Goal: Task Accomplishment & Management: Manage account settings

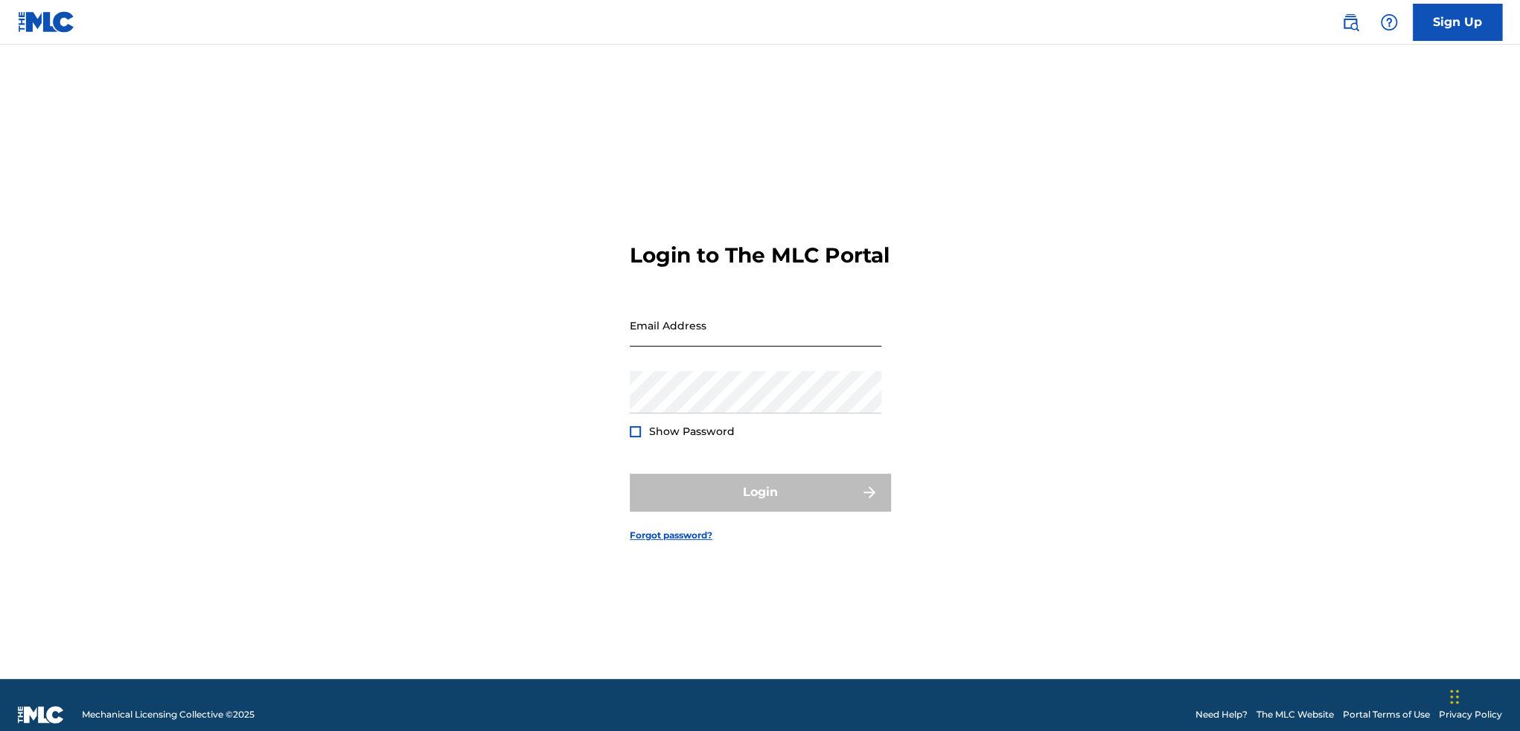
click at [699, 339] on input "Email Address" at bounding box center [756, 325] width 252 height 42
click at [580, 359] on div "Login to The MLC Portal Email Address Password Show Password Login Forgot passw…" at bounding box center [760, 381] width 1042 height 598
click at [664, 347] on input "Email Address" at bounding box center [756, 325] width 252 height 42
type input "[EMAIL_ADDRESS][DOMAIN_NAME]"
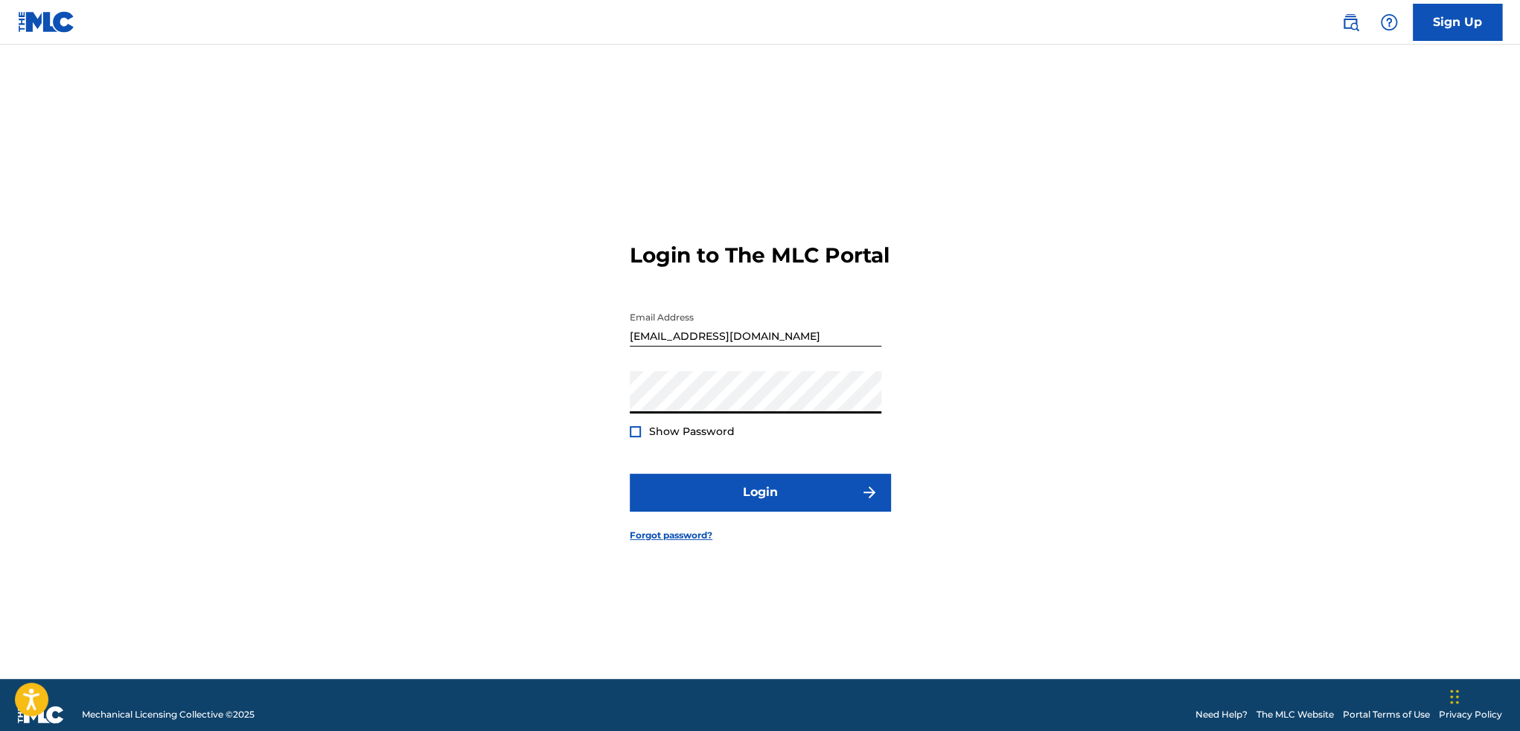
click at [666, 437] on span "Show Password" at bounding box center [692, 432] width 86 height 16
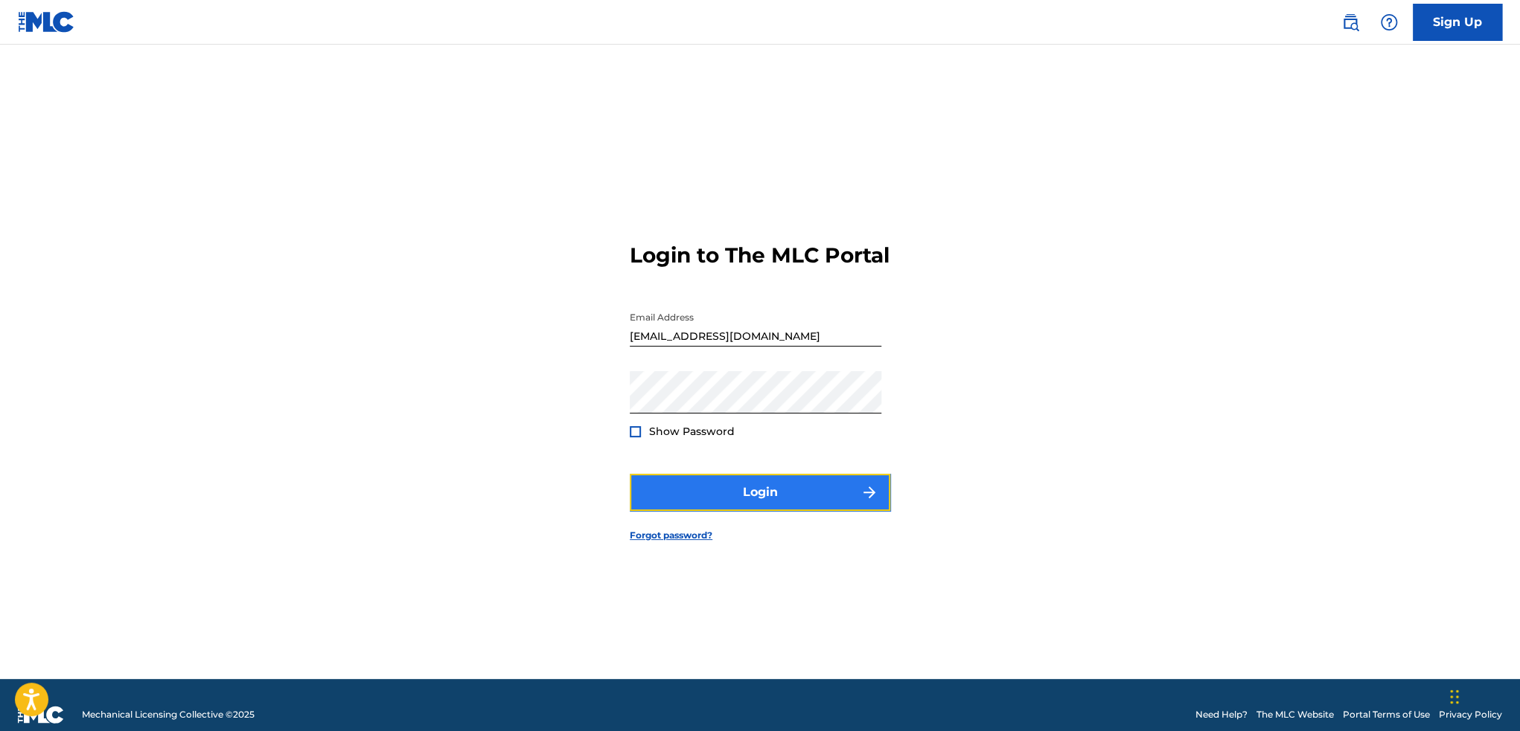
click at [704, 499] on button "Login" at bounding box center [760, 492] width 260 height 37
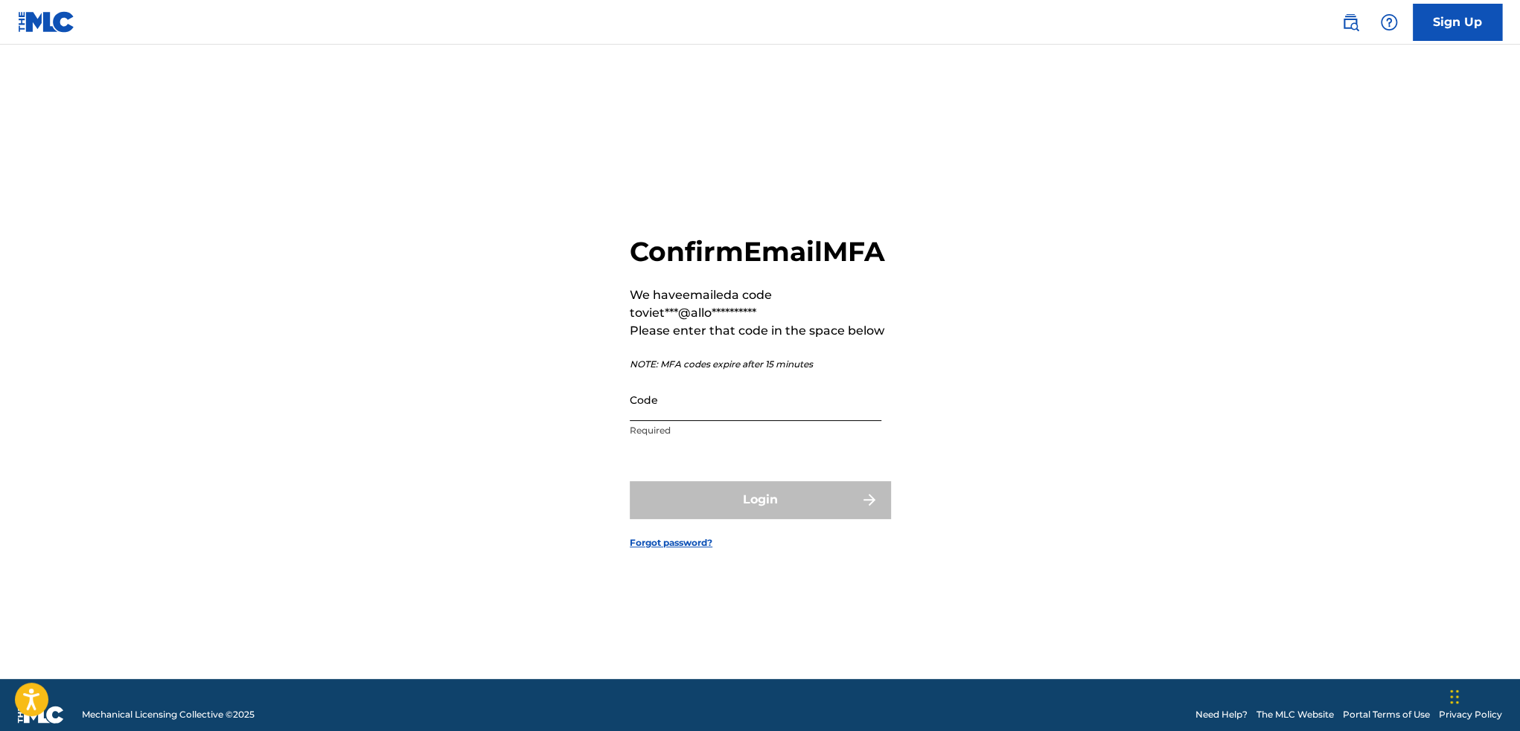
click at [693, 420] on input "Code" at bounding box center [756, 400] width 252 height 42
click at [694, 413] on input "Code" at bounding box center [756, 400] width 252 height 42
paste input "069128"
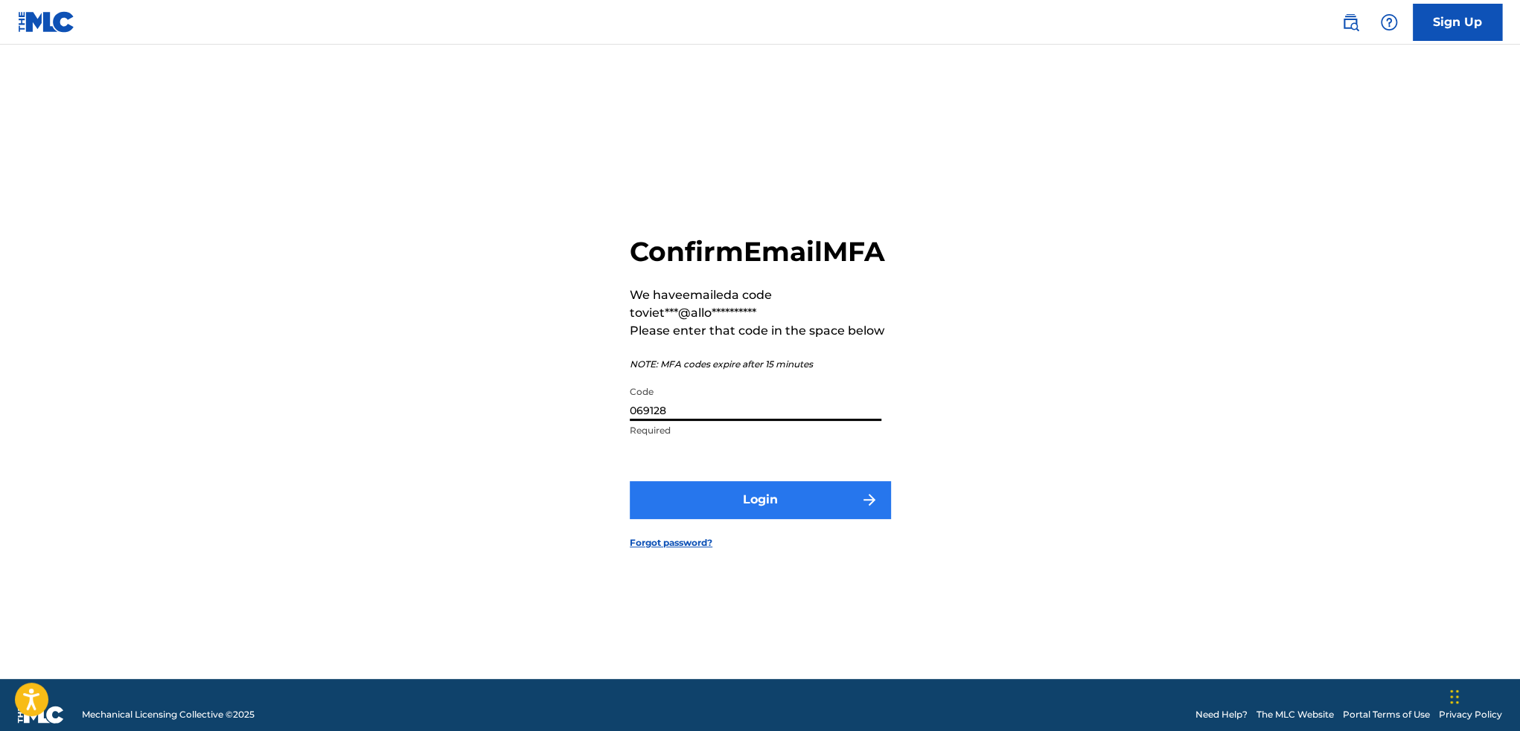
type input "069128"
click at [688, 511] on button "Login" at bounding box center [760, 499] width 260 height 37
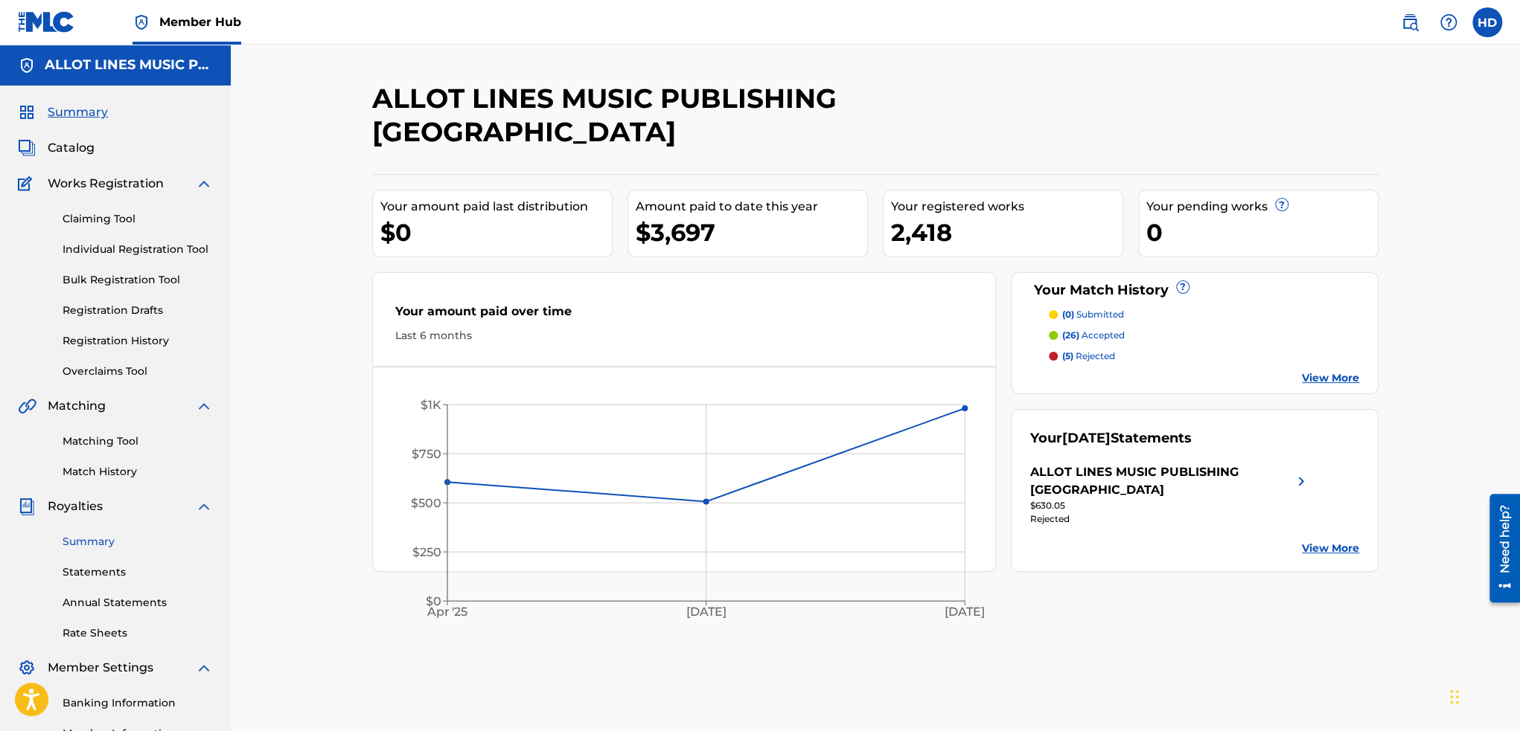
click at [89, 541] on link "Summary" at bounding box center [138, 542] width 150 height 16
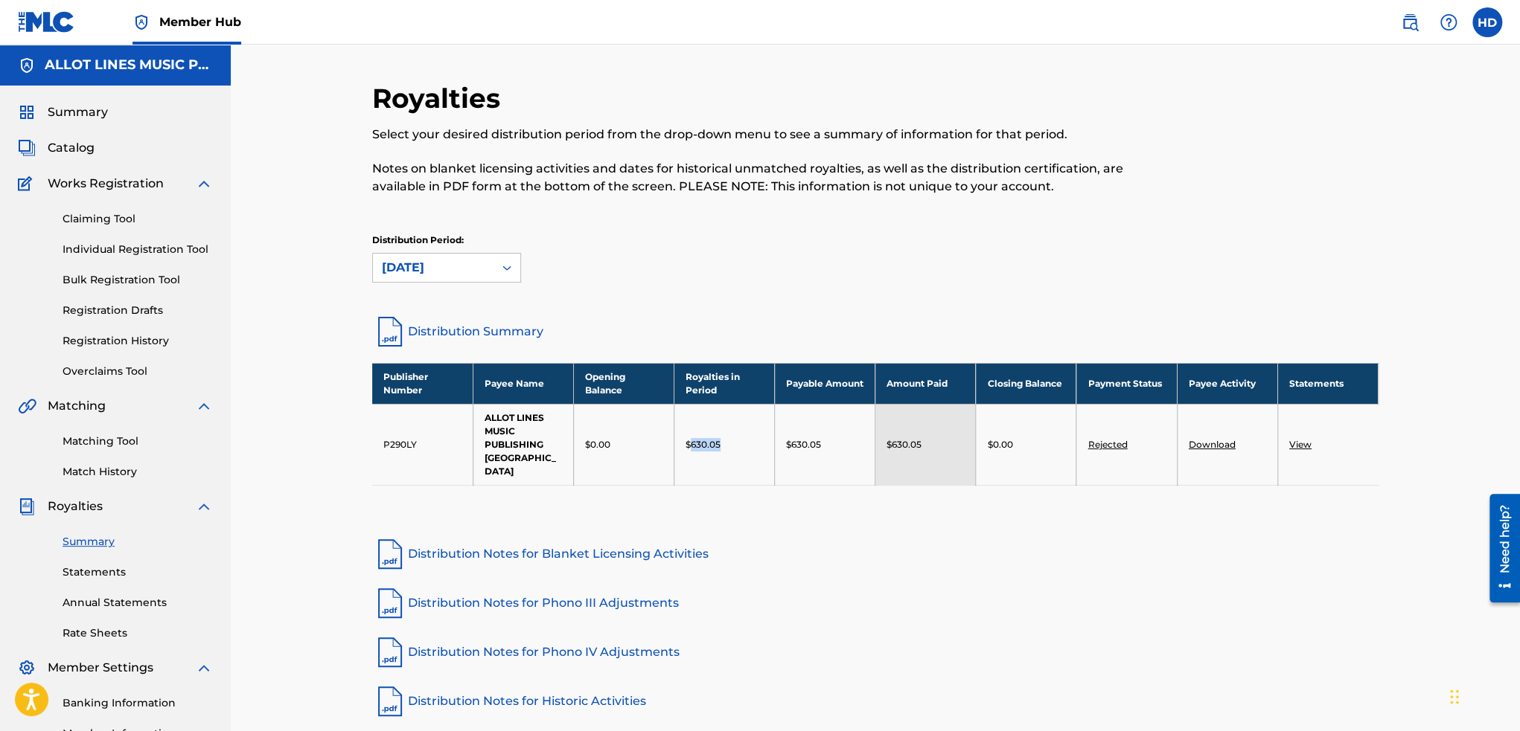
drag, startPoint x: 723, startPoint y: 434, endPoint x: 690, endPoint y: 433, distance: 32.8
click at [690, 438] on div "$630.05" at bounding box center [723, 444] width 77 height 13
click at [707, 317] on link "Distribution Summary" at bounding box center [875, 332] width 1006 height 36
click at [1002, 252] on div "Distribution Period: [DATE]" at bounding box center [875, 258] width 1006 height 49
click at [653, 438] on div "$0.00" at bounding box center [623, 444] width 77 height 13
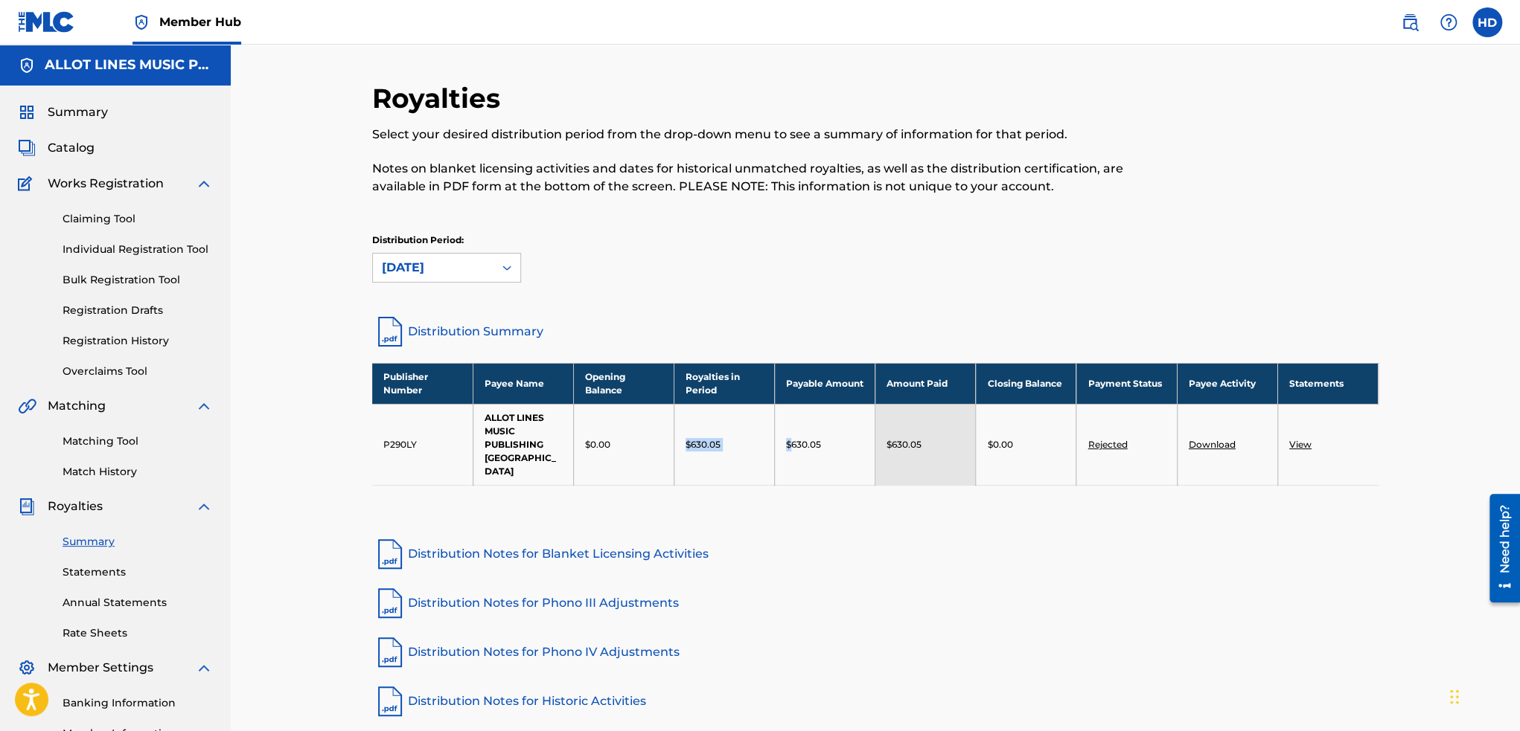
drag, startPoint x: 792, startPoint y: 437, endPoint x: 687, endPoint y: 435, distance: 104.9
click at [687, 435] on tr "P290LY ALLOT LINES MUSIC PUBLISHING VIETNAM $0.00 $630.05 $630.05 $630.05 $0.00…" at bounding box center [875, 444] width 1006 height 81
click at [699, 438] on p "$630.05" at bounding box center [702, 444] width 35 height 13
click at [666, 227] on div "Royalties Select your desired distribution period from the drop-down menu to se…" at bounding box center [875, 198] width 1006 height 232
click at [1299, 444] on td "View" at bounding box center [1327, 444] width 100 height 81
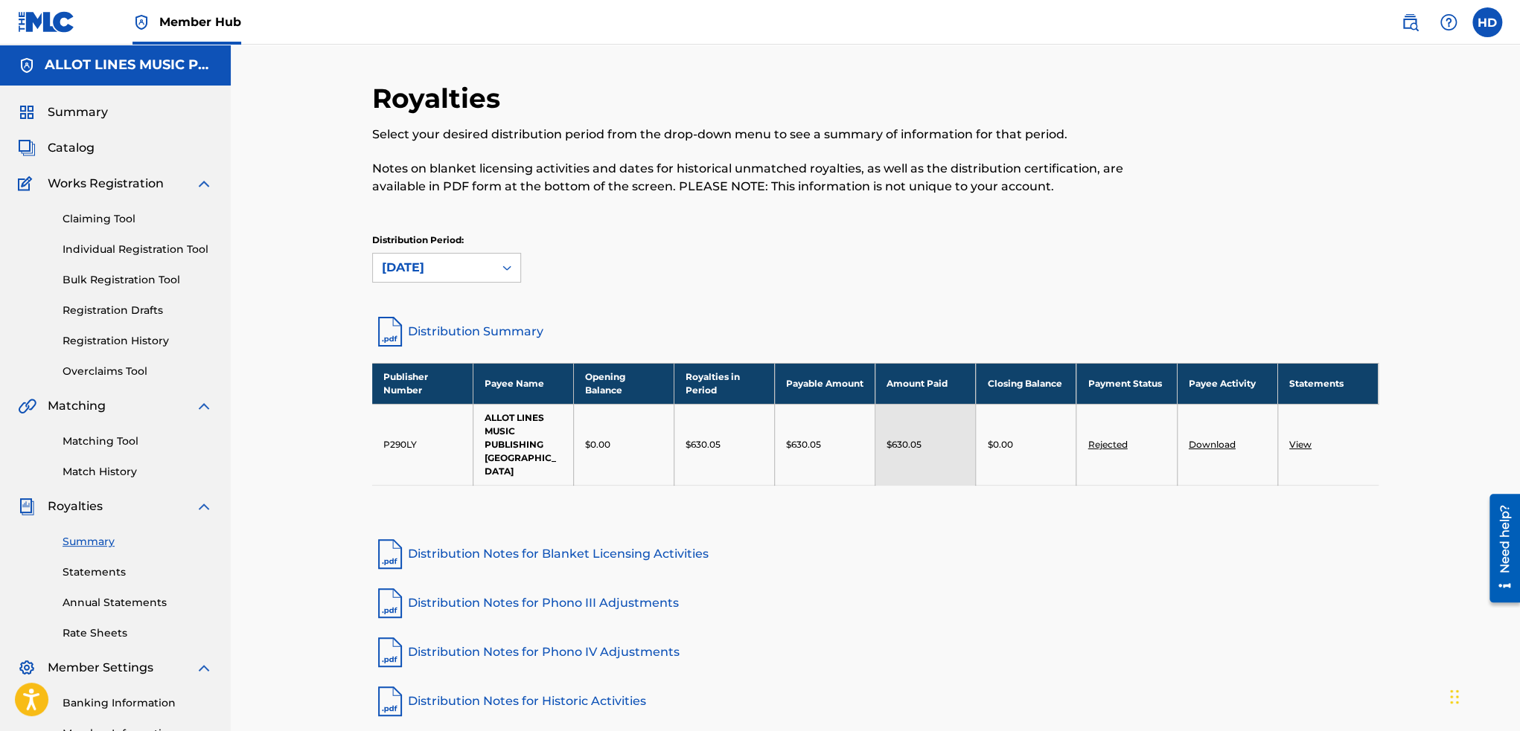
click at [1120, 439] on link "Rejected" at bounding box center [1106, 444] width 39 height 11
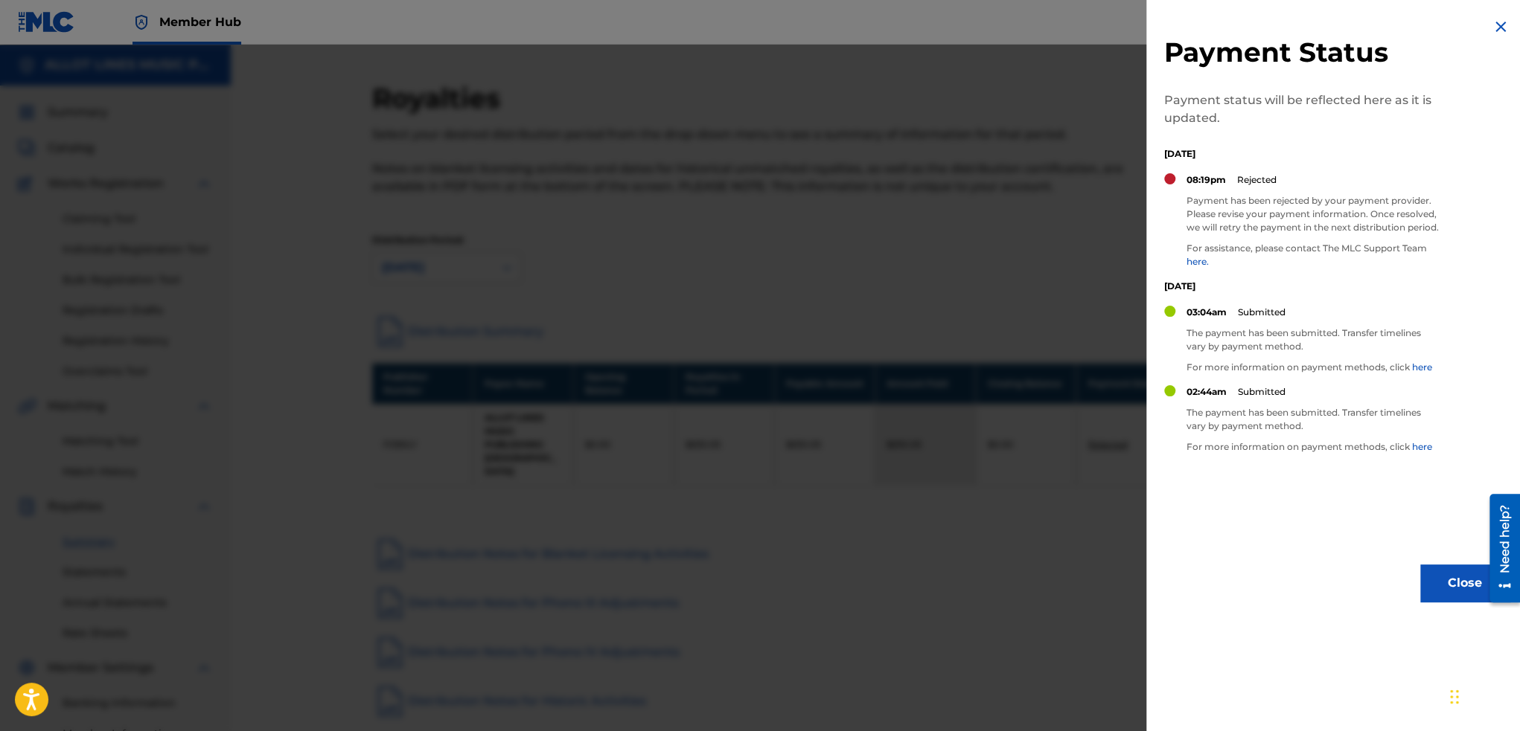
click at [1083, 417] on div at bounding box center [760, 410] width 1520 height 731
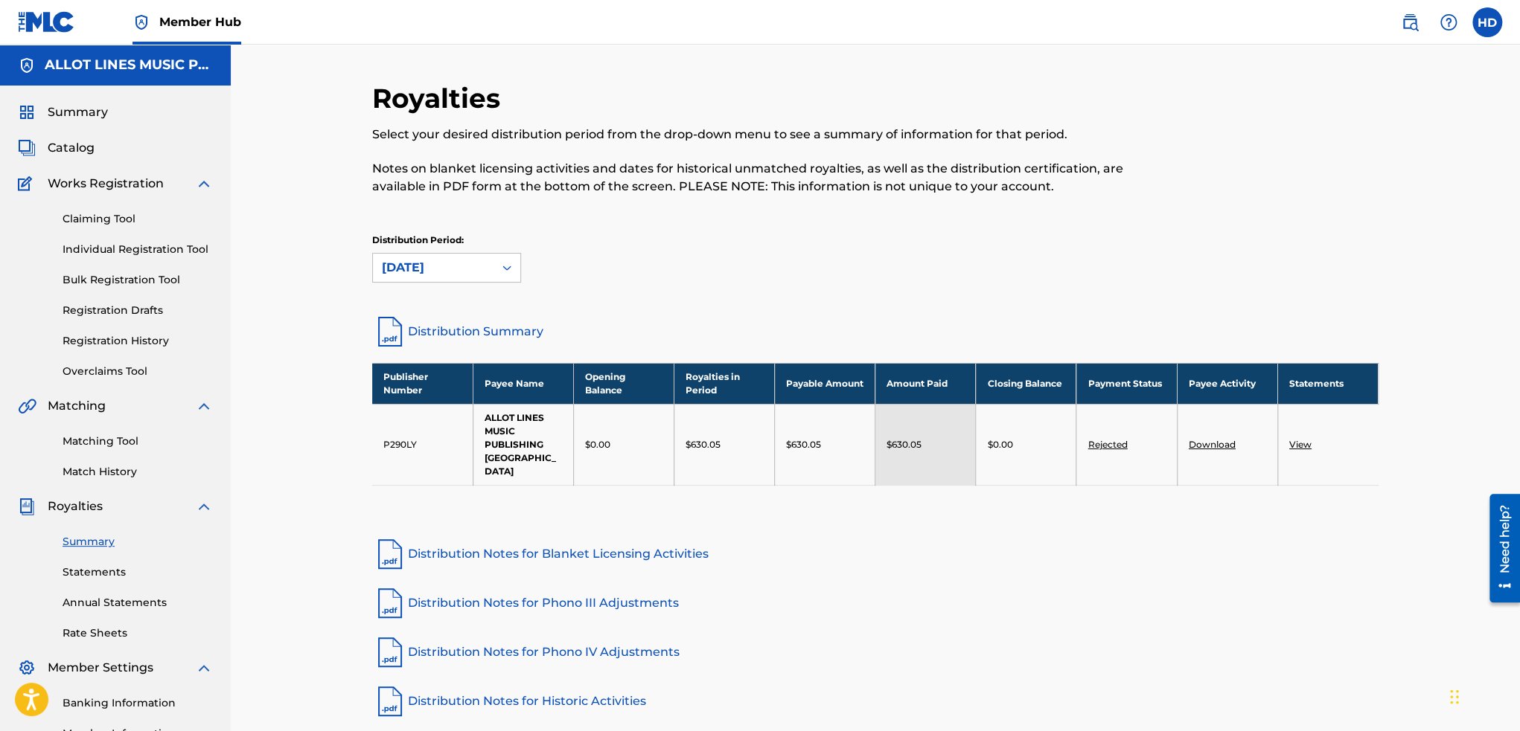
click at [1505, 26] on nav "Member Hub HD HD Hoa [PERSON_NAME] [EMAIL_ADDRESS][DOMAIN_NAME] Notification Pr…" at bounding box center [760, 22] width 1520 height 45
click at [1485, 25] on label at bounding box center [1487, 22] width 30 height 30
click at [1487, 22] on input "HD Hoa [PERSON_NAME] [EMAIL_ADDRESS][DOMAIN_NAME] Notification Preferences Prof…" at bounding box center [1487, 22] width 0 height 0
click at [1392, 159] on link "Notification Preferences" at bounding box center [1379, 159] width 109 height 13
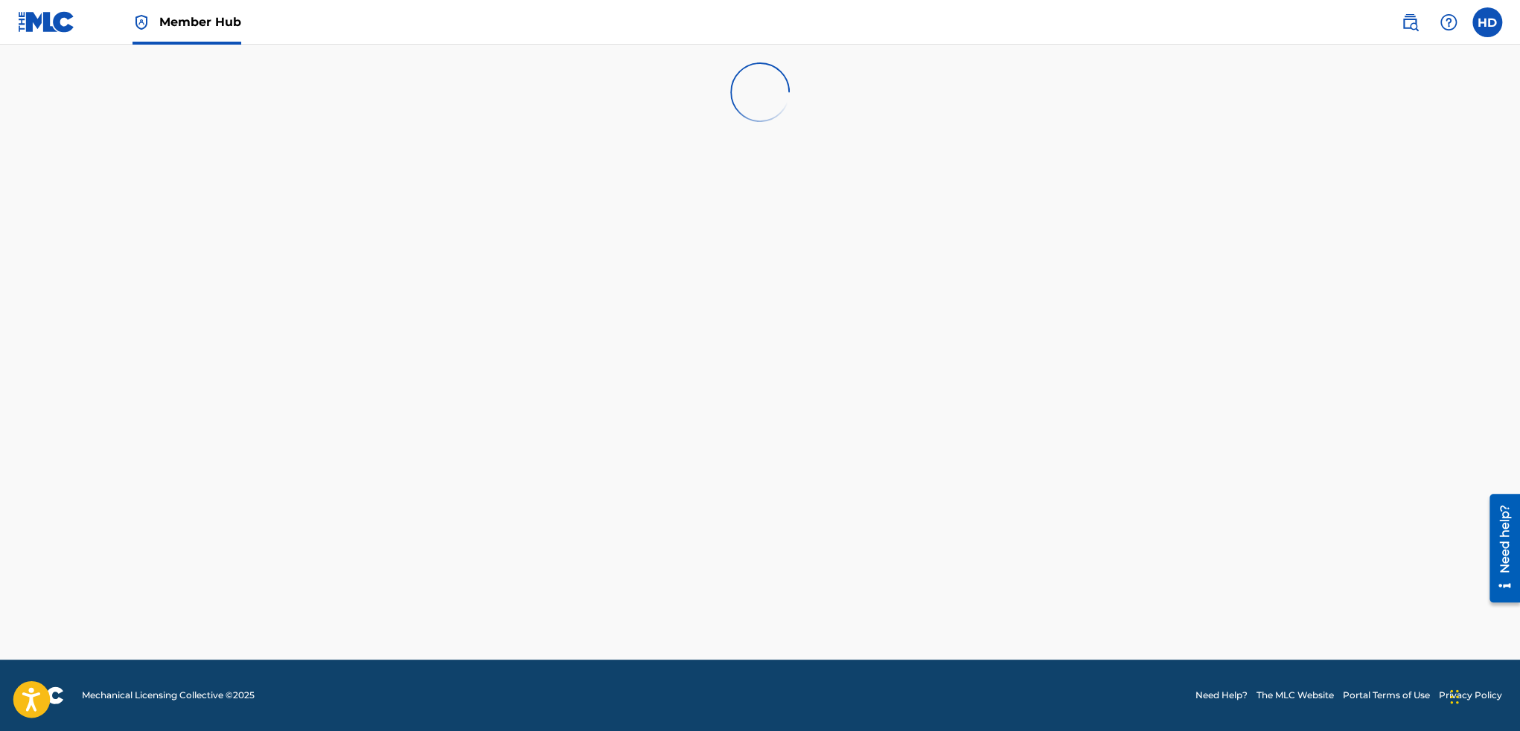
click at [33, 704] on icon "Open accessiBe: accessibility options, statement and help" at bounding box center [31, 702] width 18 height 19
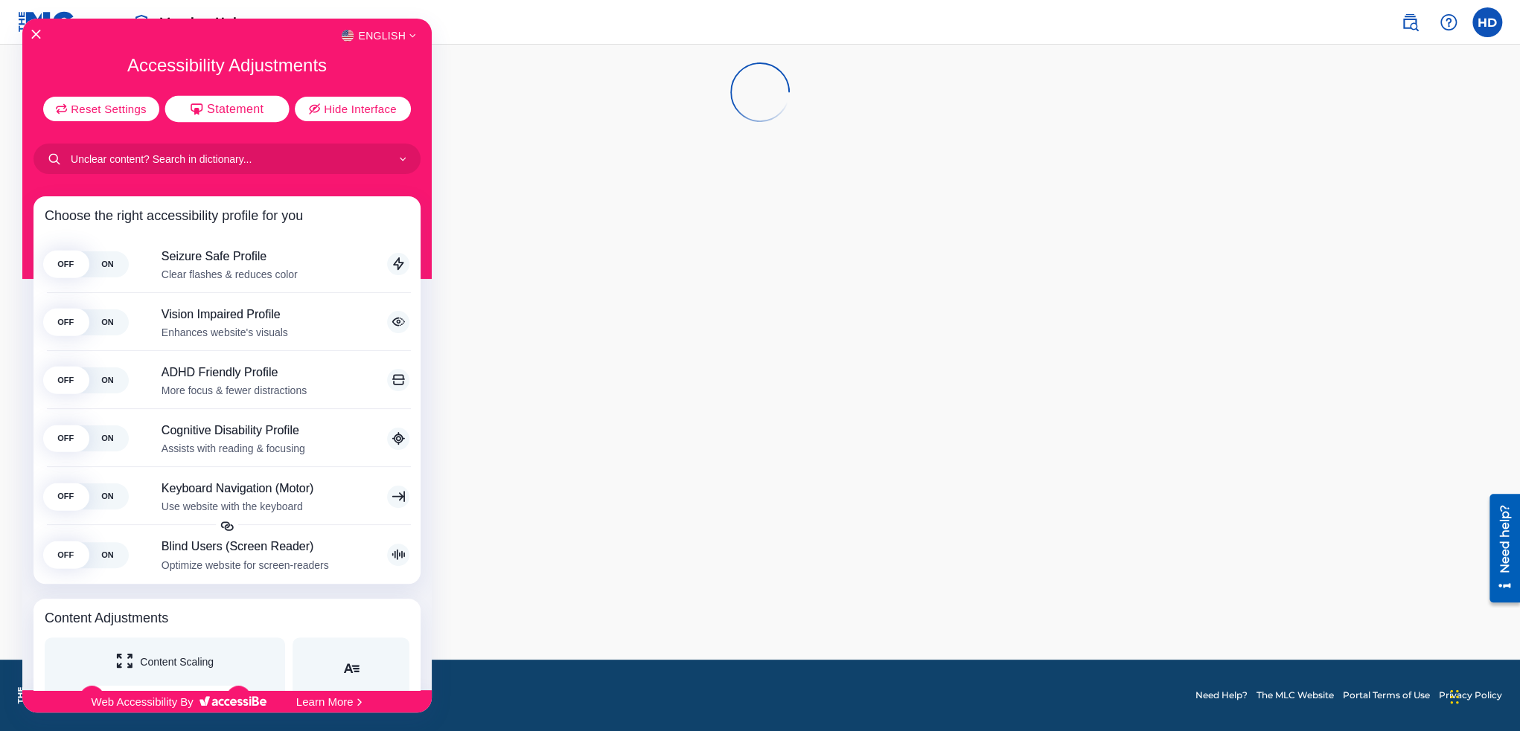
click at [199, 95] on div "Reset Settings Statement Hide Interface" at bounding box center [226, 97] width 387 height 47
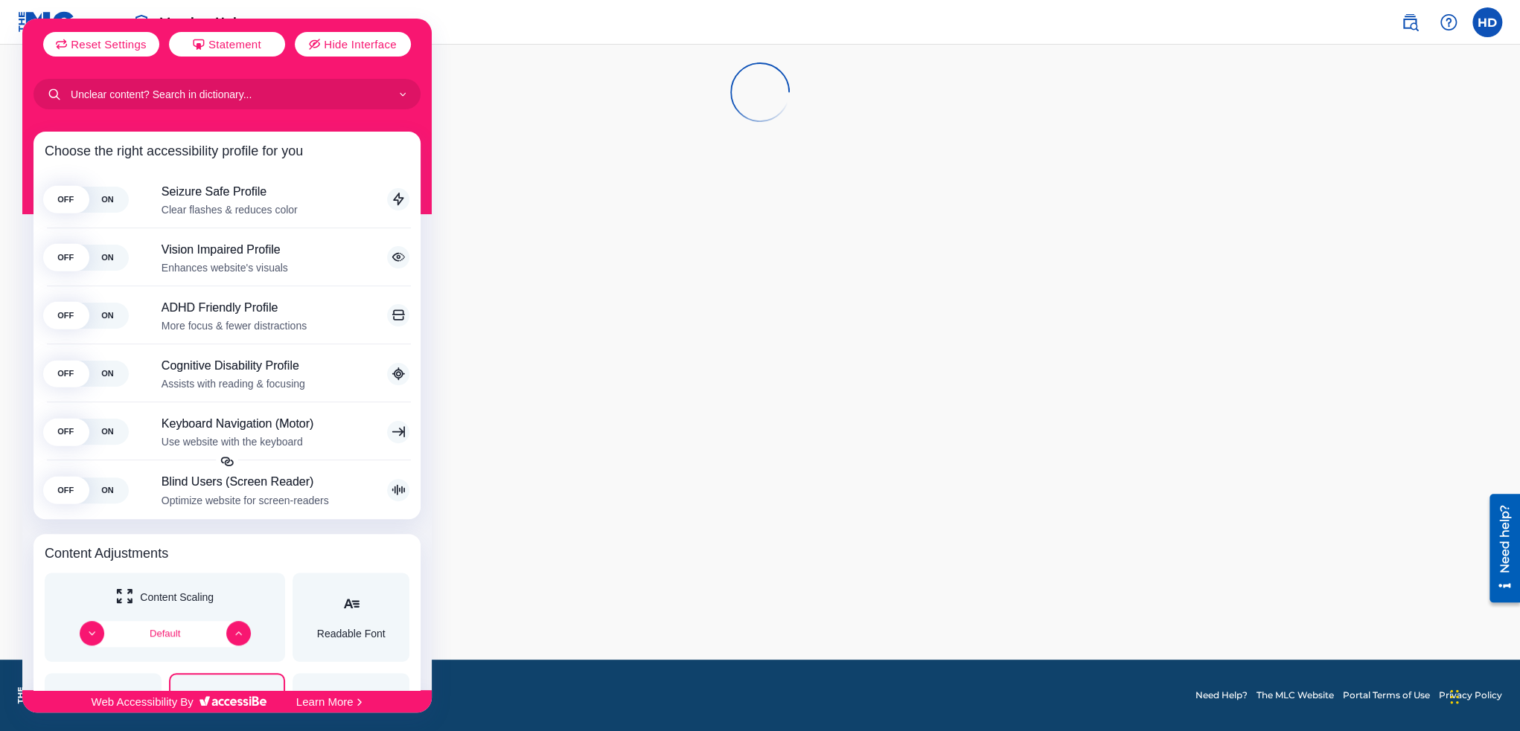
scroll to position [372, 0]
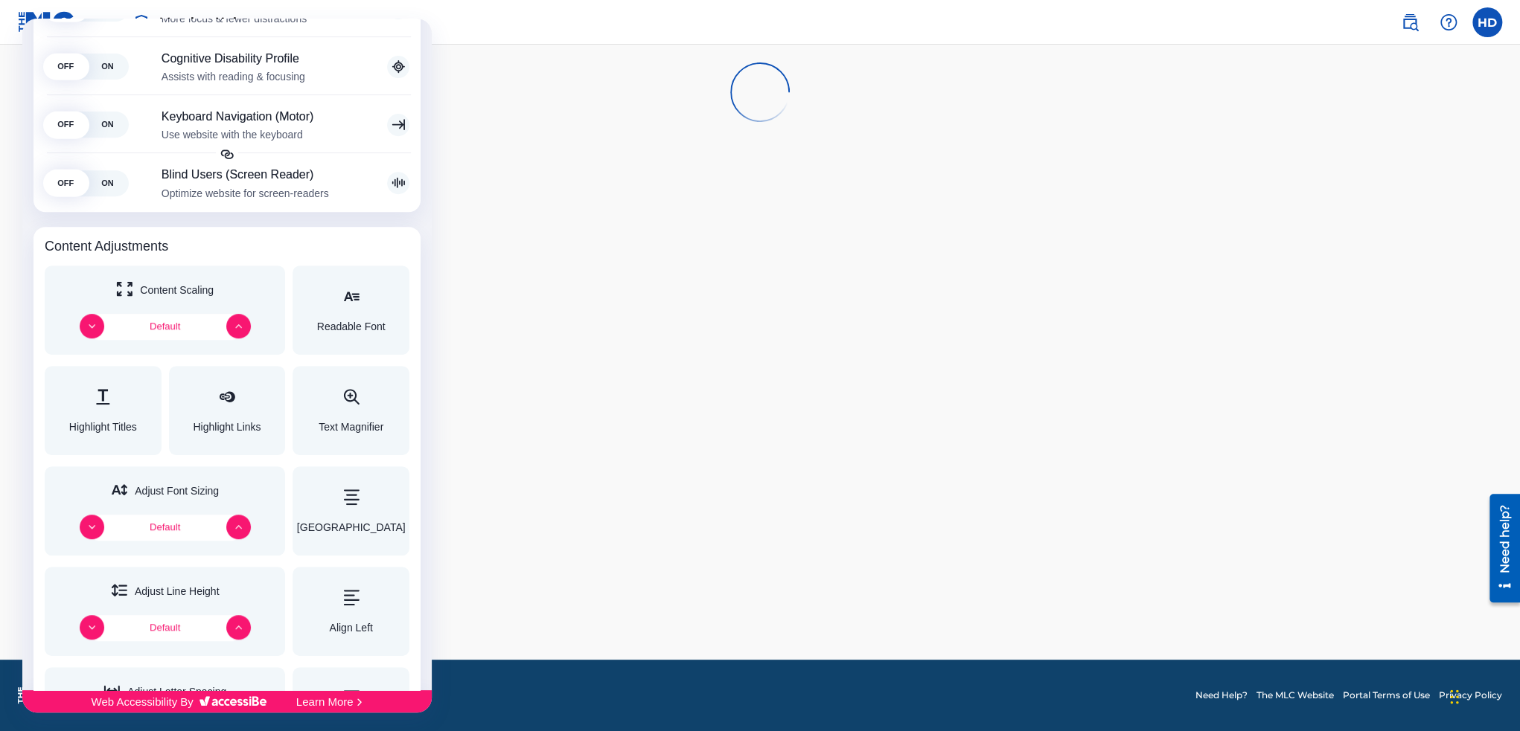
click at [537, 368] on div at bounding box center [760, 365] width 1520 height 731
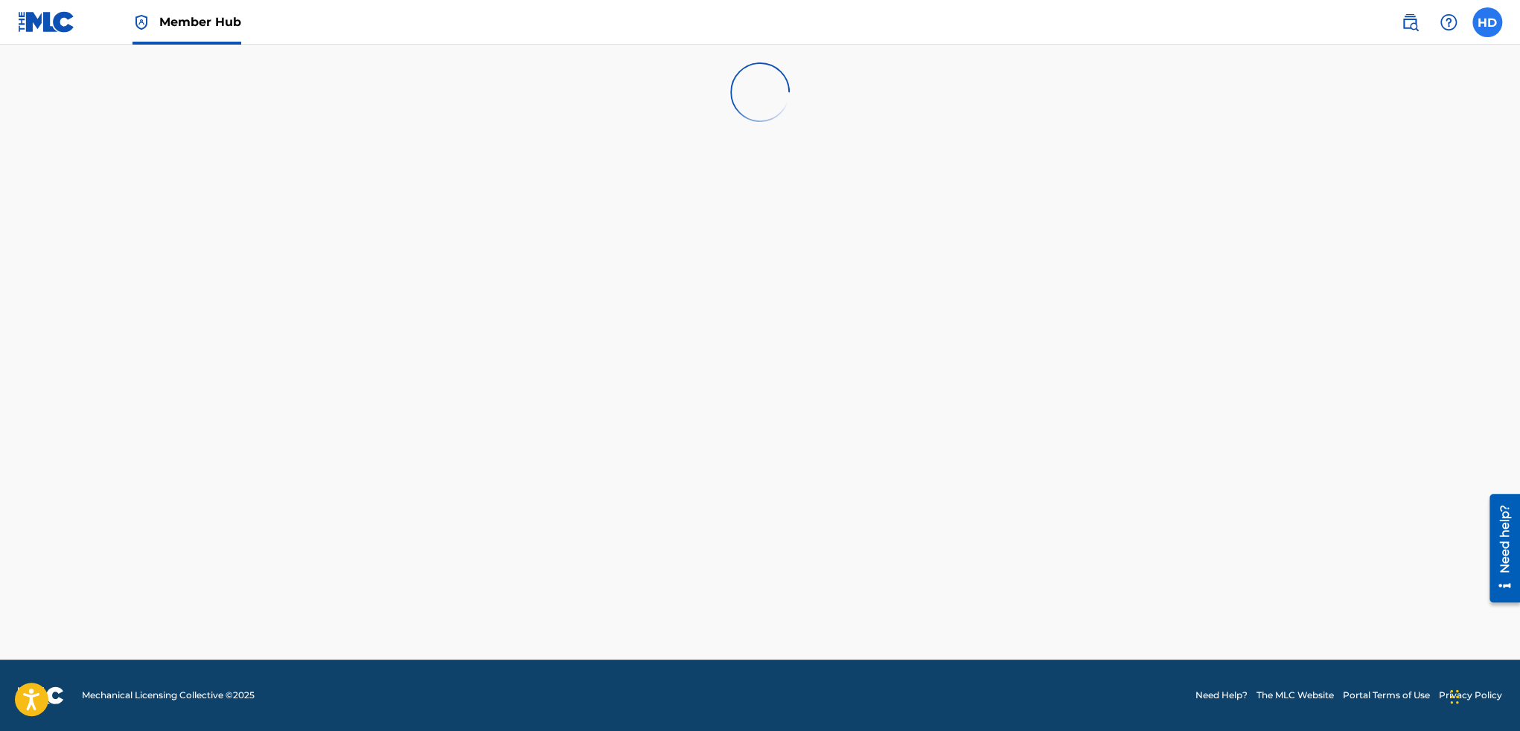
click at [1482, 28] on label at bounding box center [1487, 22] width 30 height 30
click at [1487, 22] on input "HD Hoa [PERSON_NAME] [EMAIL_ADDRESS][DOMAIN_NAME] Notification Preferences Prof…" at bounding box center [1487, 22] width 0 height 0
click at [1381, 156] on link "Notification Preferences" at bounding box center [1379, 159] width 109 height 13
click at [1492, 29] on label at bounding box center [1487, 22] width 30 height 30
click at [1487, 22] on input "HD Hoa [PERSON_NAME] [EMAIL_ADDRESS][DOMAIN_NAME] Notification Preferences Prof…" at bounding box center [1487, 22] width 0 height 0
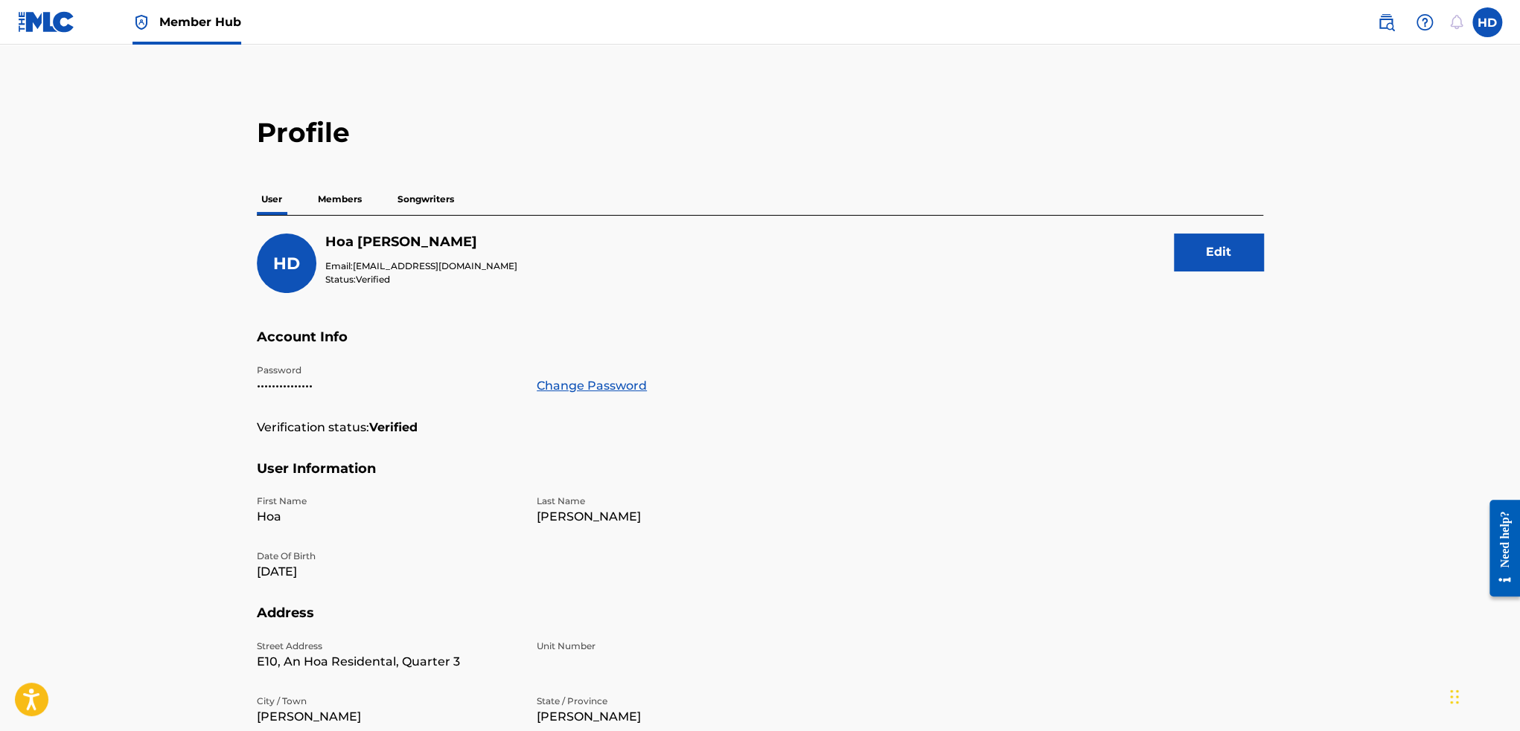
click at [349, 193] on p "Members" at bounding box center [339, 199] width 53 height 31
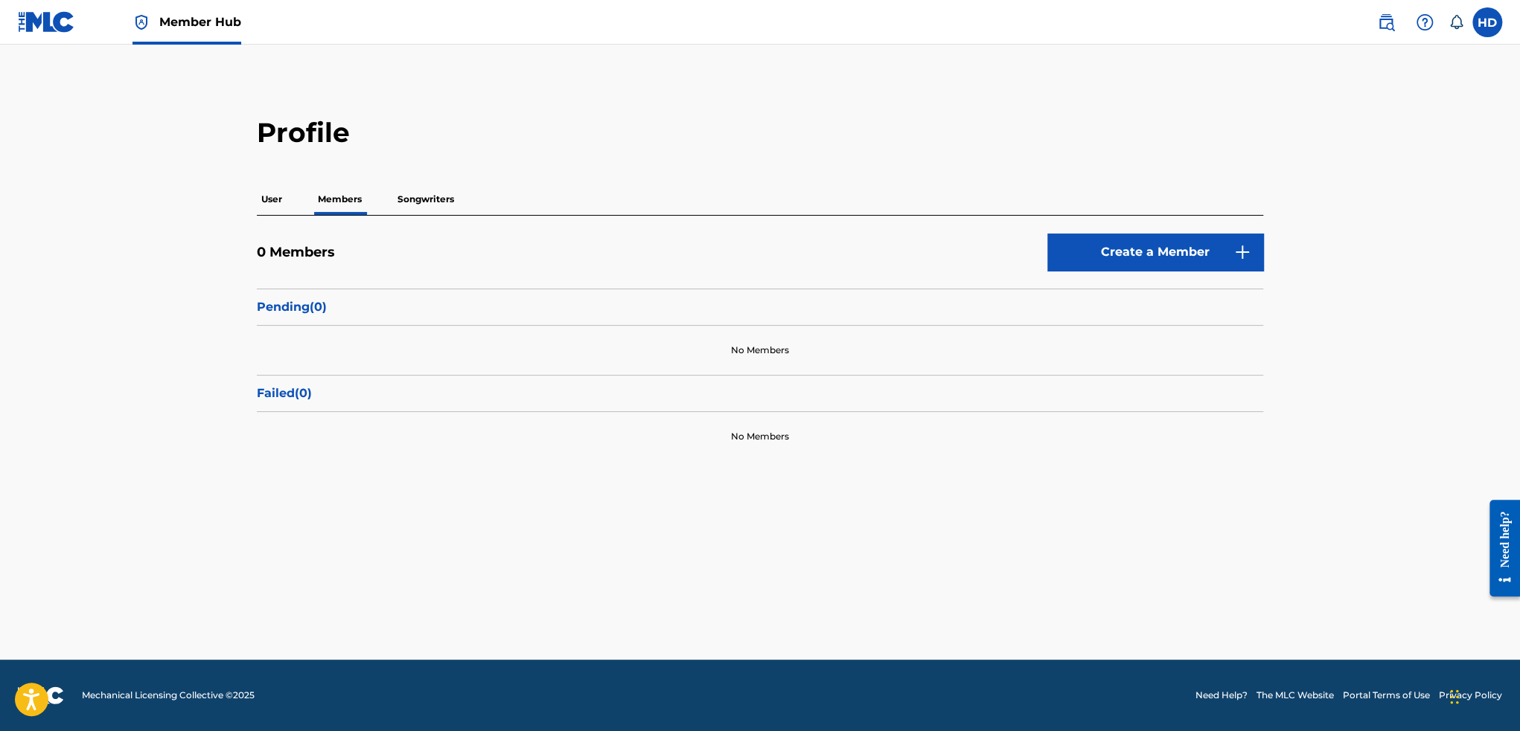
click at [410, 196] on p "Songwriters" at bounding box center [425, 199] width 65 height 31
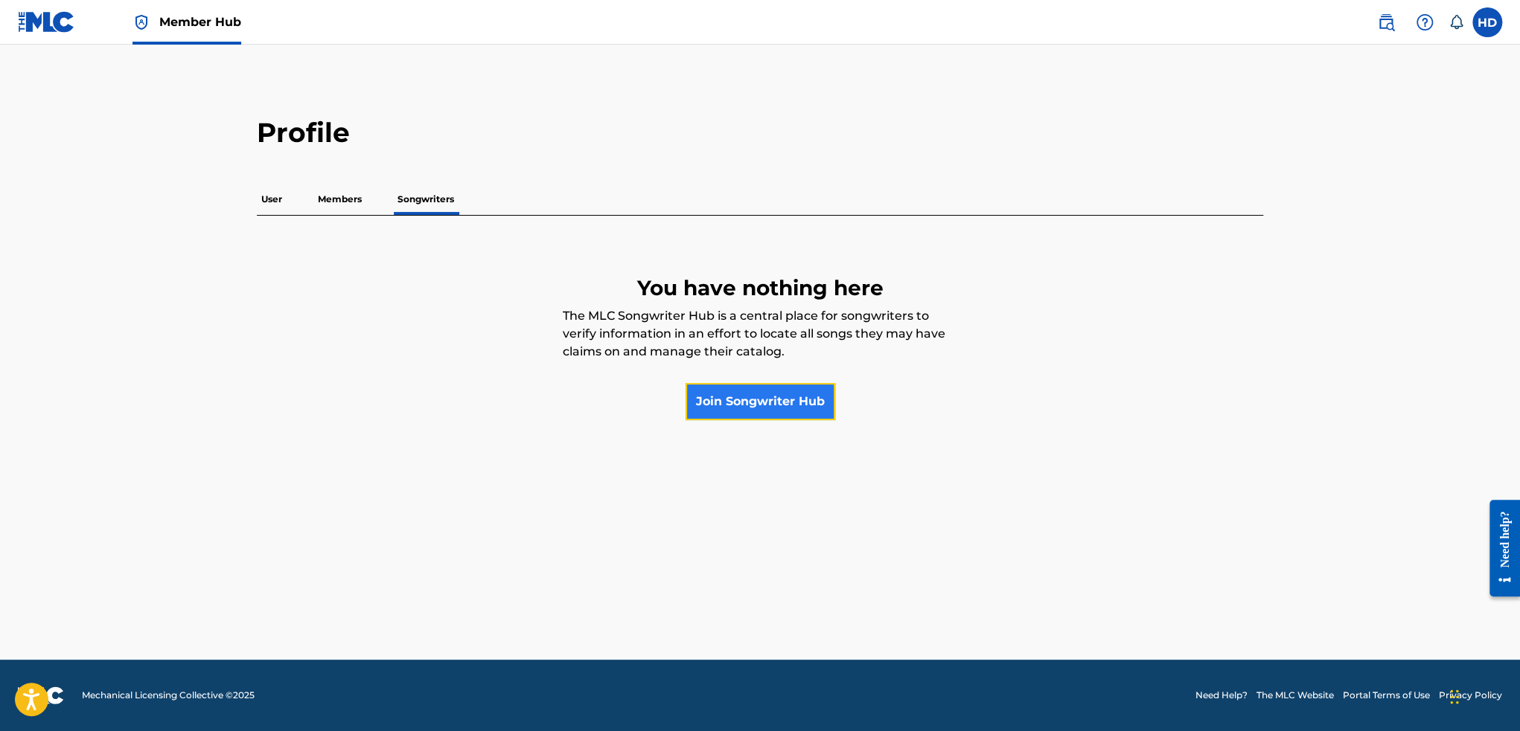
click at [742, 400] on link "Join Songwriter Hub" at bounding box center [760, 401] width 150 height 37
click at [336, 208] on p "Members" at bounding box center [339, 199] width 53 height 31
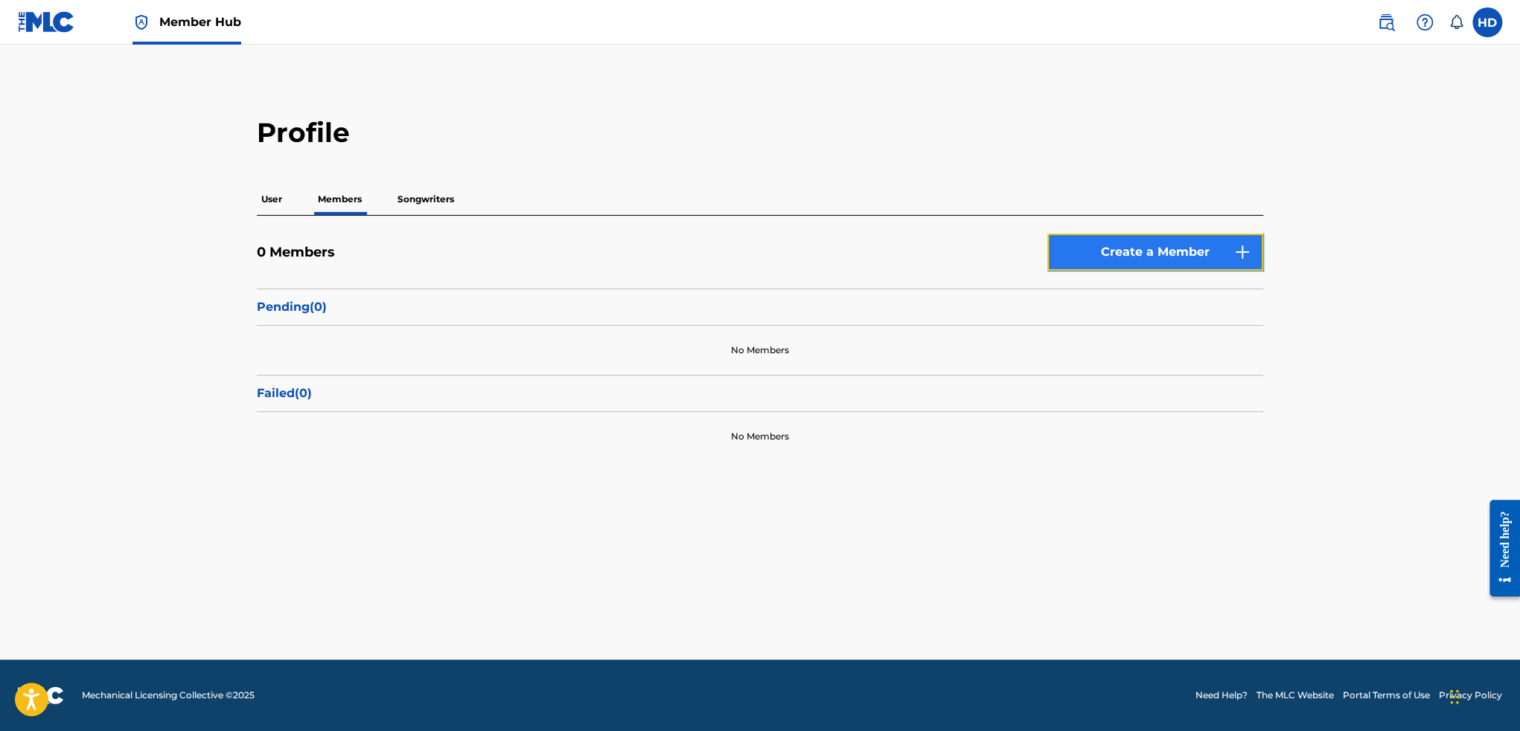
click at [1146, 249] on link "Create a Member" at bounding box center [1155, 252] width 216 height 37
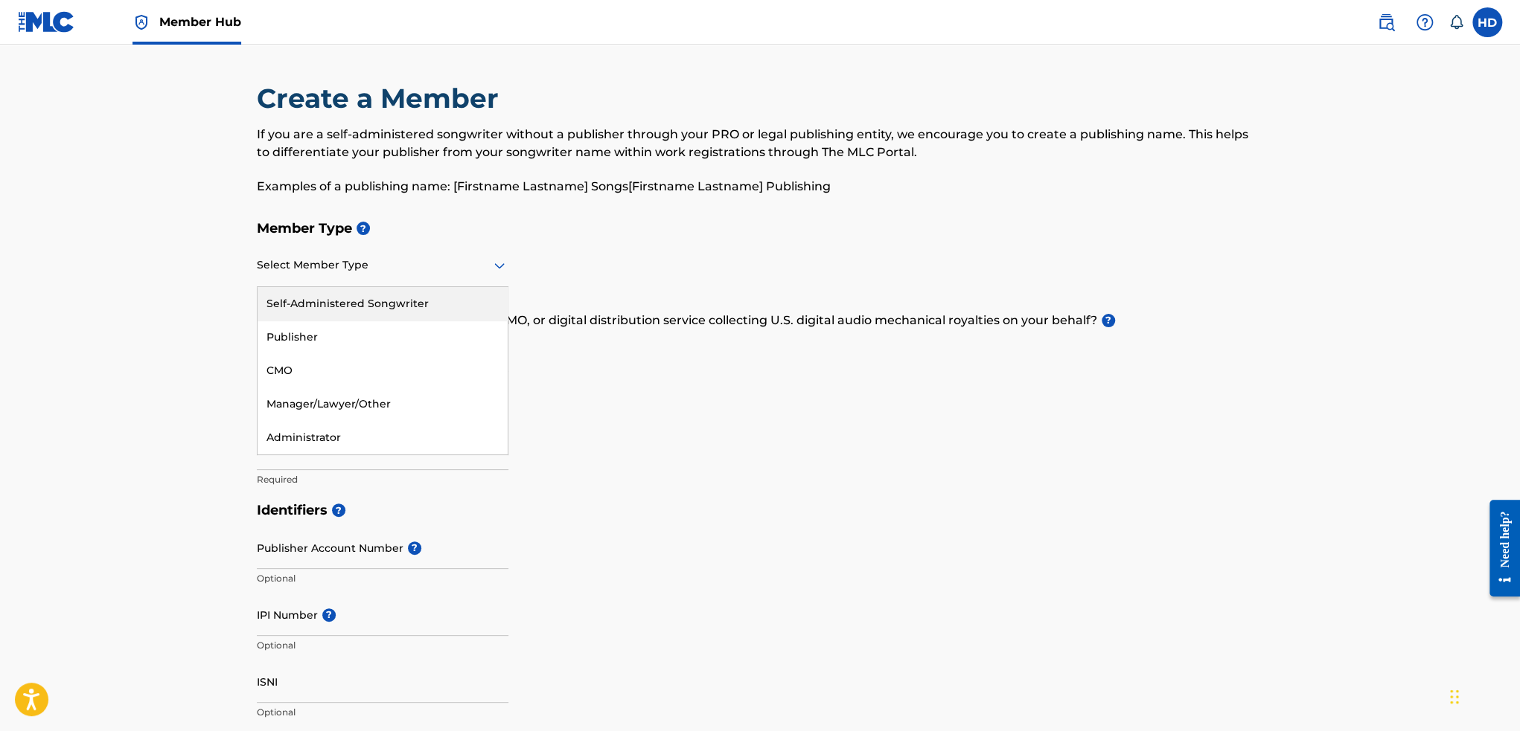
click at [435, 278] on div "Select Member Type" at bounding box center [383, 266] width 252 height 42
click at [574, 266] on div "Member Type ? 5 results available. Use Up and Down to choose options, press Ent…" at bounding box center [760, 354] width 1006 height 282
click at [487, 278] on div "Select Member Type" at bounding box center [383, 266] width 252 height 42
click at [452, 312] on div "Self-Administered Songwriter" at bounding box center [382, 303] width 250 height 33
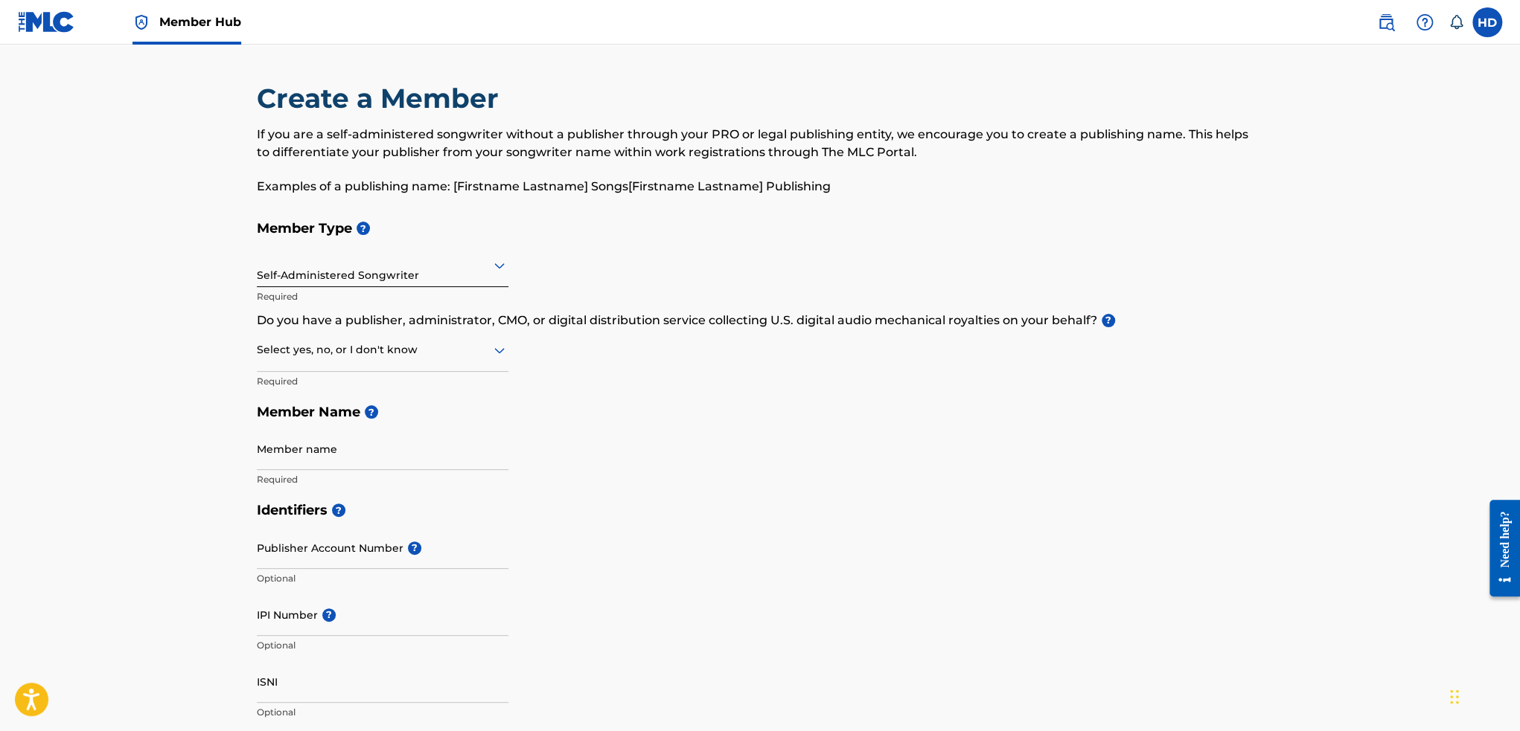
click at [430, 352] on div at bounding box center [383, 350] width 252 height 19
click at [665, 376] on div "Member Type ? Self-Administered Songwriter Required Do you have a publisher, ad…" at bounding box center [760, 354] width 1006 height 282
click at [490, 180] on p "Examples of a publishing name: [Firstname Lastname] Songs[Firstname Lastname] P…" at bounding box center [760, 187] width 1006 height 18
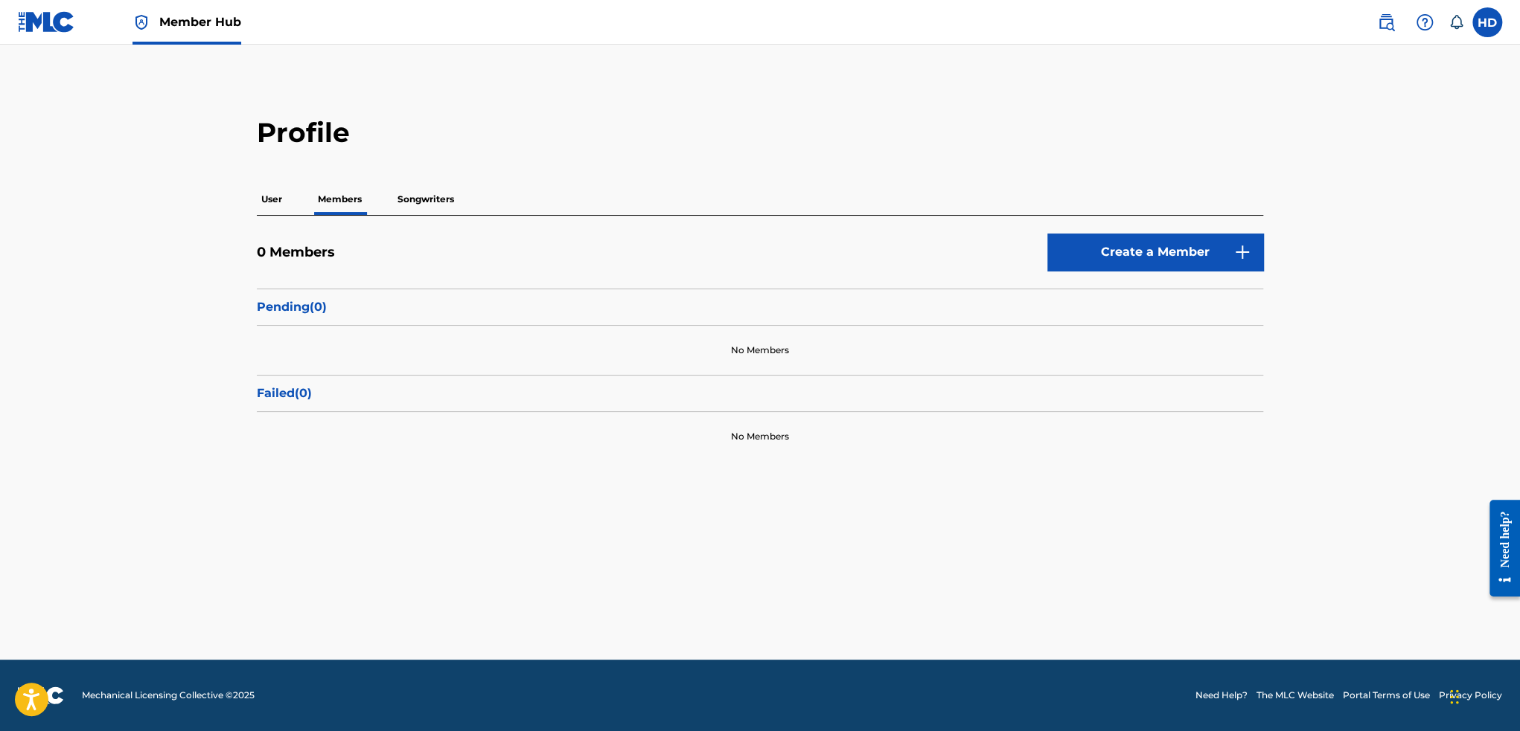
click at [423, 208] on p "Songwriters" at bounding box center [425, 199] width 65 height 31
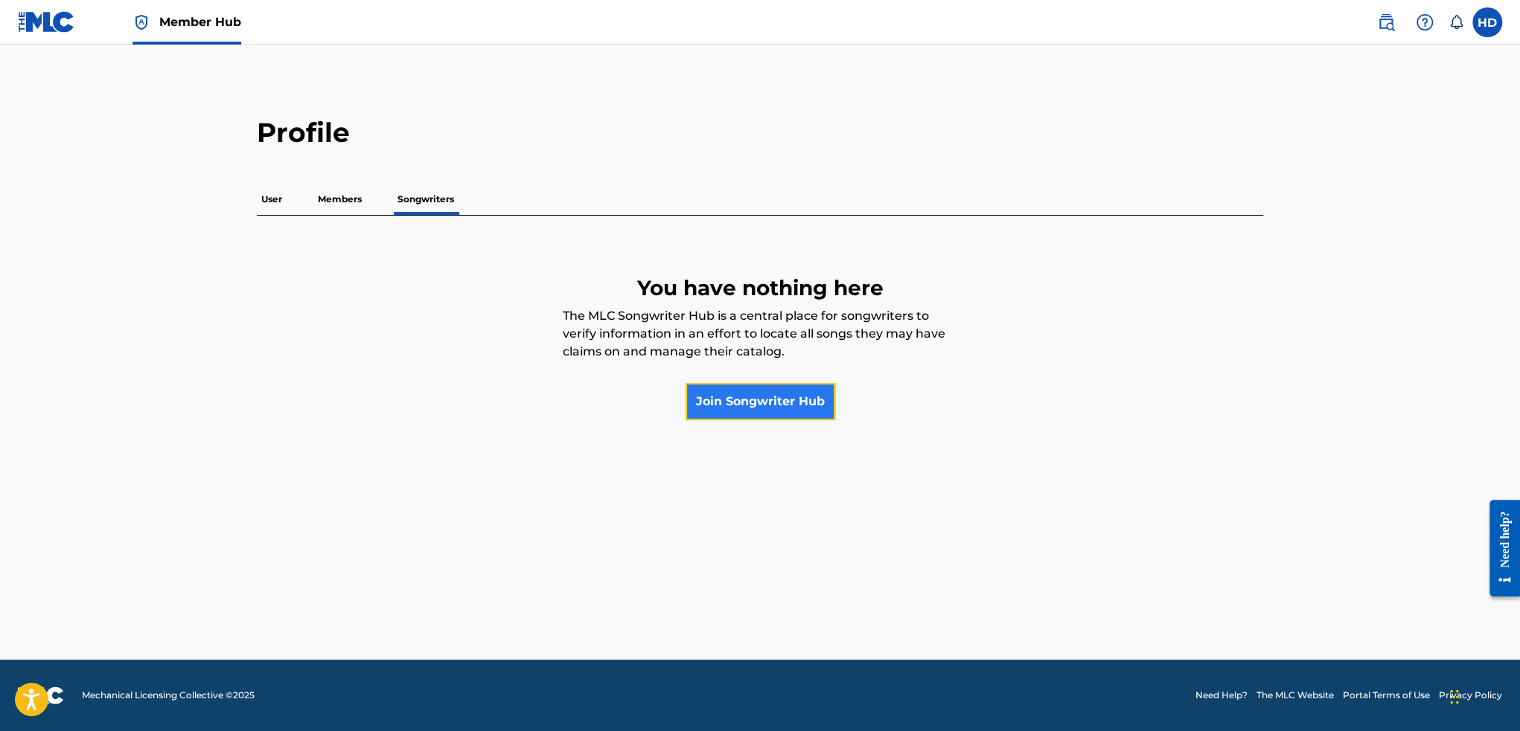
click at [797, 413] on link "Join Songwriter Hub" at bounding box center [760, 401] width 150 height 37
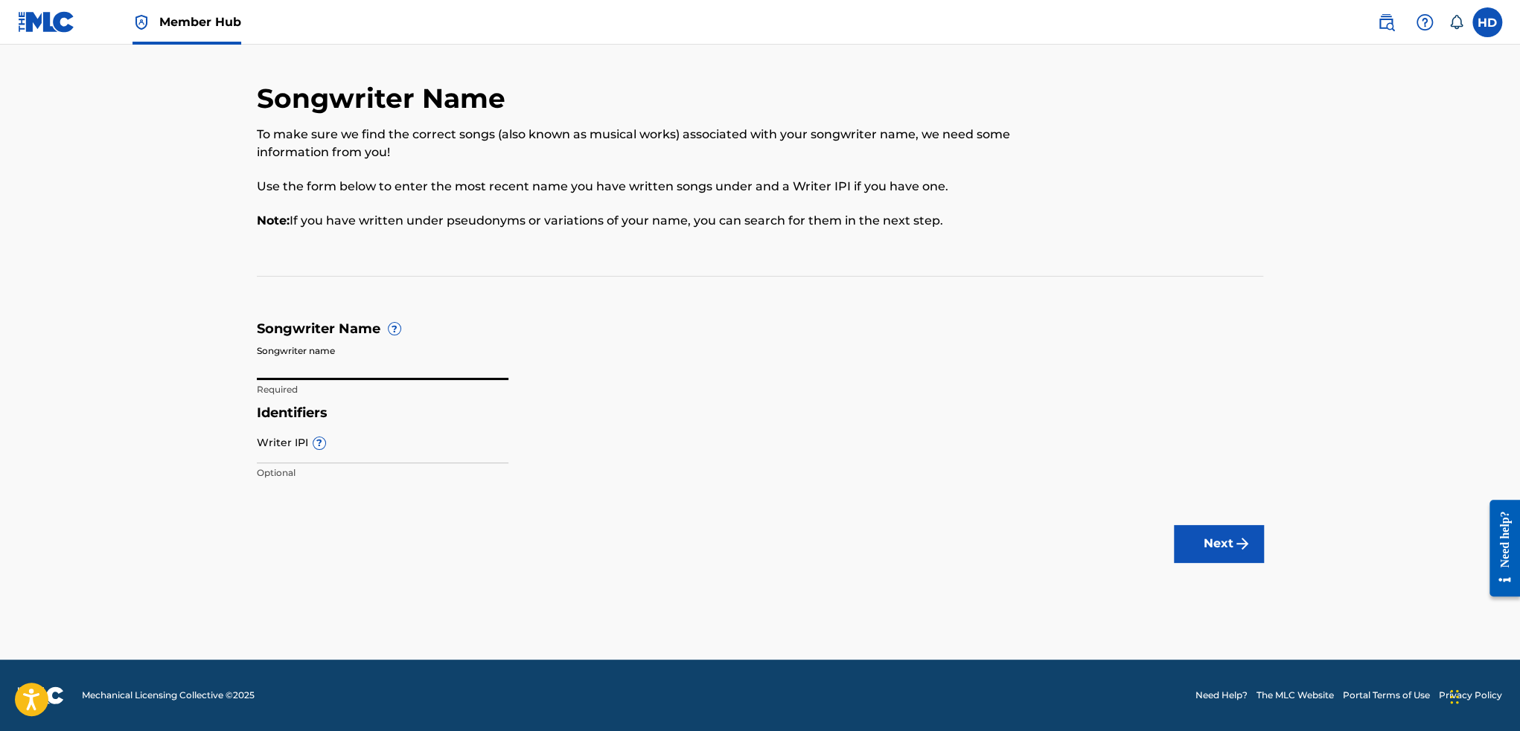
click at [351, 360] on input "Songwriter name" at bounding box center [383, 359] width 252 height 42
type input "Dang Quang Hoa"
click at [1201, 547] on button "Next" at bounding box center [1217, 543] width 89 height 37
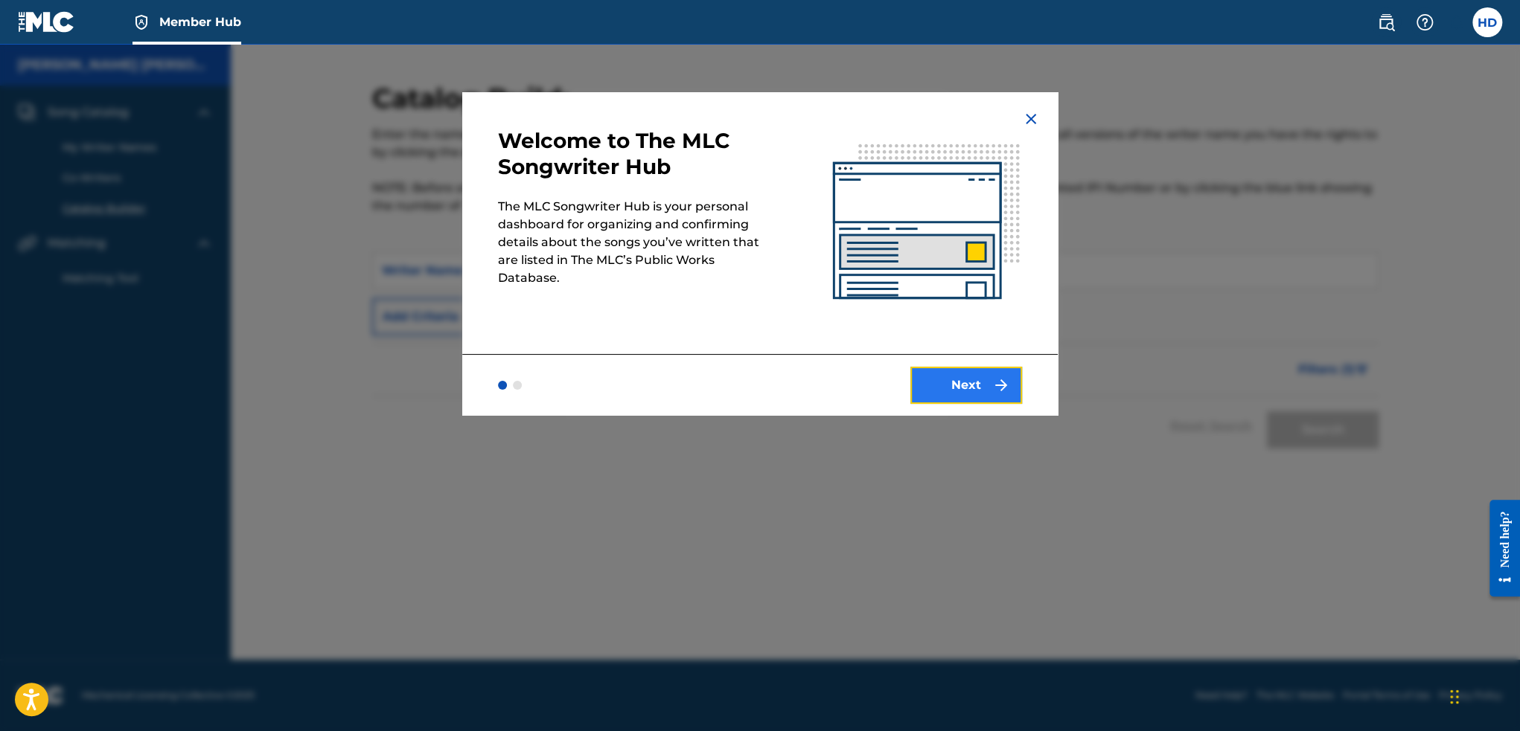
click at [968, 389] on button "Next" at bounding box center [966, 385] width 112 height 37
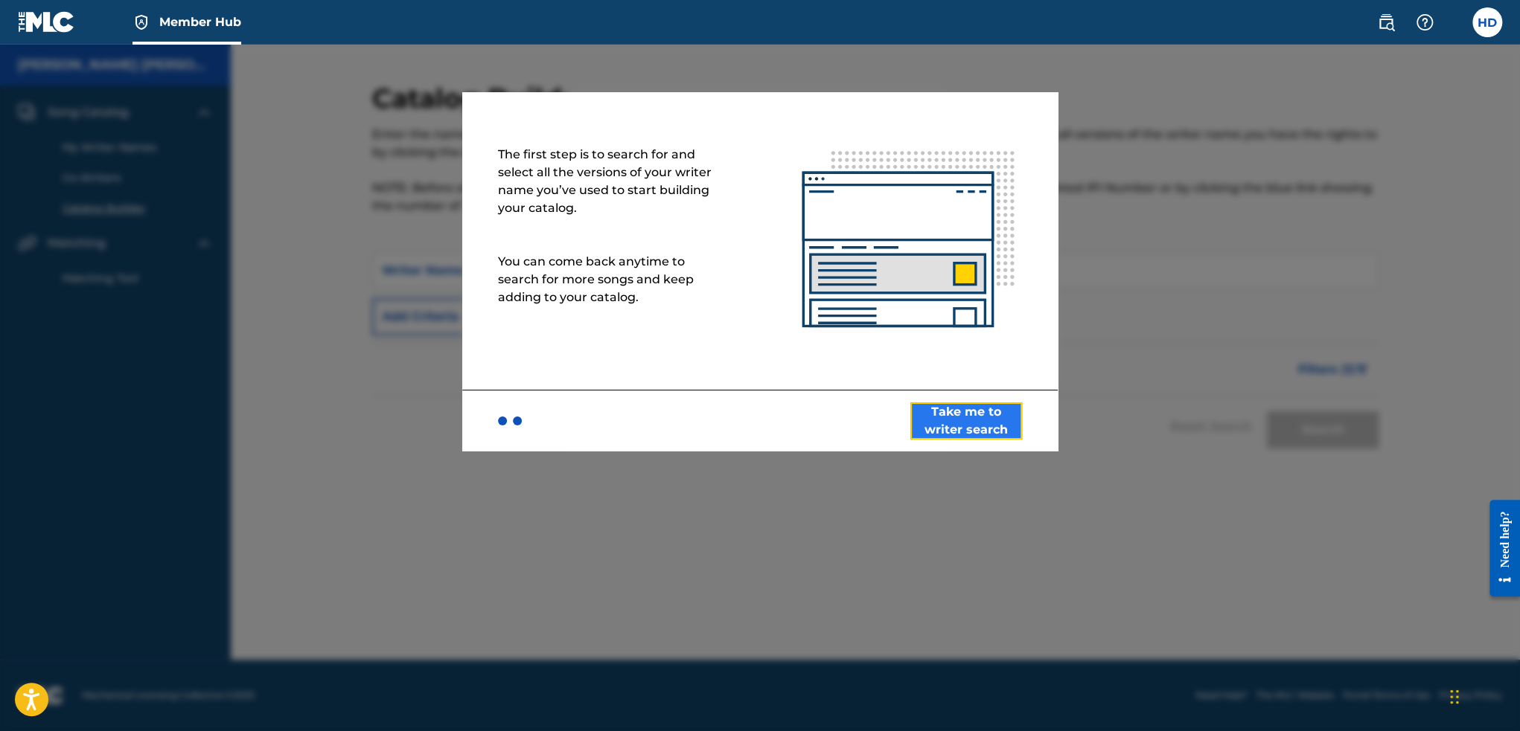
click at [979, 423] on button "Take me to writer search" at bounding box center [966, 421] width 112 height 37
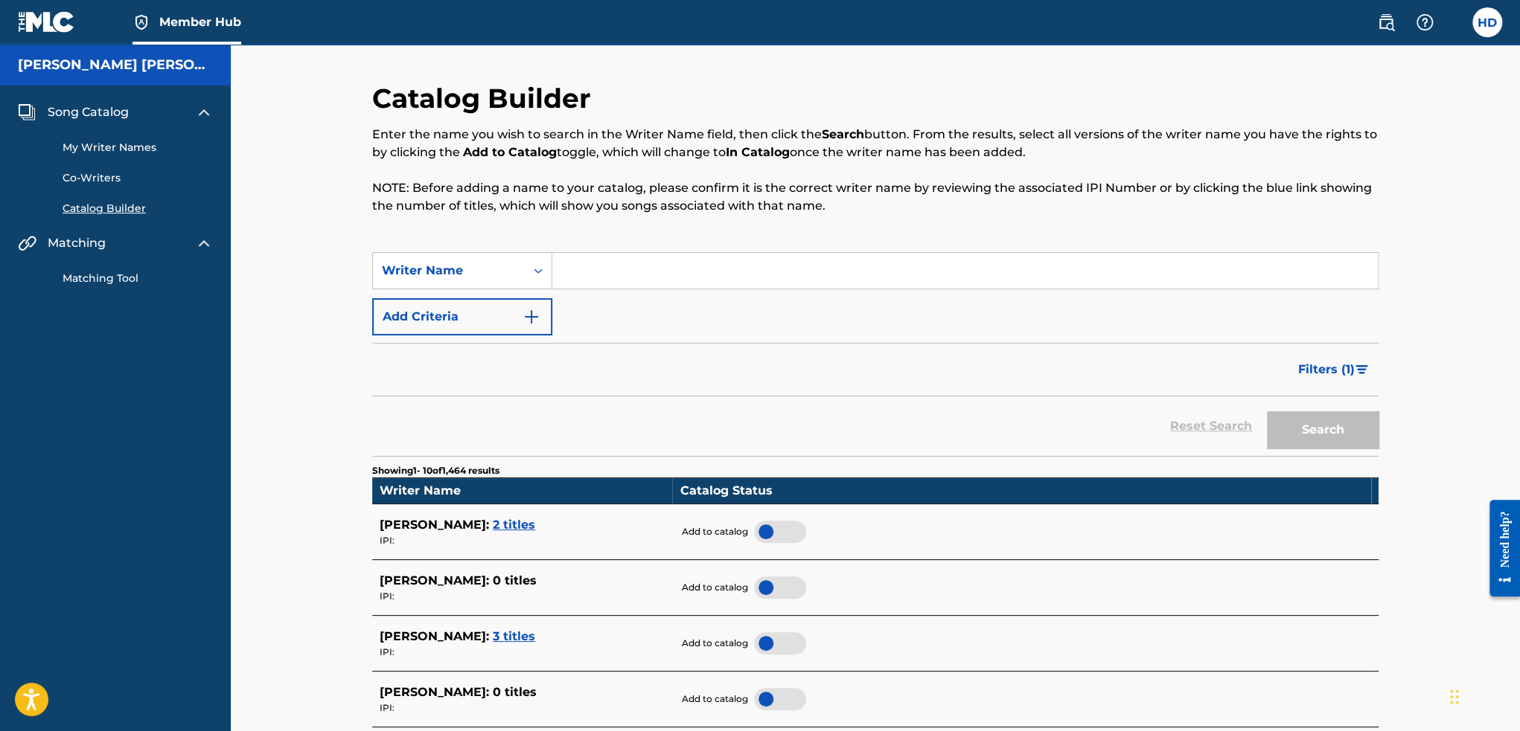
click at [493, 523] on span "2 titles" at bounding box center [514, 525] width 42 height 14
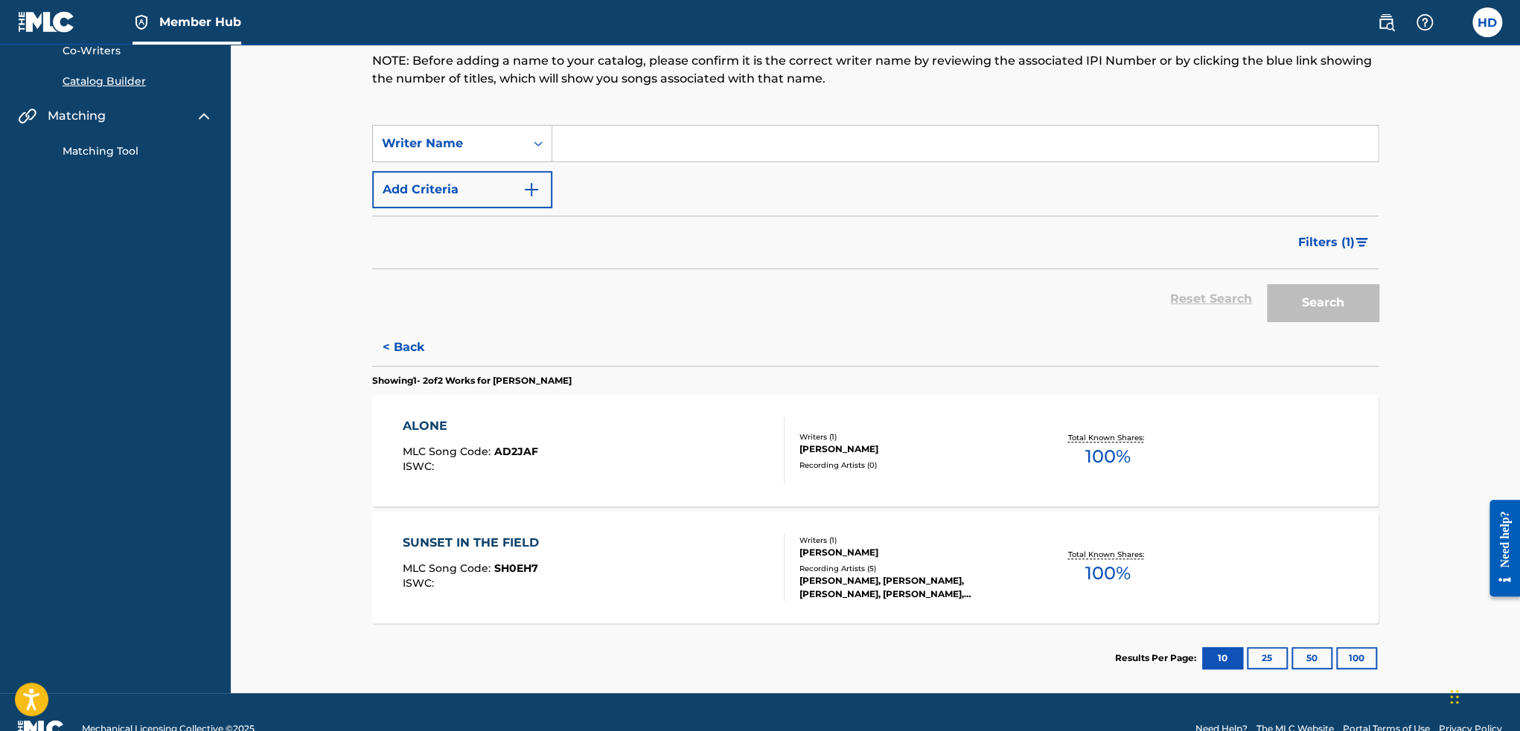
scroll to position [149, 0]
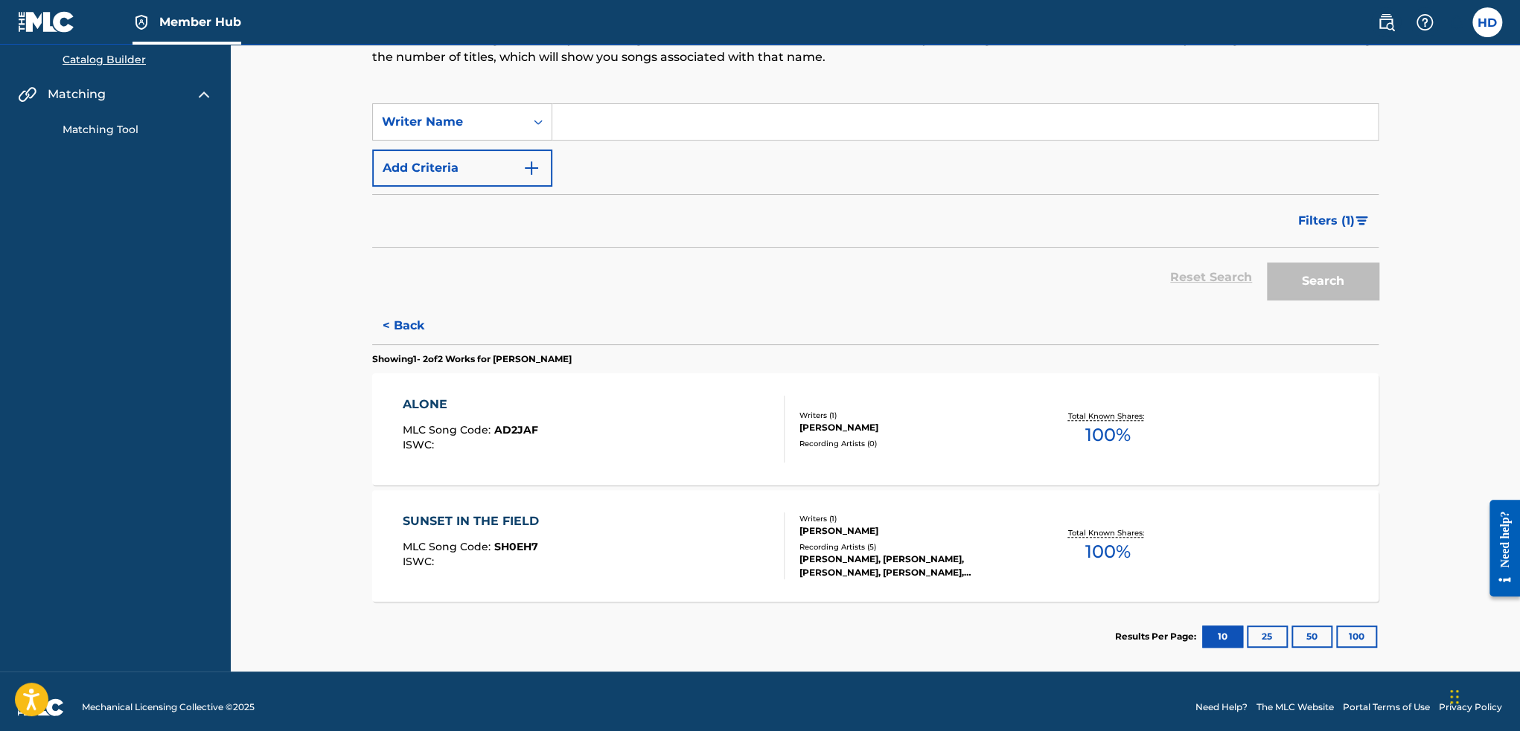
click at [699, 438] on div "ALONE MLC Song Code : AD2JAF ISWC :" at bounding box center [594, 429] width 382 height 67
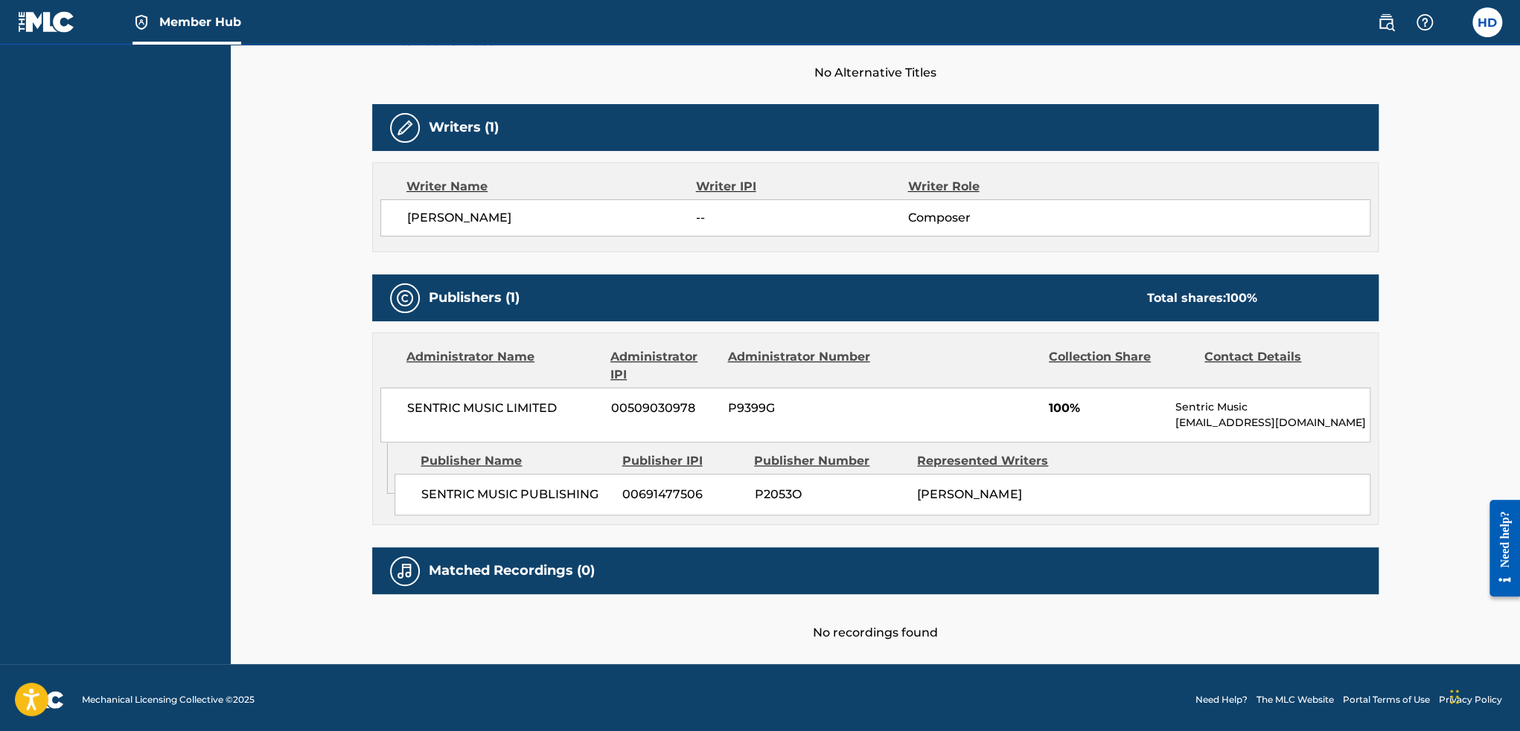
scroll to position [423, 0]
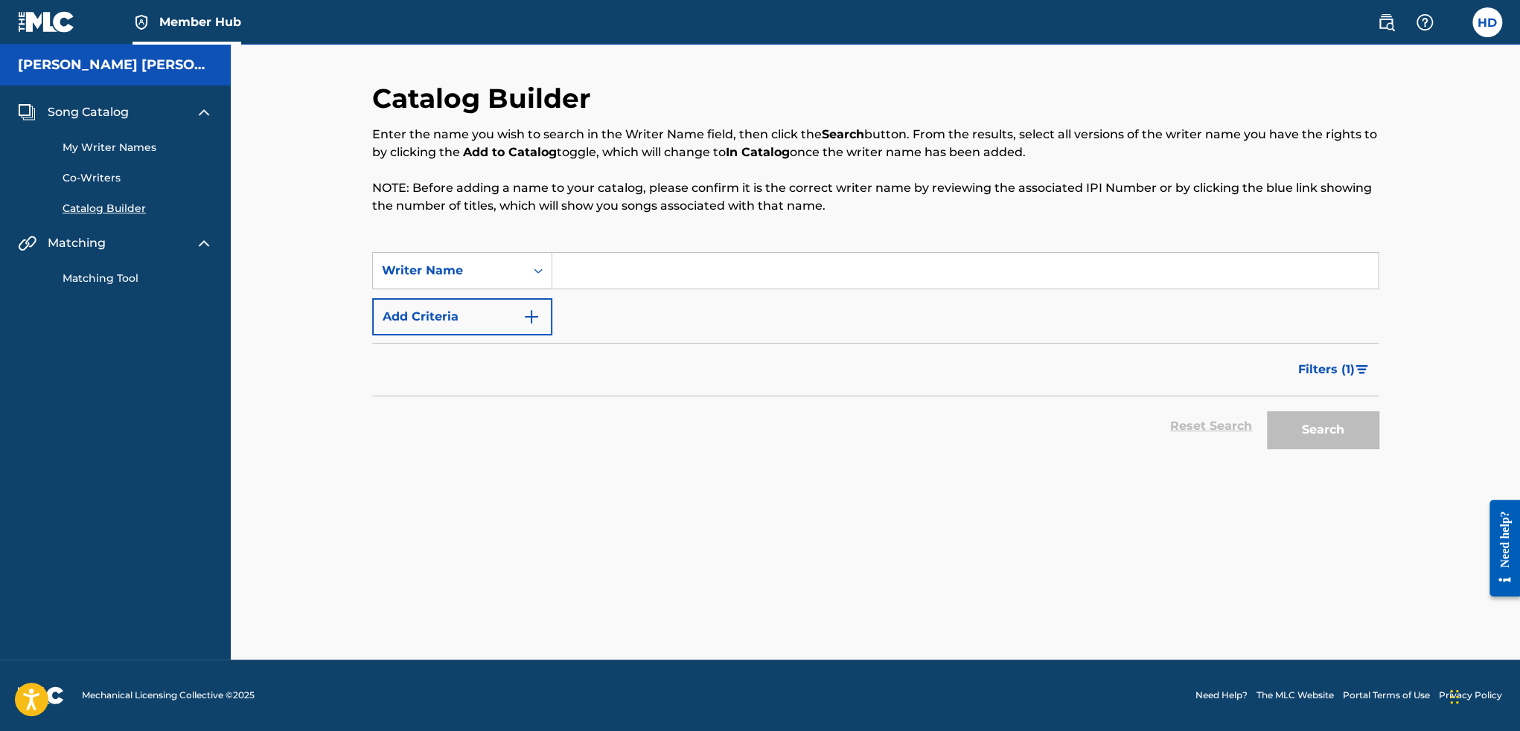
click at [89, 147] on link "My Writer Names" at bounding box center [138, 148] width 150 height 16
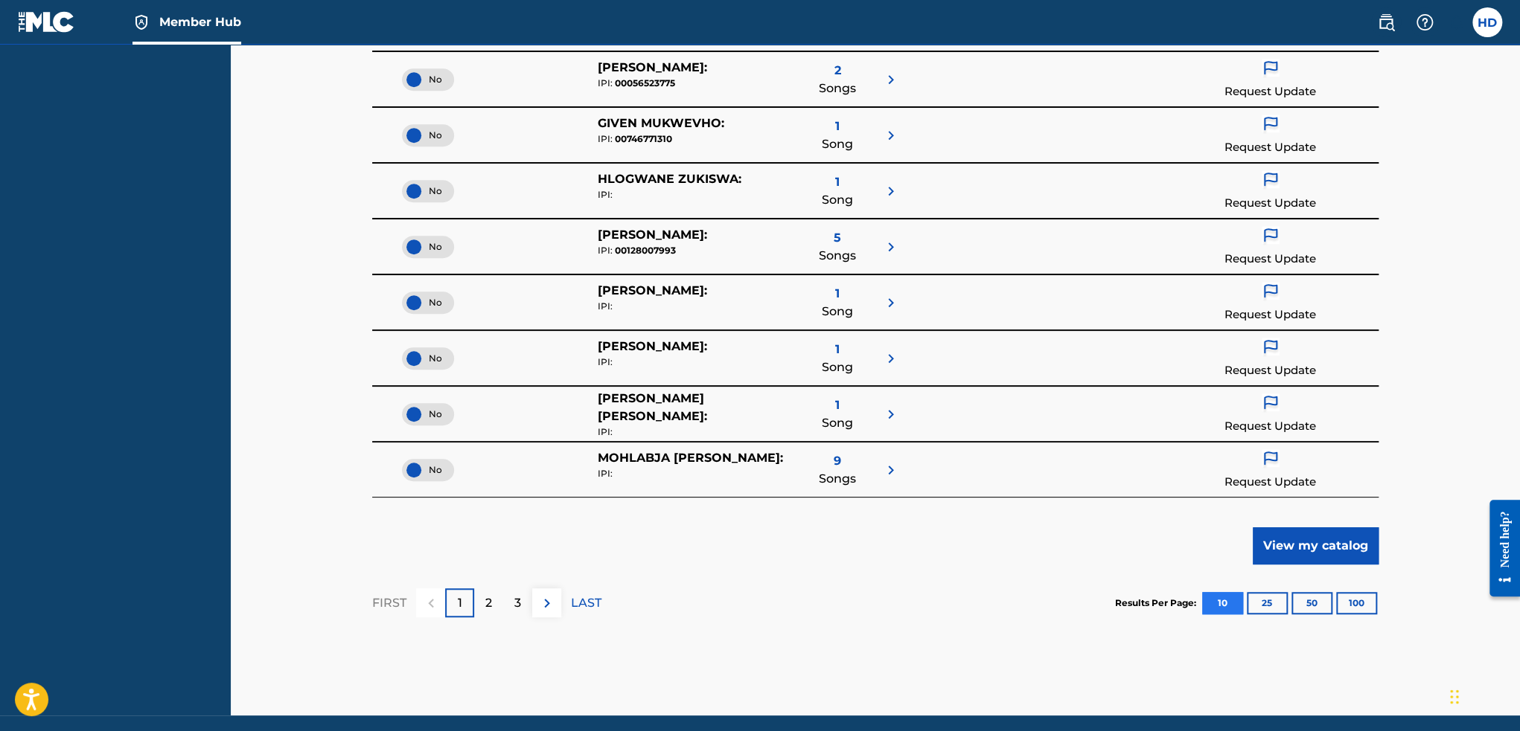
scroll to position [446, 0]
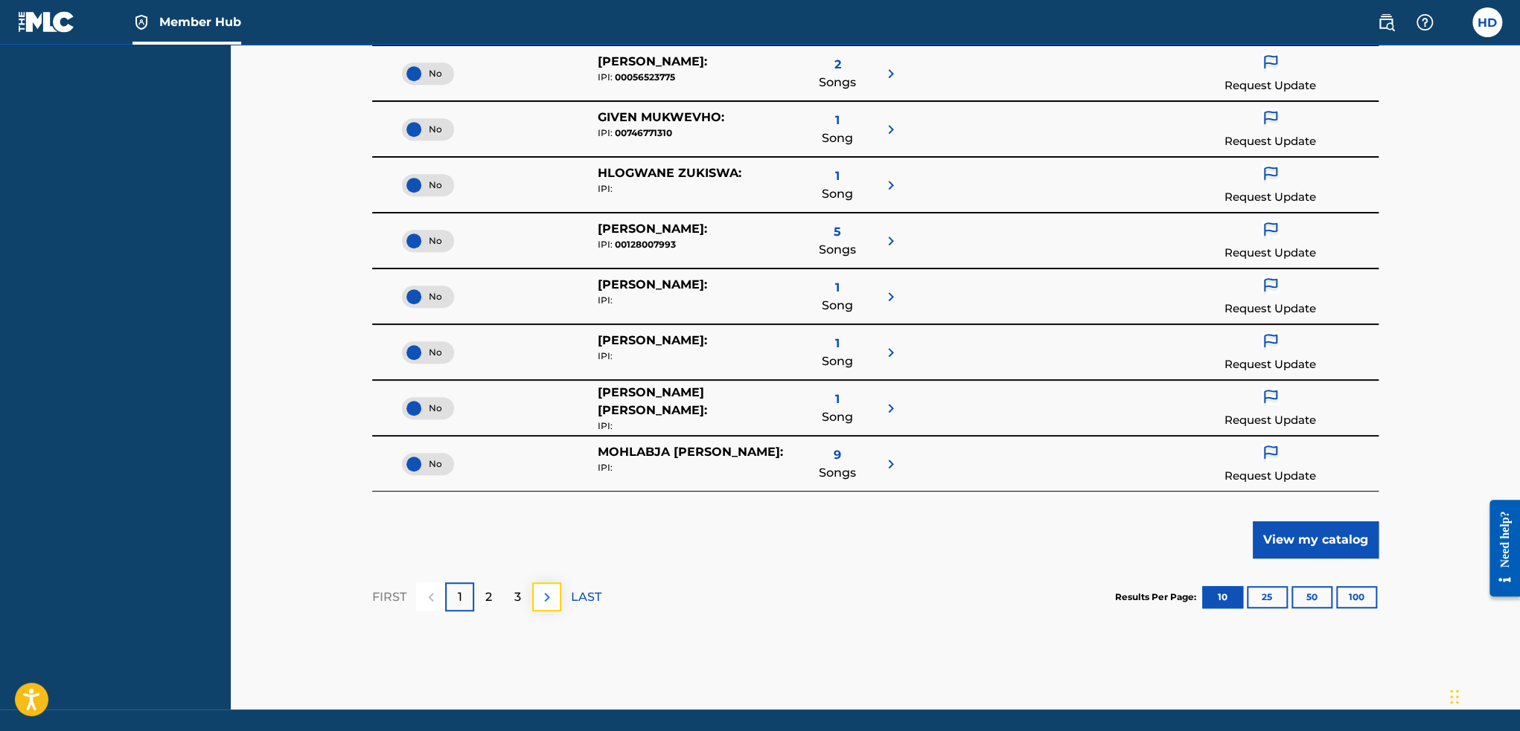
click at [545, 590] on img at bounding box center [547, 598] width 18 height 18
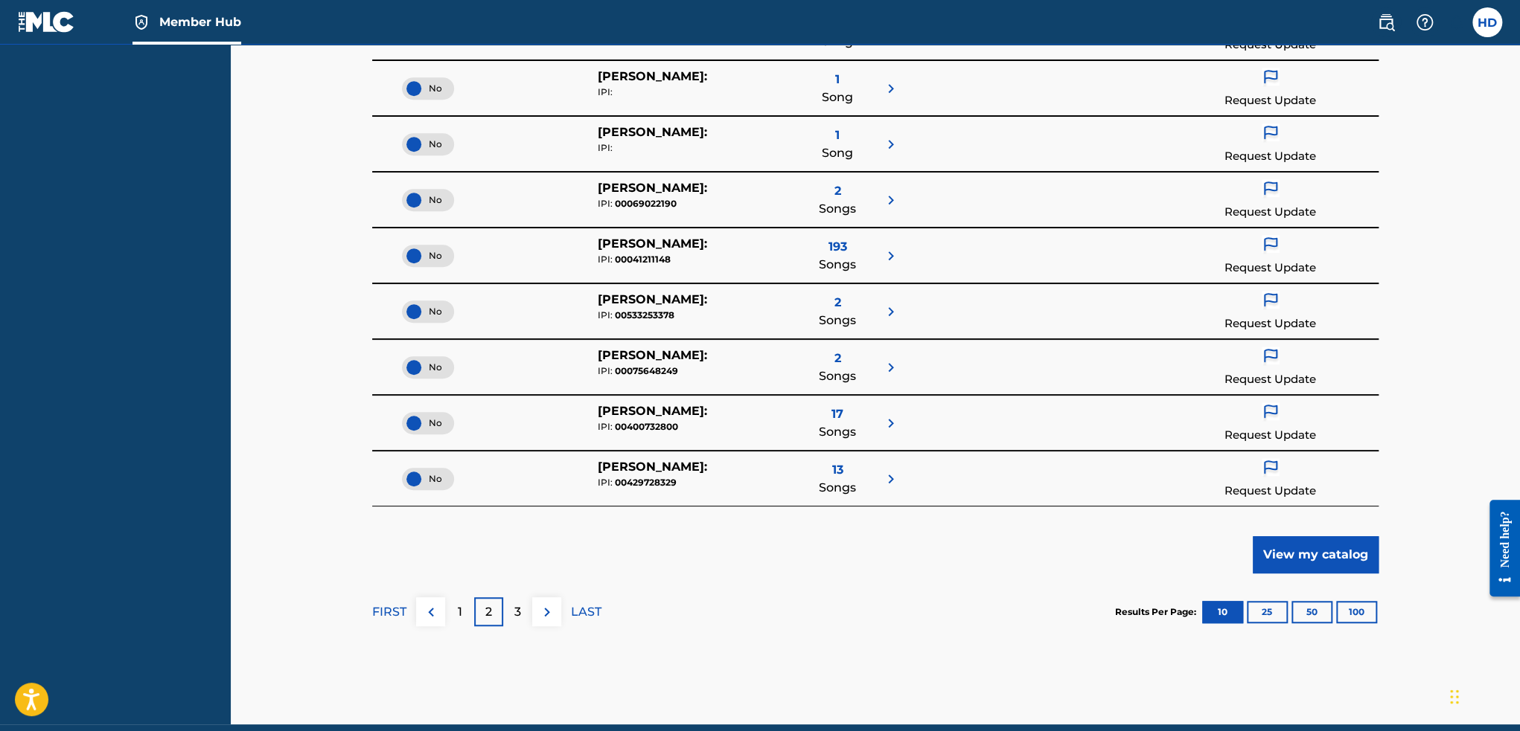
scroll to position [496, 0]
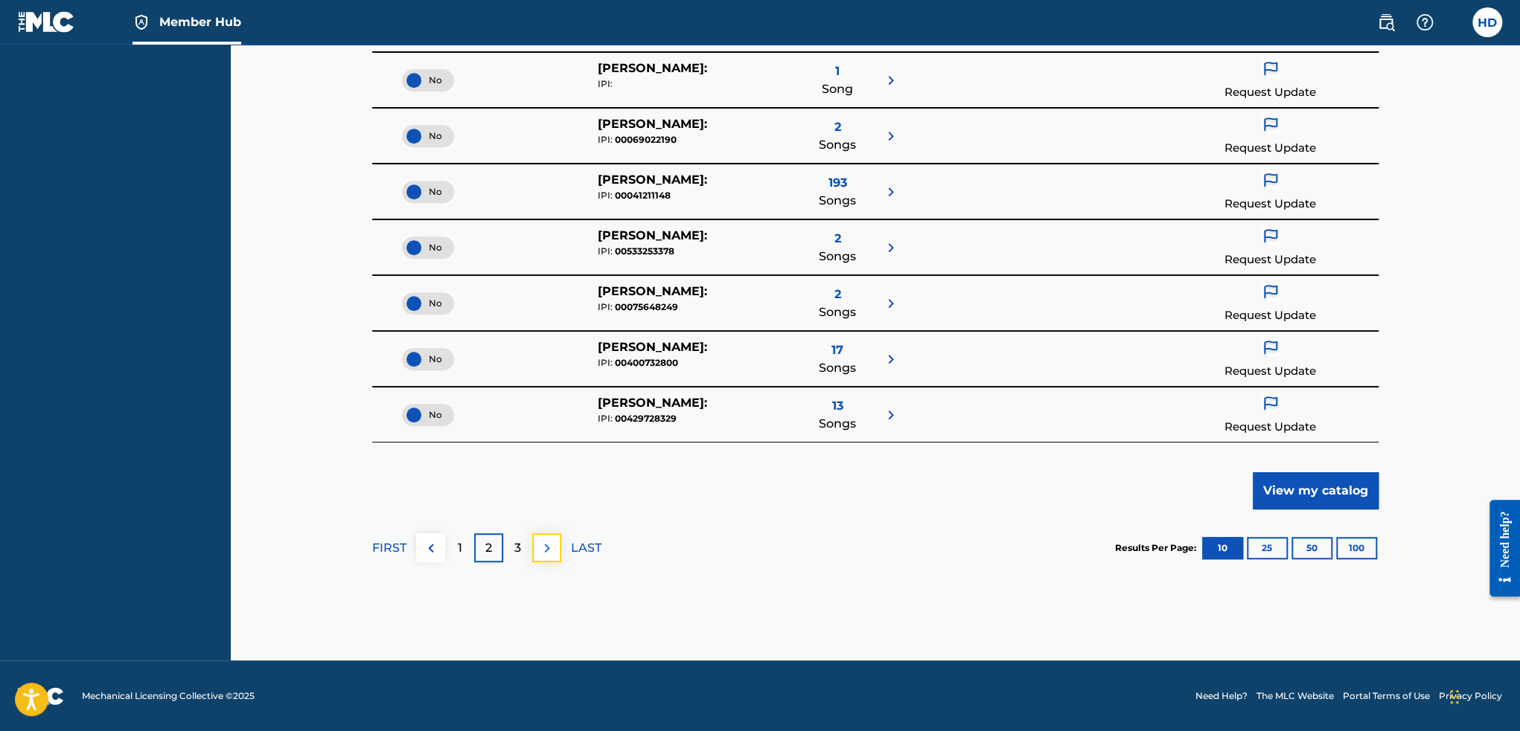
click at [551, 552] on img at bounding box center [547, 548] width 18 height 18
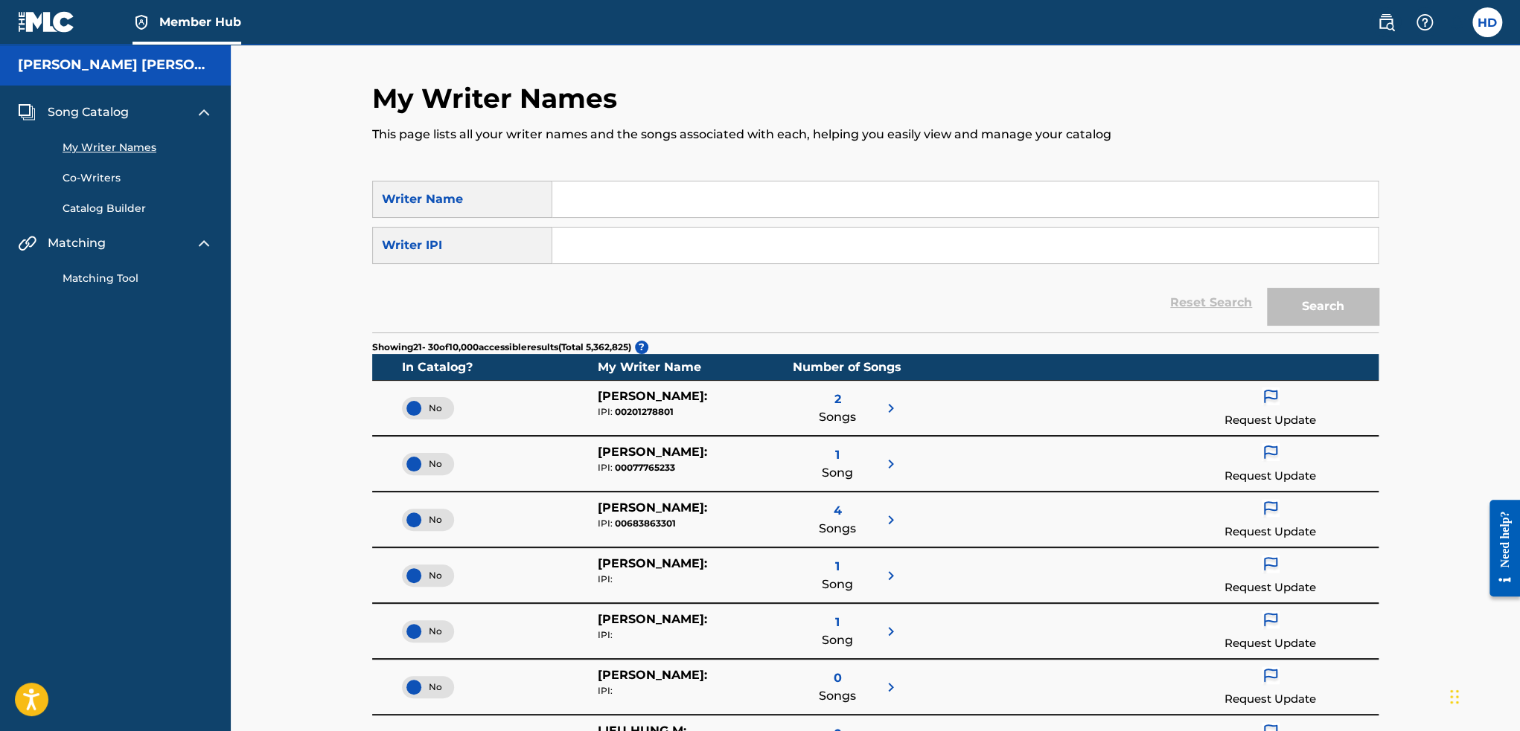
click at [95, 185] on link "Co-Writers" at bounding box center [138, 178] width 150 height 16
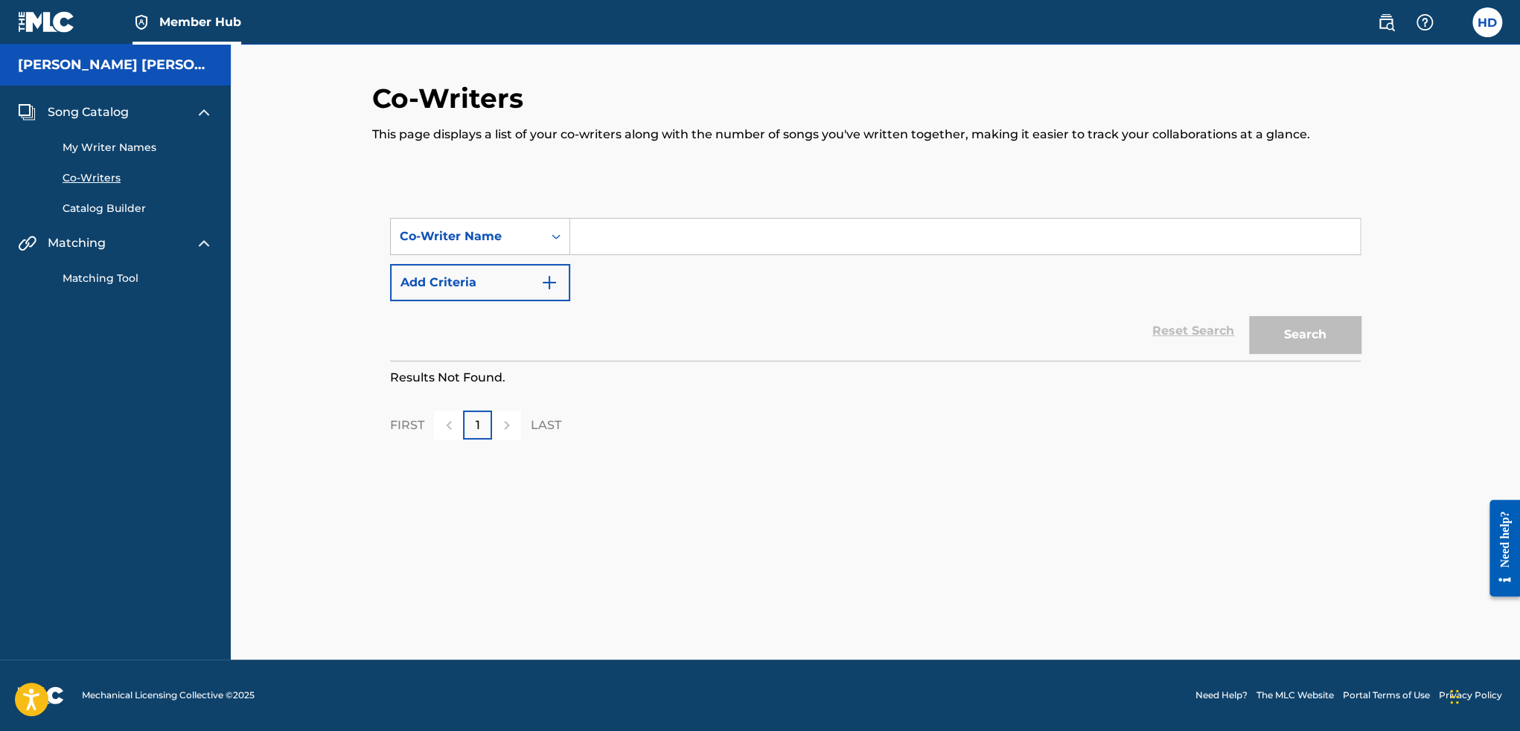
click at [95, 211] on link "Catalog Builder" at bounding box center [138, 209] width 150 height 16
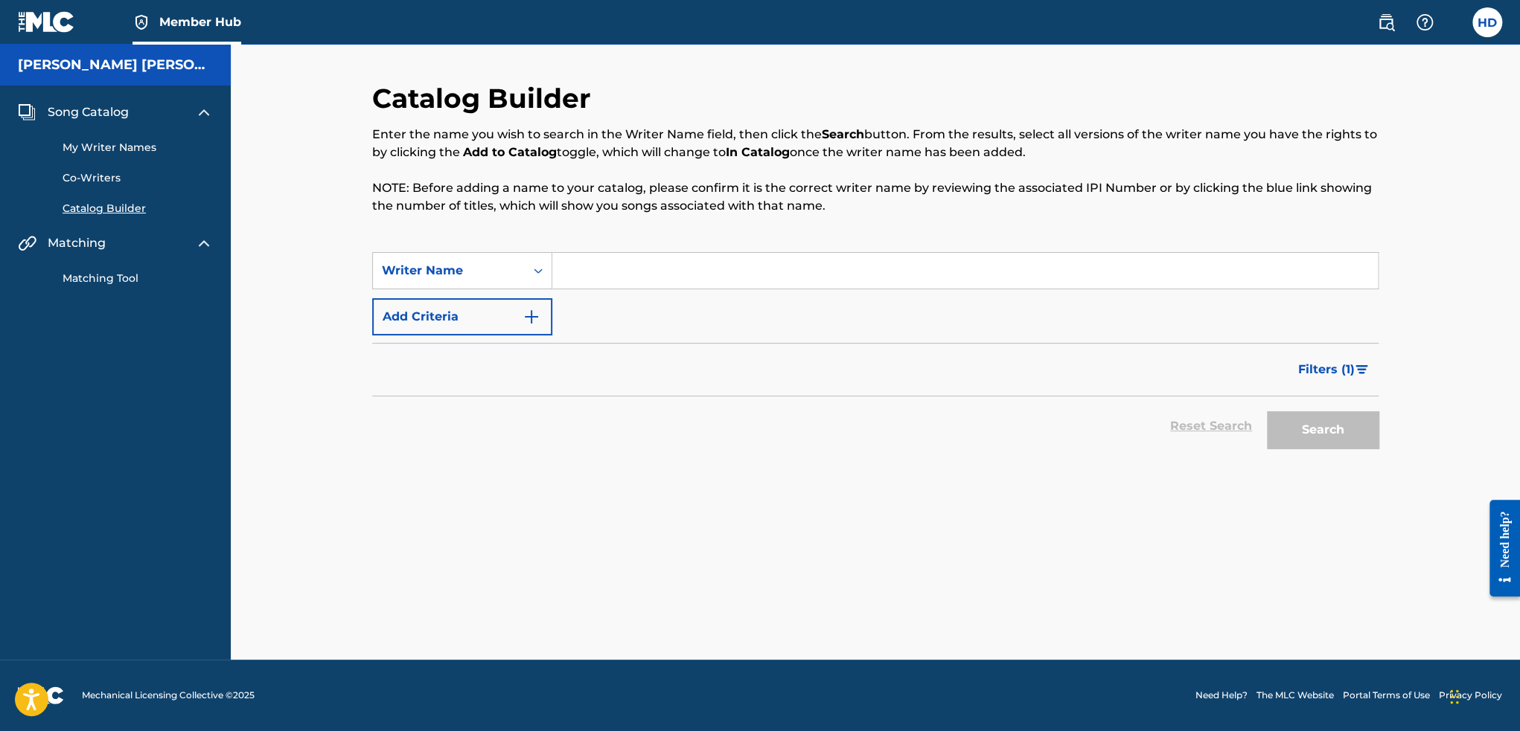
click at [107, 277] on link "Matching Tool" at bounding box center [138, 279] width 150 height 16
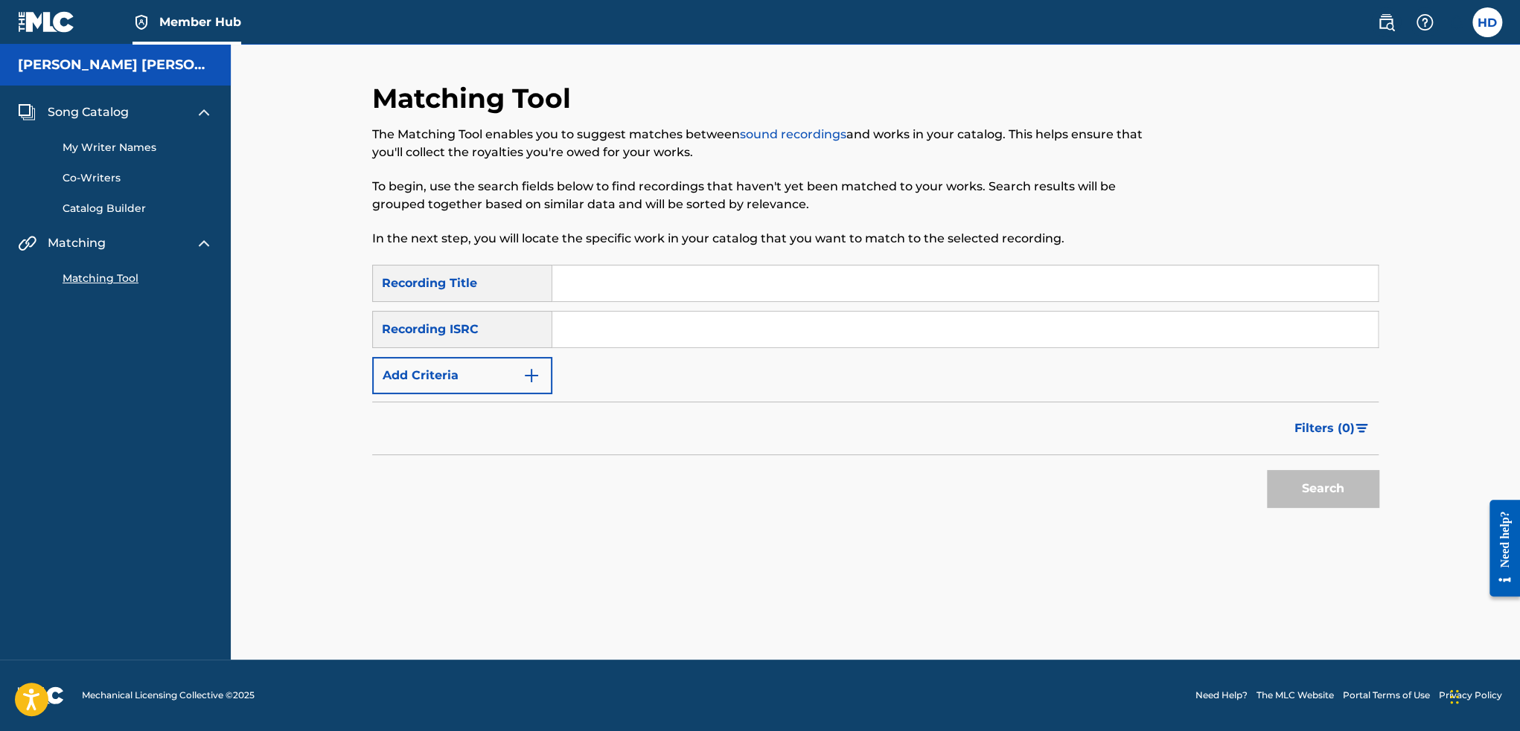
click at [106, 141] on link "My Writer Names" at bounding box center [138, 148] width 150 height 16
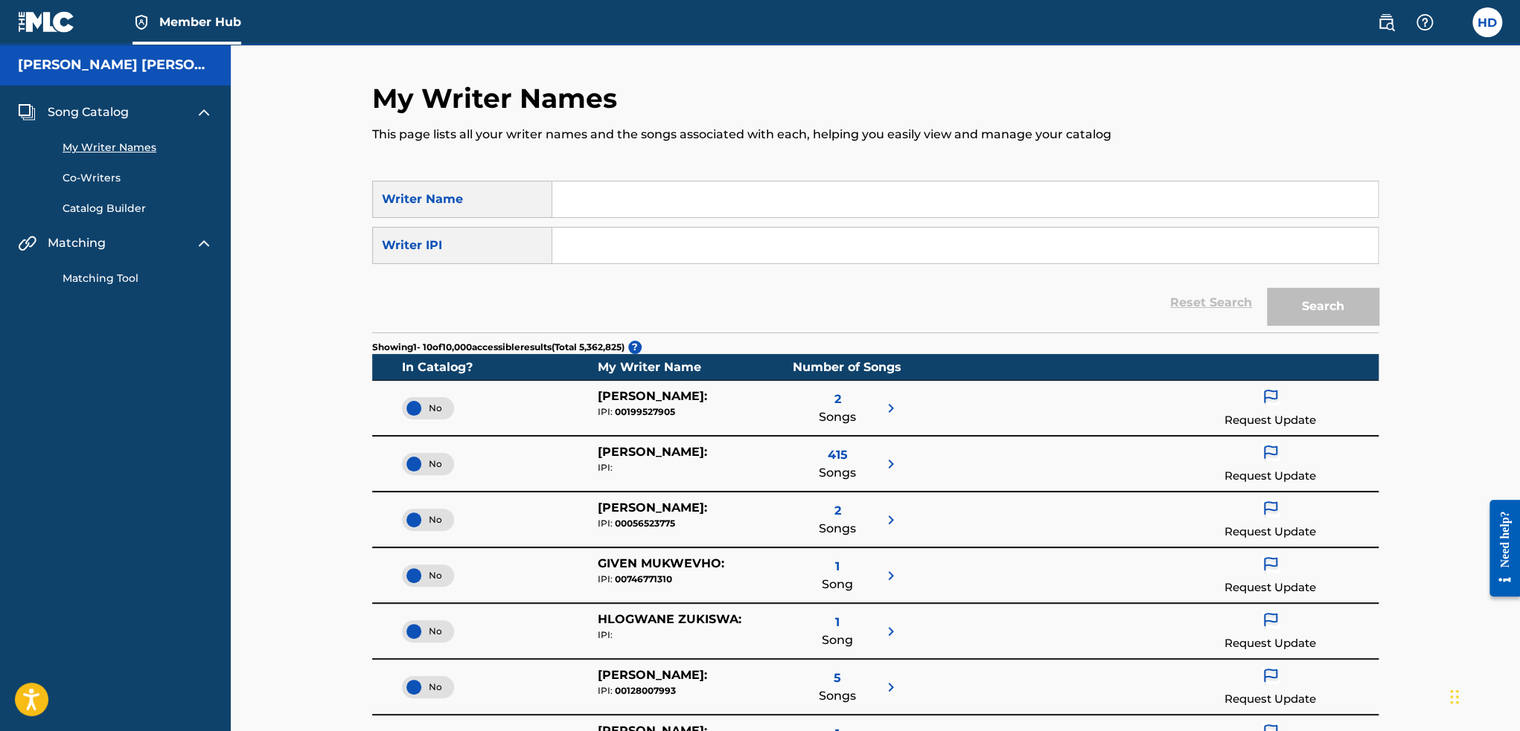
click at [116, 54] on div "Dang Quang Hoa" at bounding box center [115, 65] width 231 height 41
click at [177, 26] on span "Member Hub" at bounding box center [200, 21] width 82 height 17
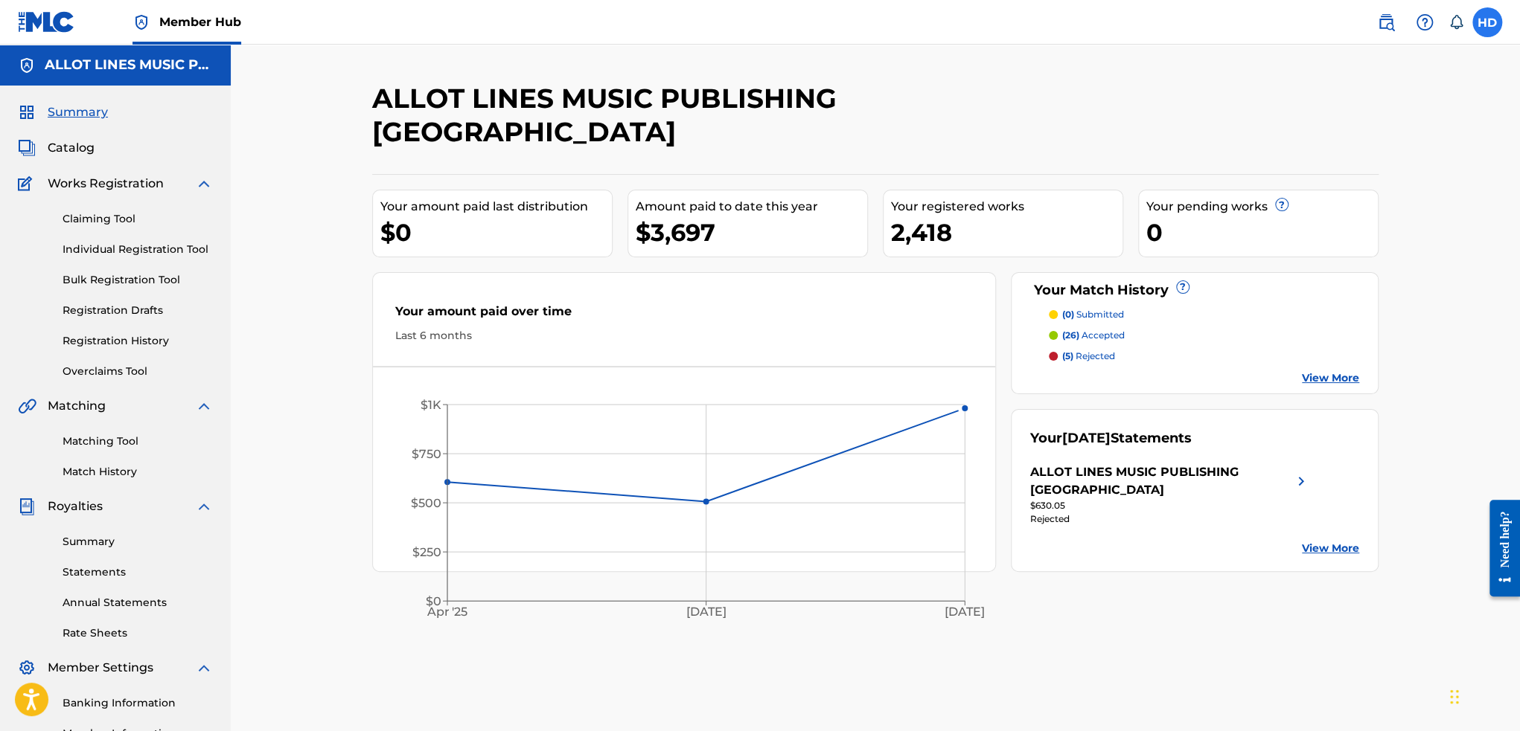
click at [1491, 28] on label at bounding box center [1487, 22] width 30 height 30
click at [1487, 22] on input "HD Hoa [PERSON_NAME] [EMAIL_ADDRESS][DOMAIN_NAME] Notification Preferences Prof…" at bounding box center [1487, 22] width 0 height 0
click at [1336, 187] on link "Profile" at bounding box center [1340, 185] width 30 height 13
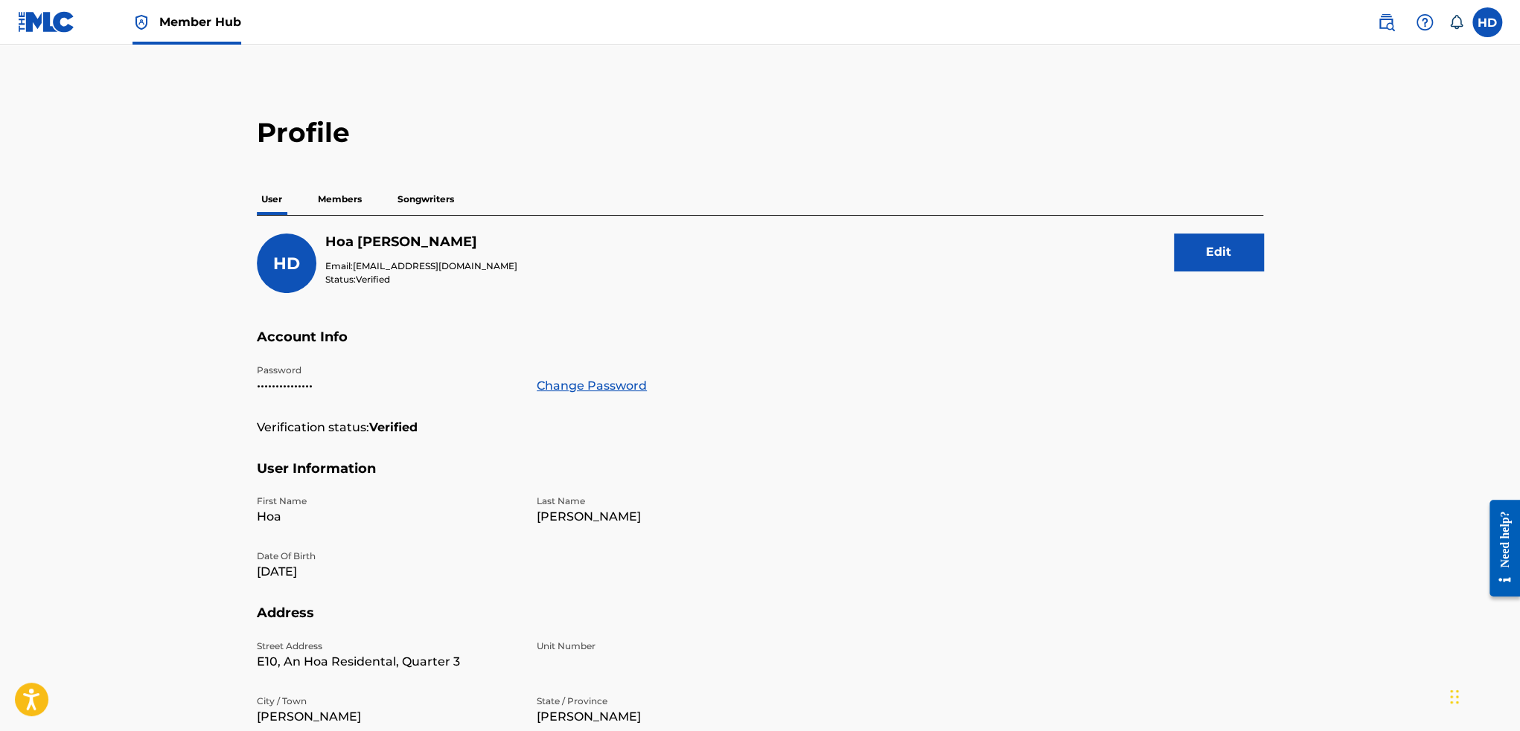
drag, startPoint x: 437, startPoint y: 176, endPoint x: 437, endPoint y: 198, distance: 21.6
click at [437, 193] on div "Profile User Members Songwriters HD Hoa Dang Quang Email: vietnam@allotlines.co…" at bounding box center [760, 505] width 1042 height 778
click at [437, 198] on p "Songwriters" at bounding box center [425, 199] width 65 height 31
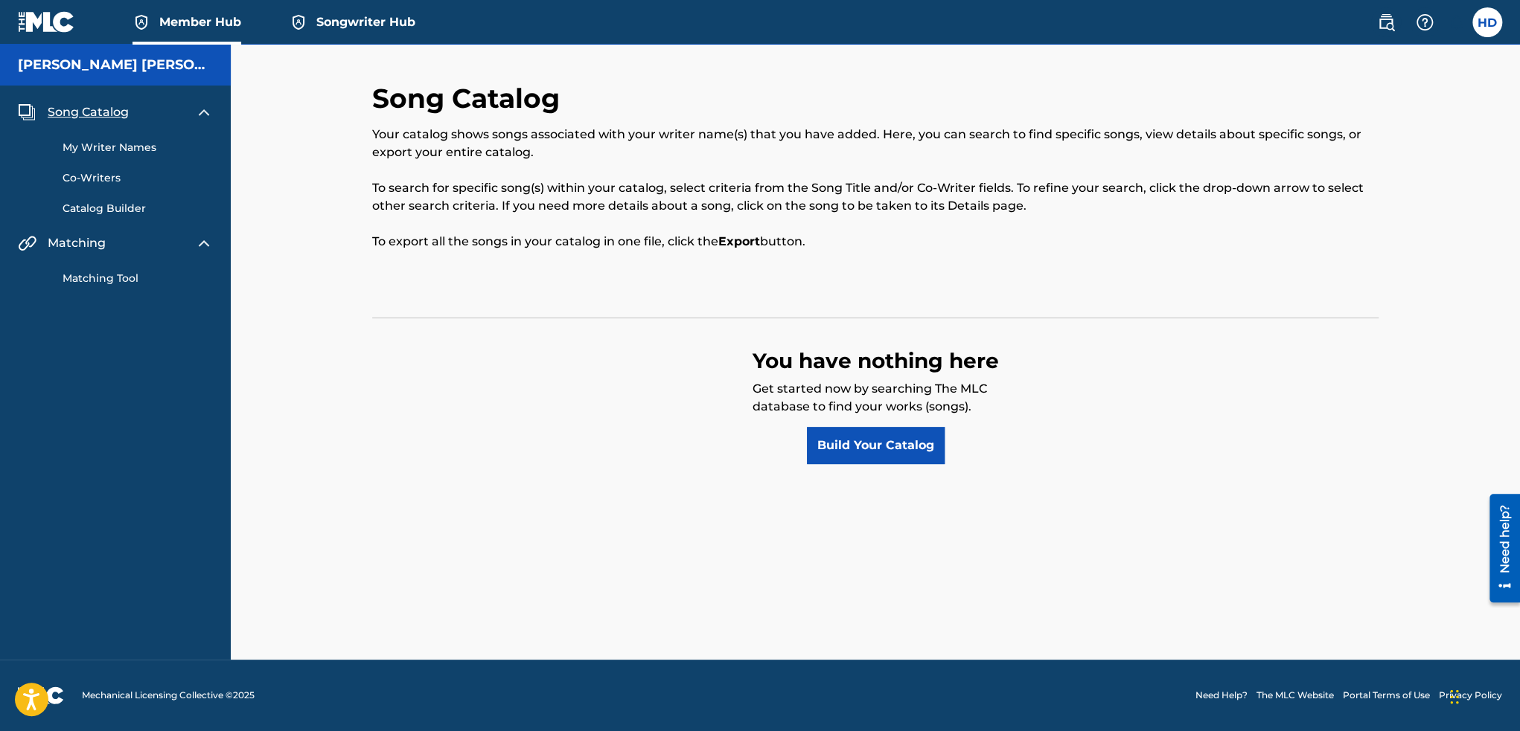
click at [1476, 7] on div "HD HD Hoa Dang Quang vietnam@allotlines.com Notification Preferences Profile Lo…" at bounding box center [1432, 22] width 140 height 30
click at [1476, 19] on label at bounding box center [1487, 22] width 30 height 30
click at [1487, 22] on input "HD Hoa [PERSON_NAME] [EMAIL_ADDRESS][DOMAIN_NAME] Notification Preferences Prof…" at bounding box center [1487, 22] width 0 height 0
click at [759, 288] on div "Song Catalog Your catalog shows songs associated with your writer name(s) that …" at bounding box center [875, 273] width 1006 height 382
click at [868, 459] on link "Build Your Catalog" at bounding box center [876, 445] width 138 height 37
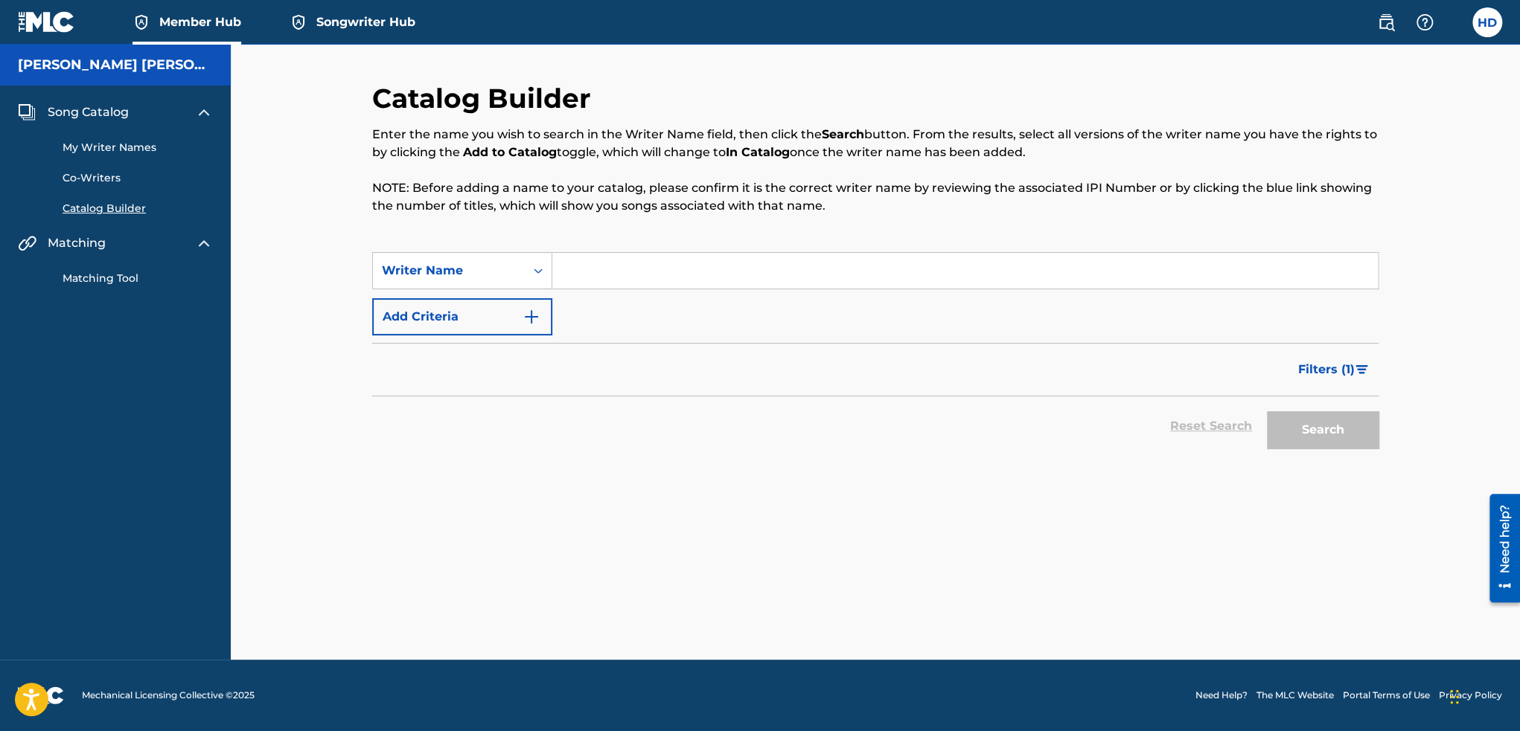
click at [344, 16] on span "Songwriter Hub" at bounding box center [365, 21] width 99 height 17
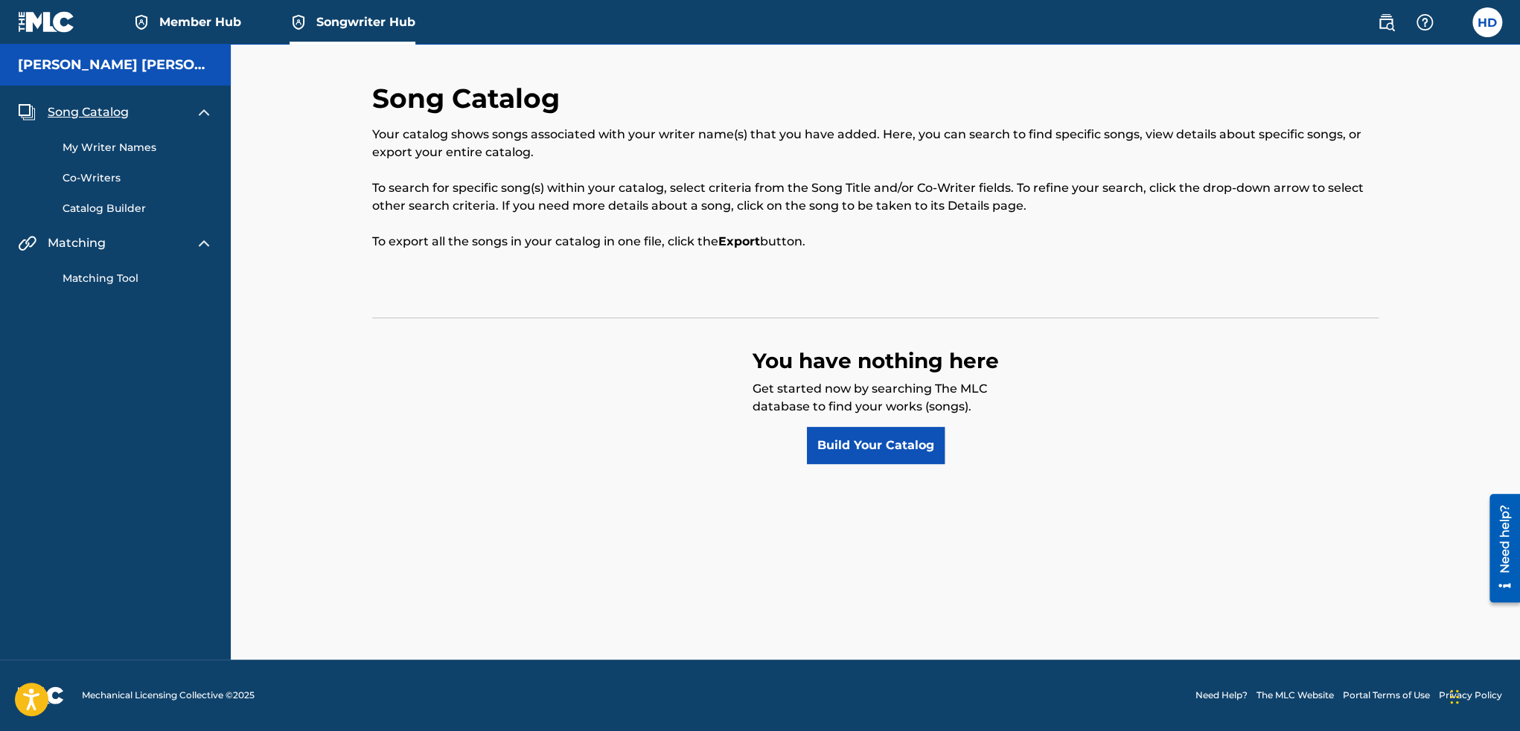
click at [164, 25] on span "Member Hub" at bounding box center [200, 21] width 82 height 17
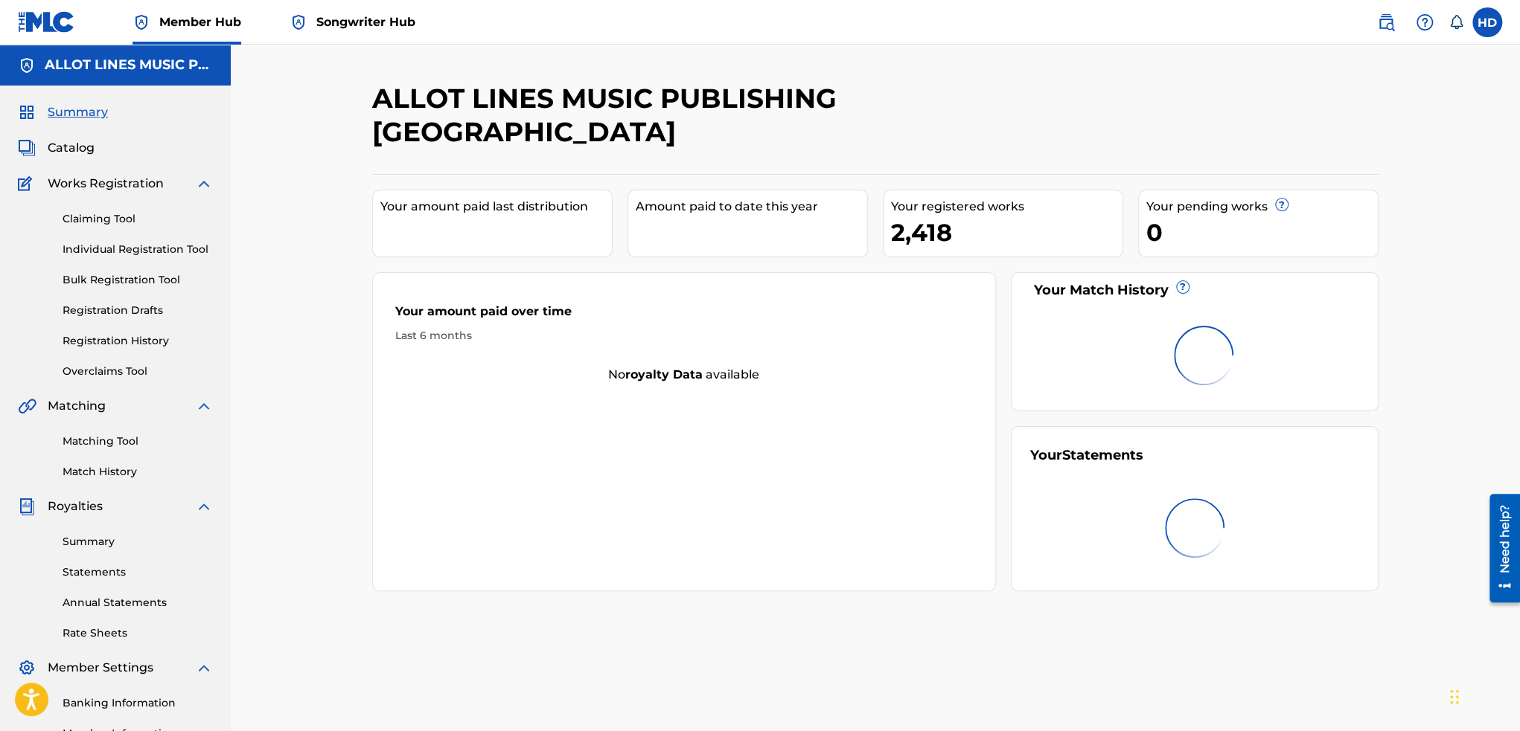
click at [370, 29] on span "Songwriter Hub" at bounding box center [365, 21] width 99 height 17
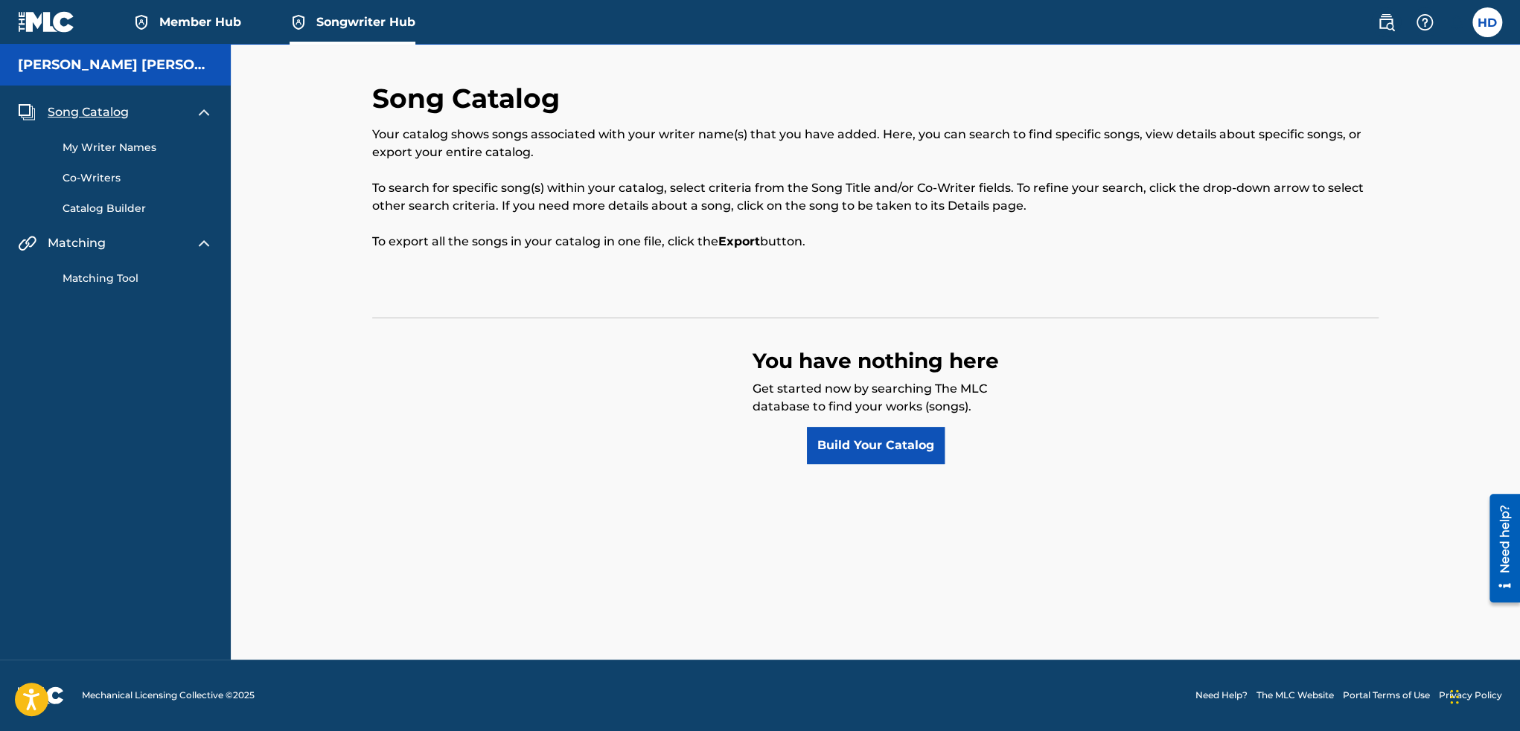
click at [877, 426] on p "Get started now by searching The MLC database to find your works (songs)." at bounding box center [875, 403] width 246 height 47
click at [875, 438] on link "Build Your Catalog" at bounding box center [876, 445] width 138 height 37
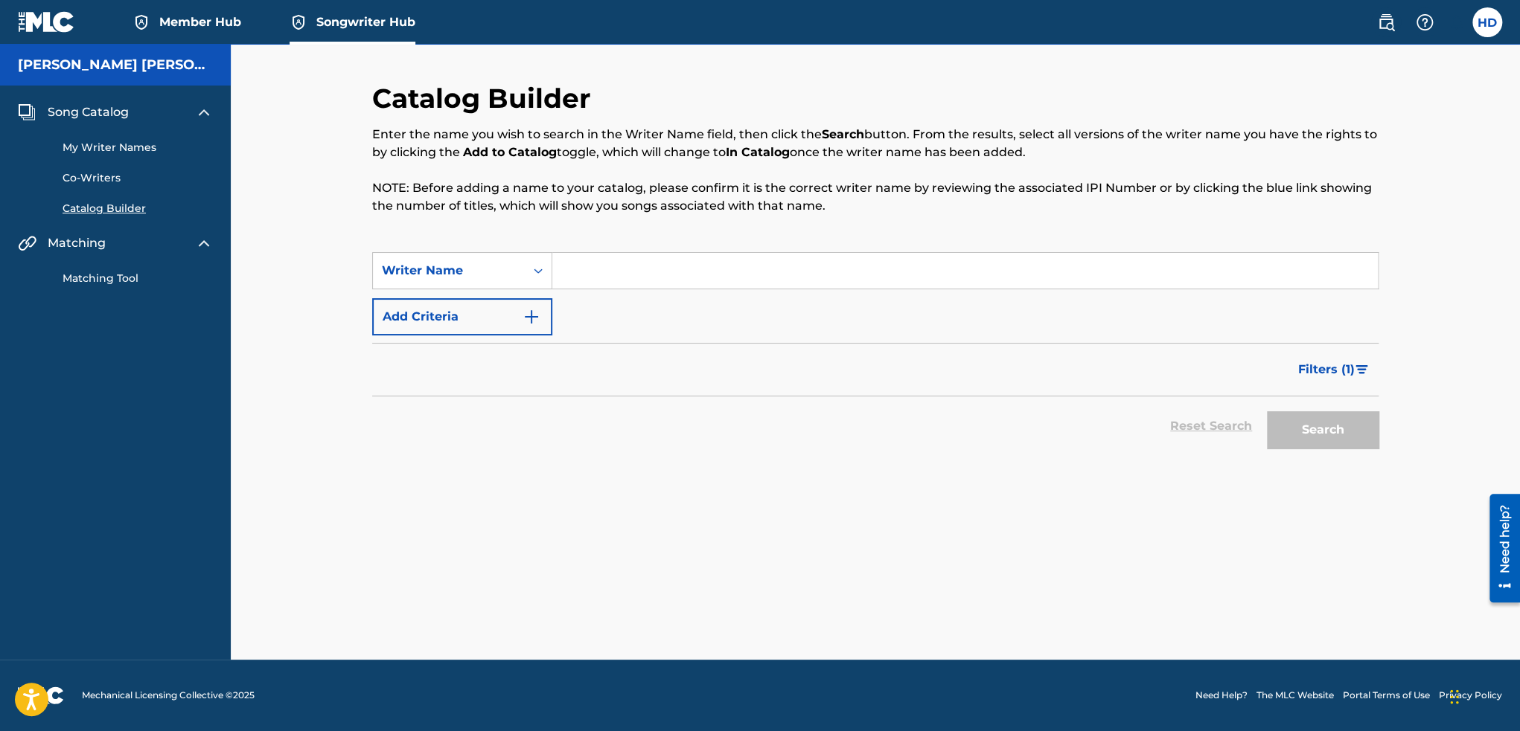
click at [622, 262] on input "Search Form" at bounding box center [964, 271] width 825 height 36
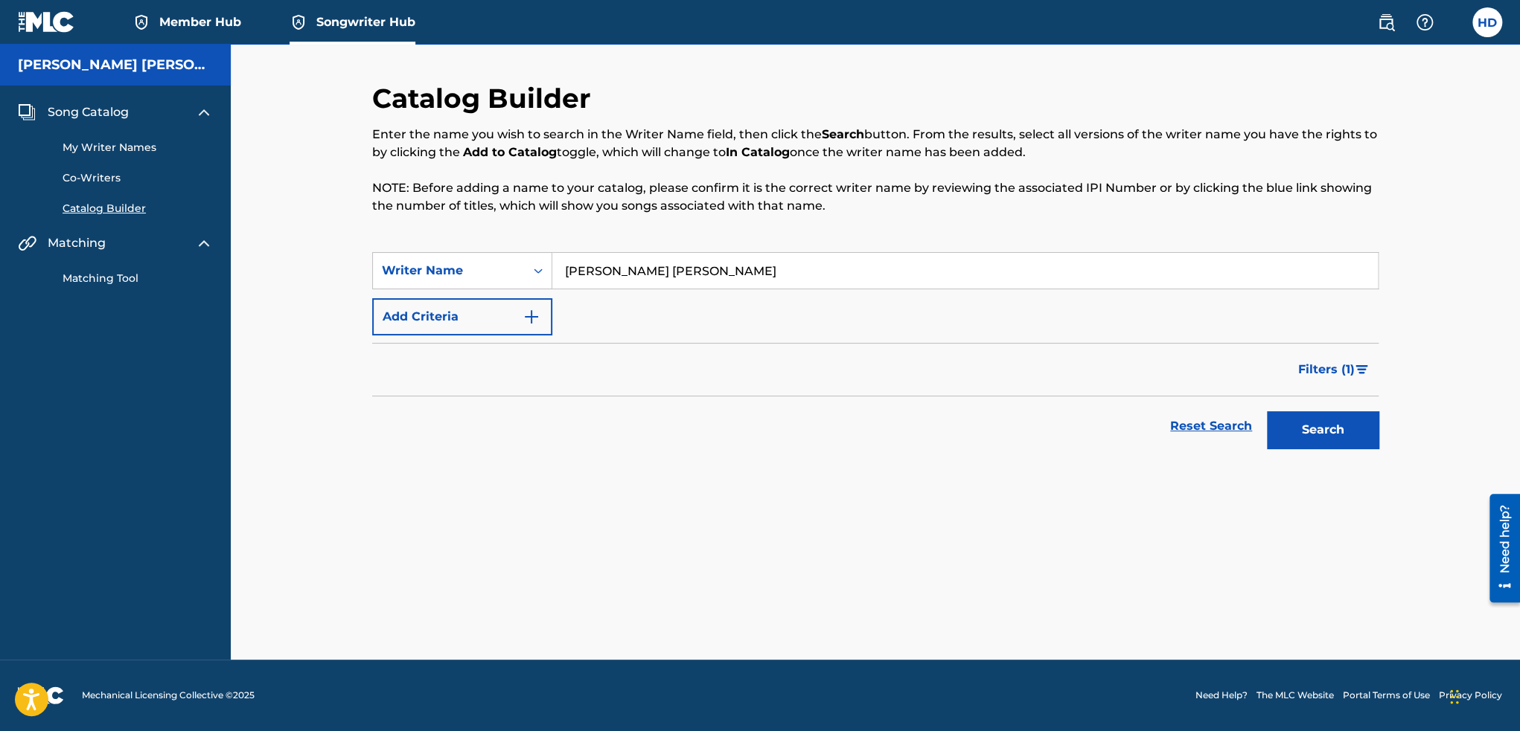
type input "Dang quang hoa"
click at [1267, 412] on button "Search" at bounding box center [1323, 430] width 112 height 37
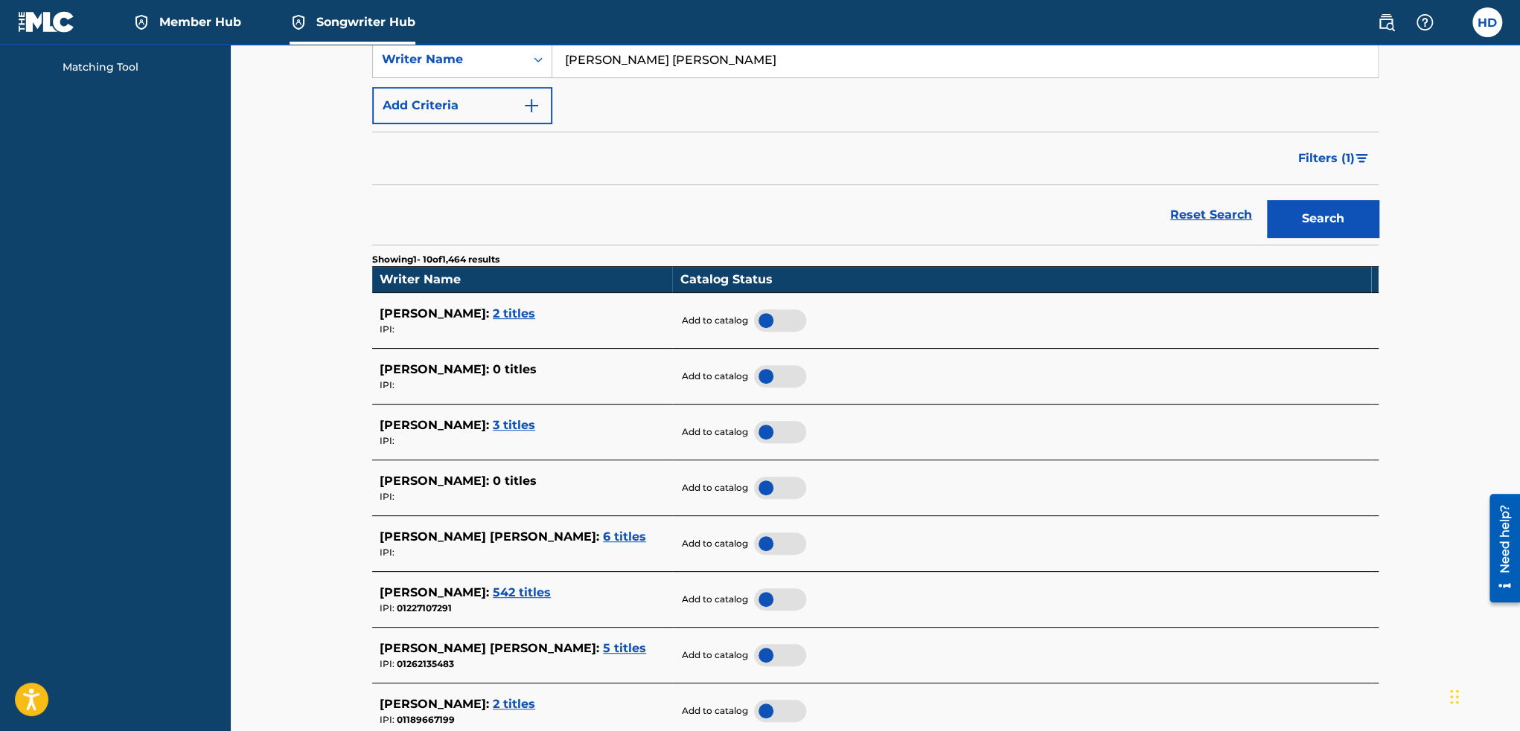
scroll to position [223, 0]
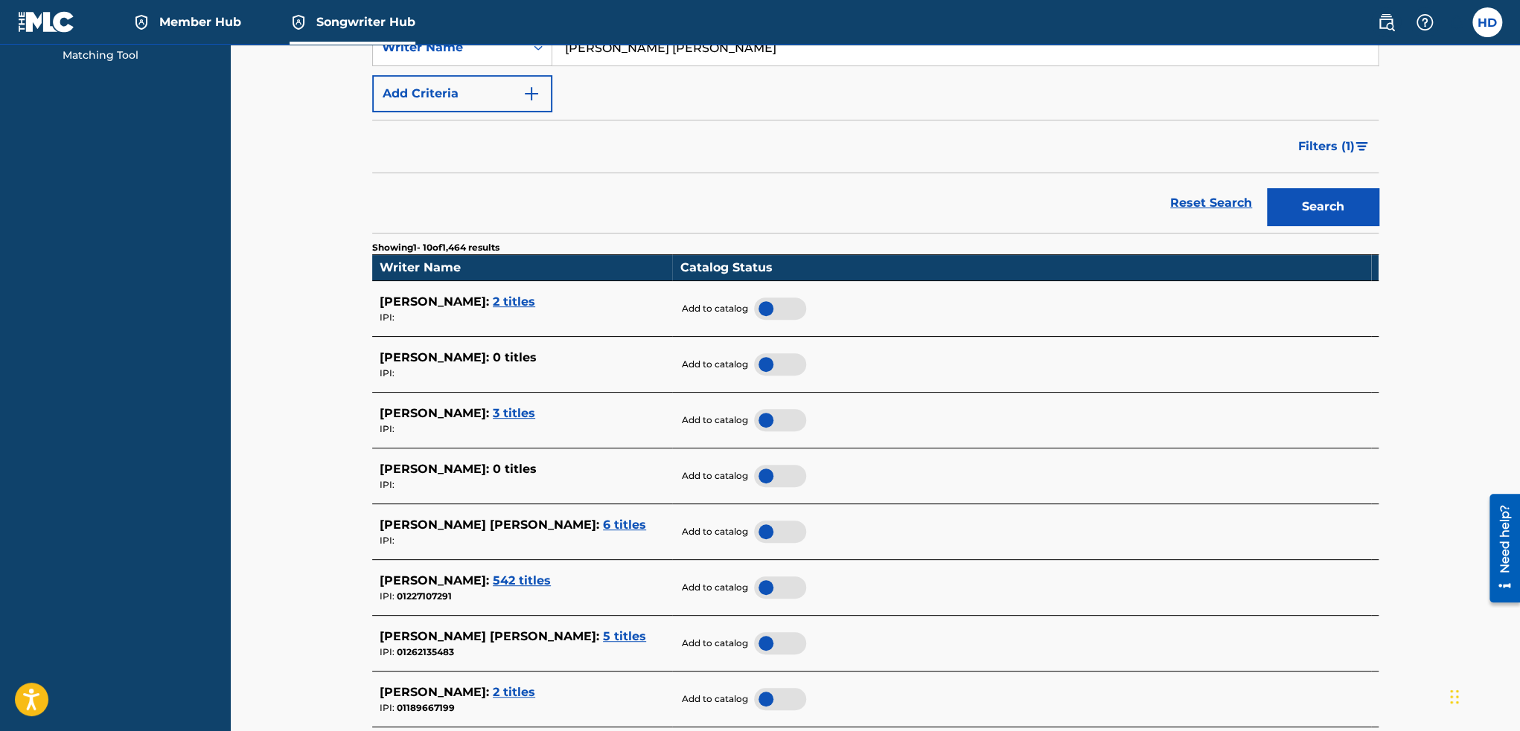
click at [603, 528] on span "6 titles" at bounding box center [624, 525] width 43 height 14
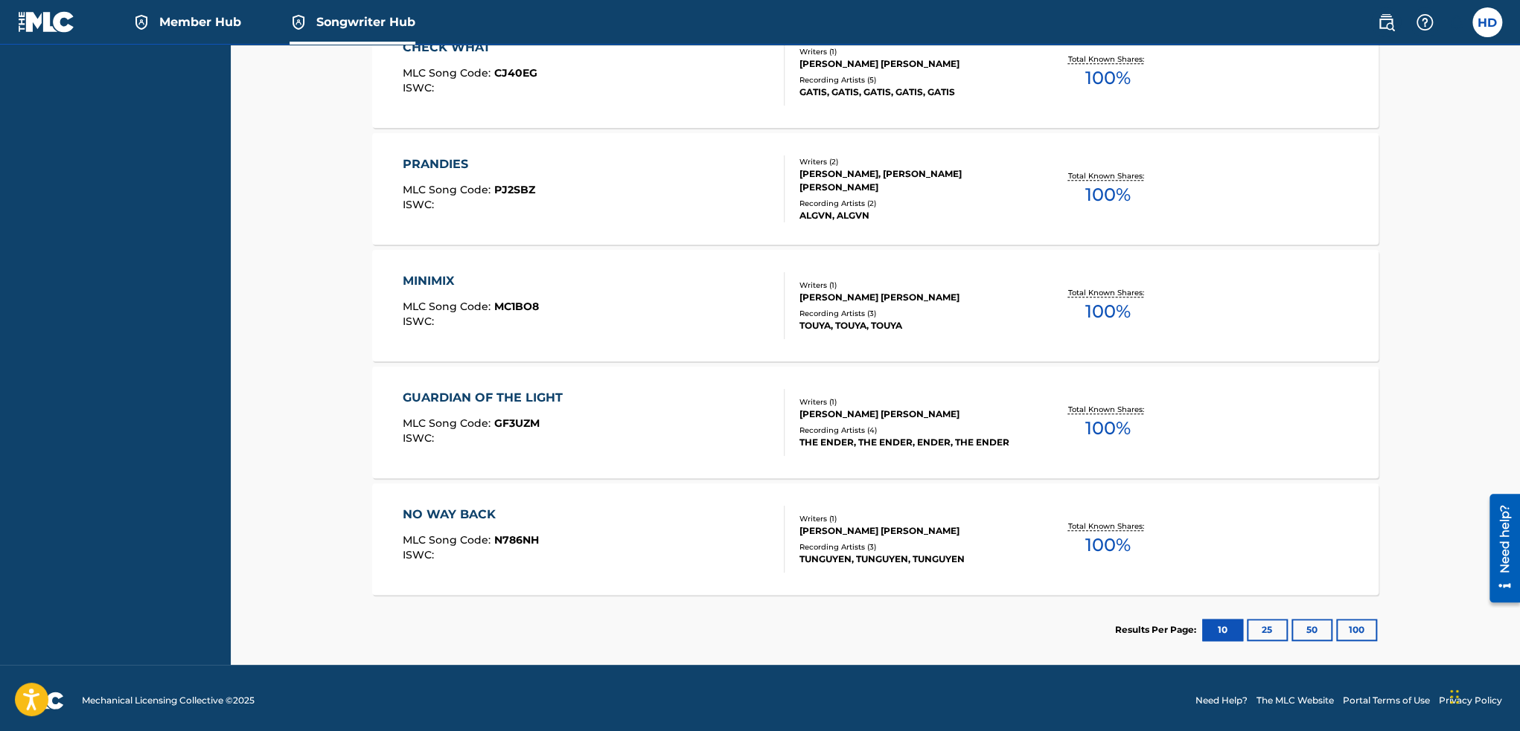
scroll to position [627, 0]
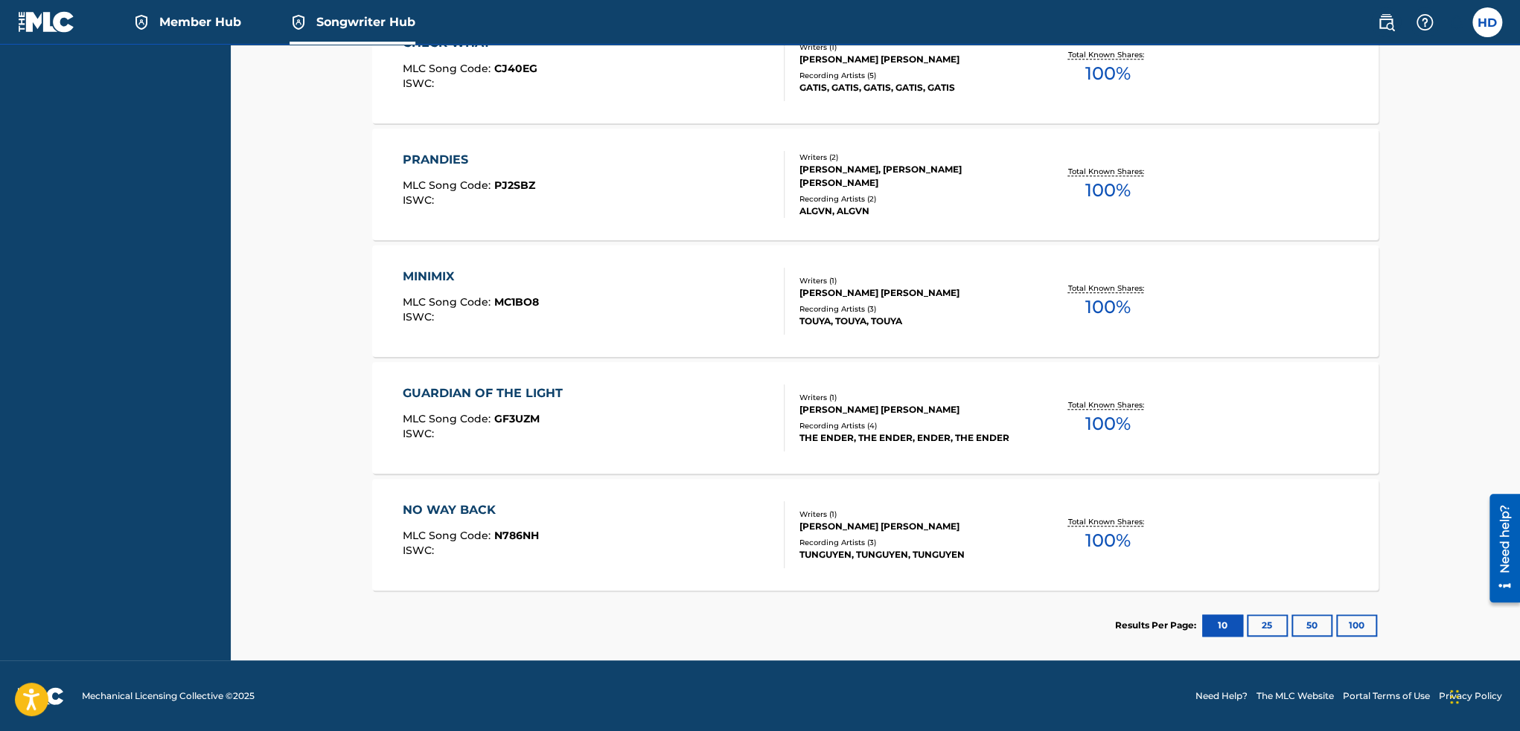
click at [484, 299] on span "MLC Song Code :" at bounding box center [449, 301] width 92 height 13
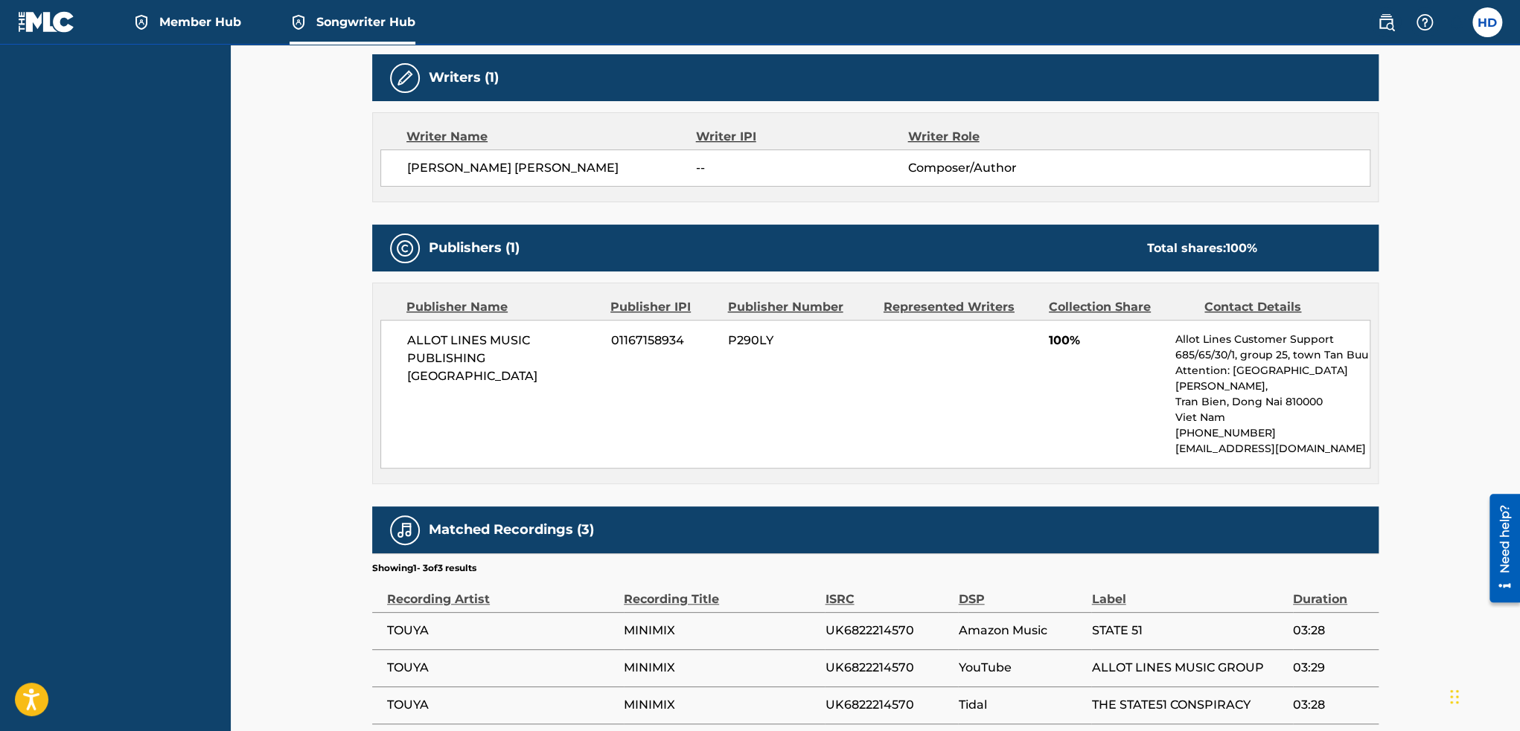
scroll to position [521, 0]
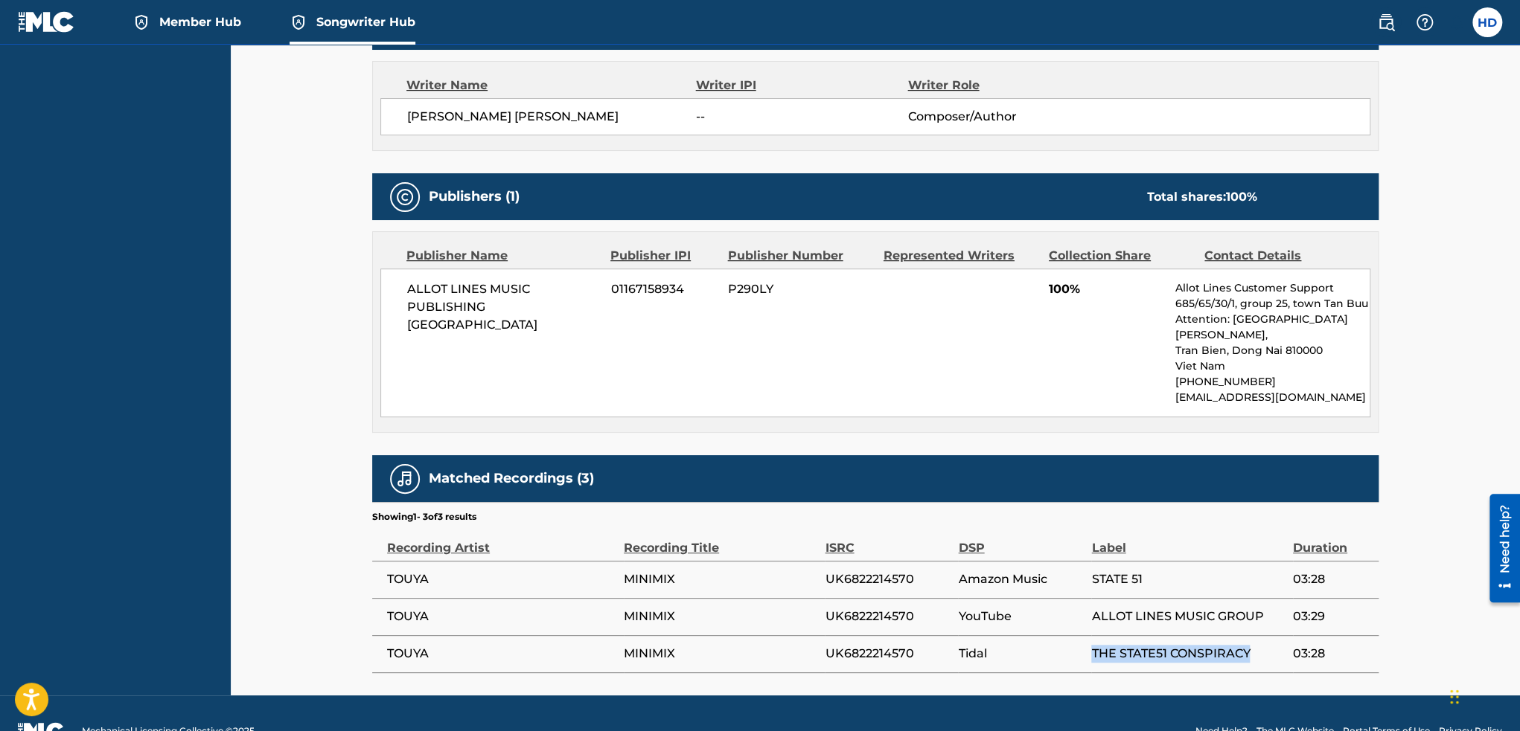
drag, startPoint x: 1080, startPoint y: 638, endPoint x: 1268, endPoint y: 647, distance: 188.4
click at [1268, 647] on tr "TOUYA MINIMIX UK6822214570 Tidal THE STATE51 CONSPIRACY 03:28" at bounding box center [875, 653] width 1006 height 37
click at [1027, 645] on span "Tidal" at bounding box center [1021, 654] width 126 height 18
drag, startPoint x: 1107, startPoint y: 574, endPoint x: 1086, endPoint y: 574, distance: 20.1
click at [1086, 574] on tr "TOUYA MINIMIX UK6822214570 Amazon Music STATE 51 03:28" at bounding box center [875, 579] width 1006 height 37
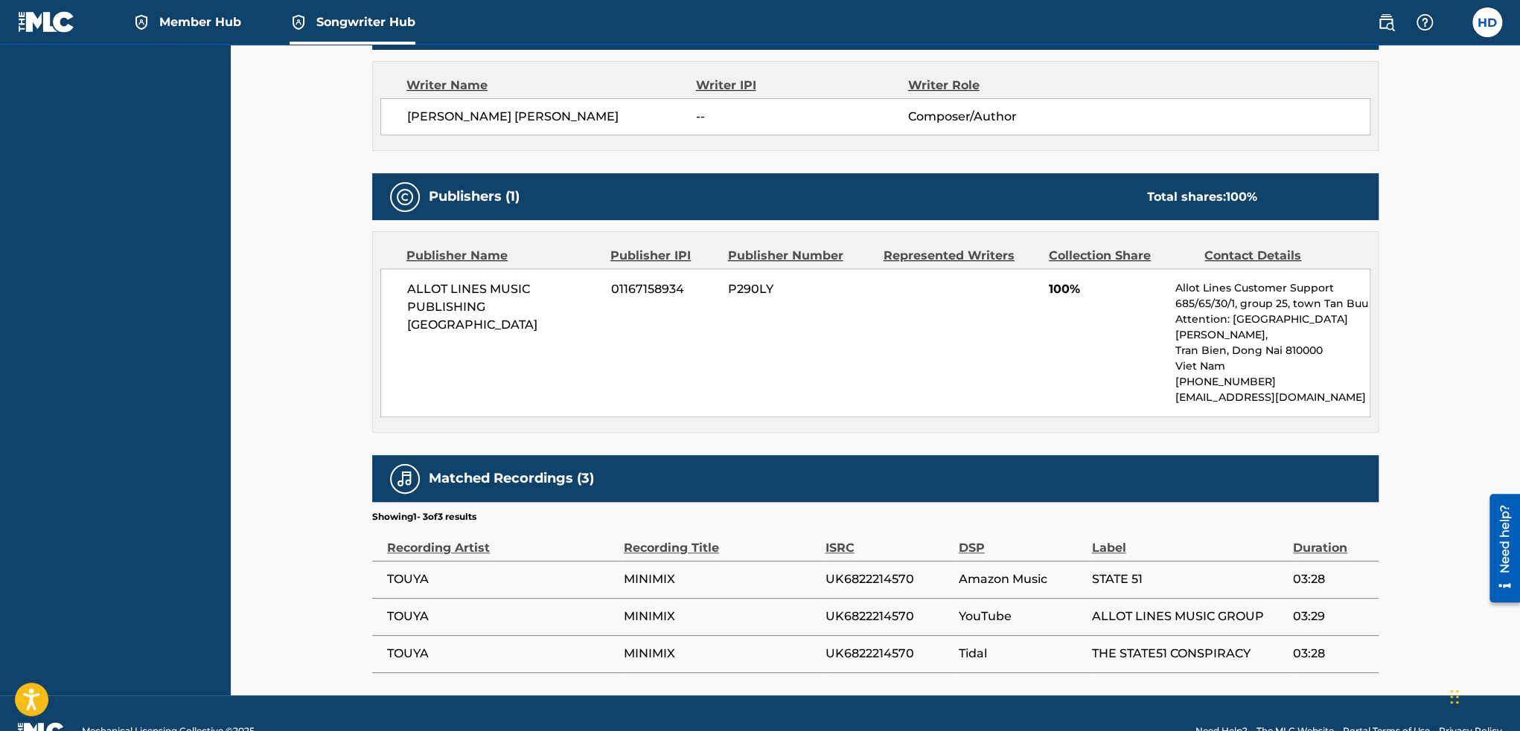
click at [1064, 612] on td "YouTube" at bounding box center [1024, 616] width 133 height 37
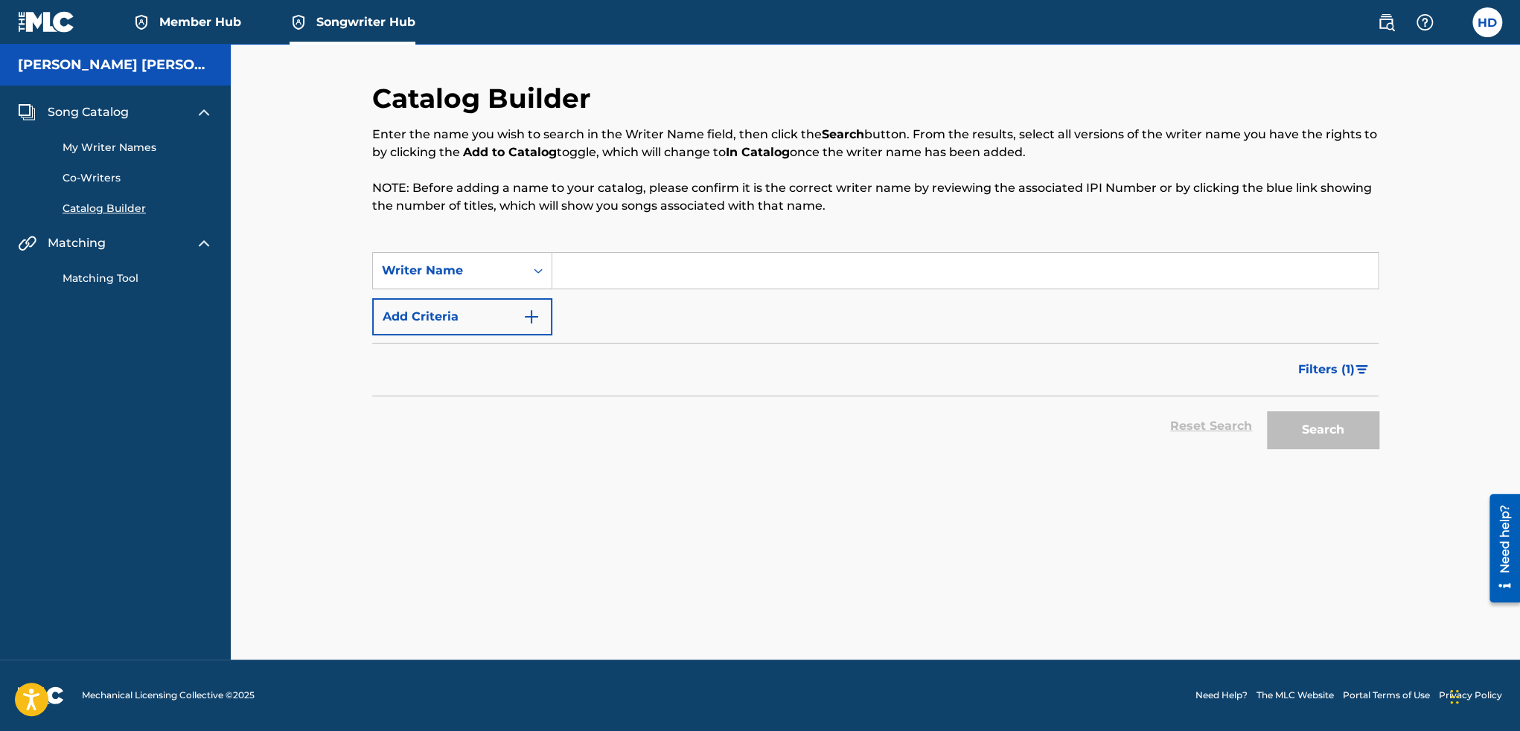
click at [598, 260] on input "Search Form" at bounding box center [964, 271] width 825 height 36
type input "Dang quang hoa"
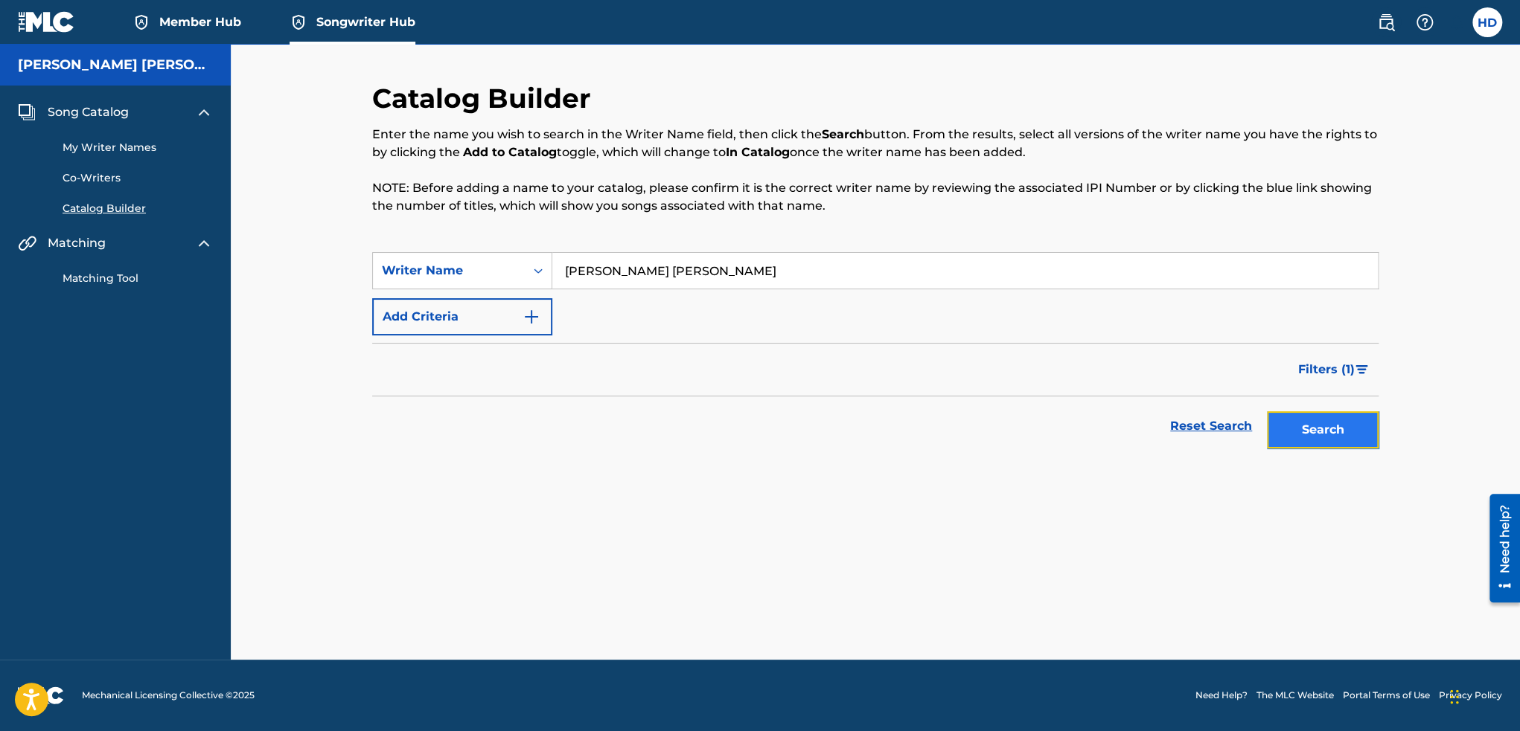
click at [1296, 423] on button "Search" at bounding box center [1323, 430] width 112 height 37
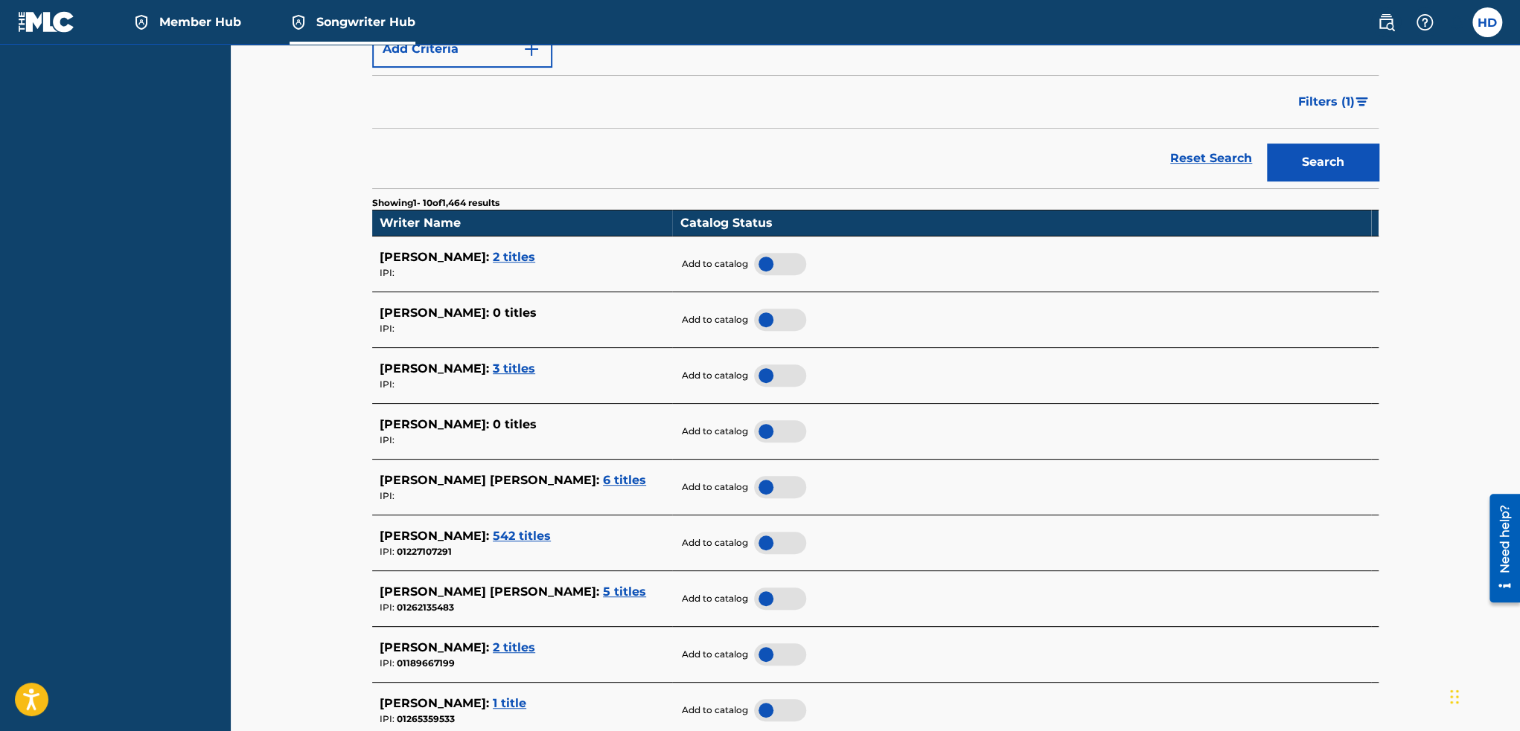
scroll to position [298, 0]
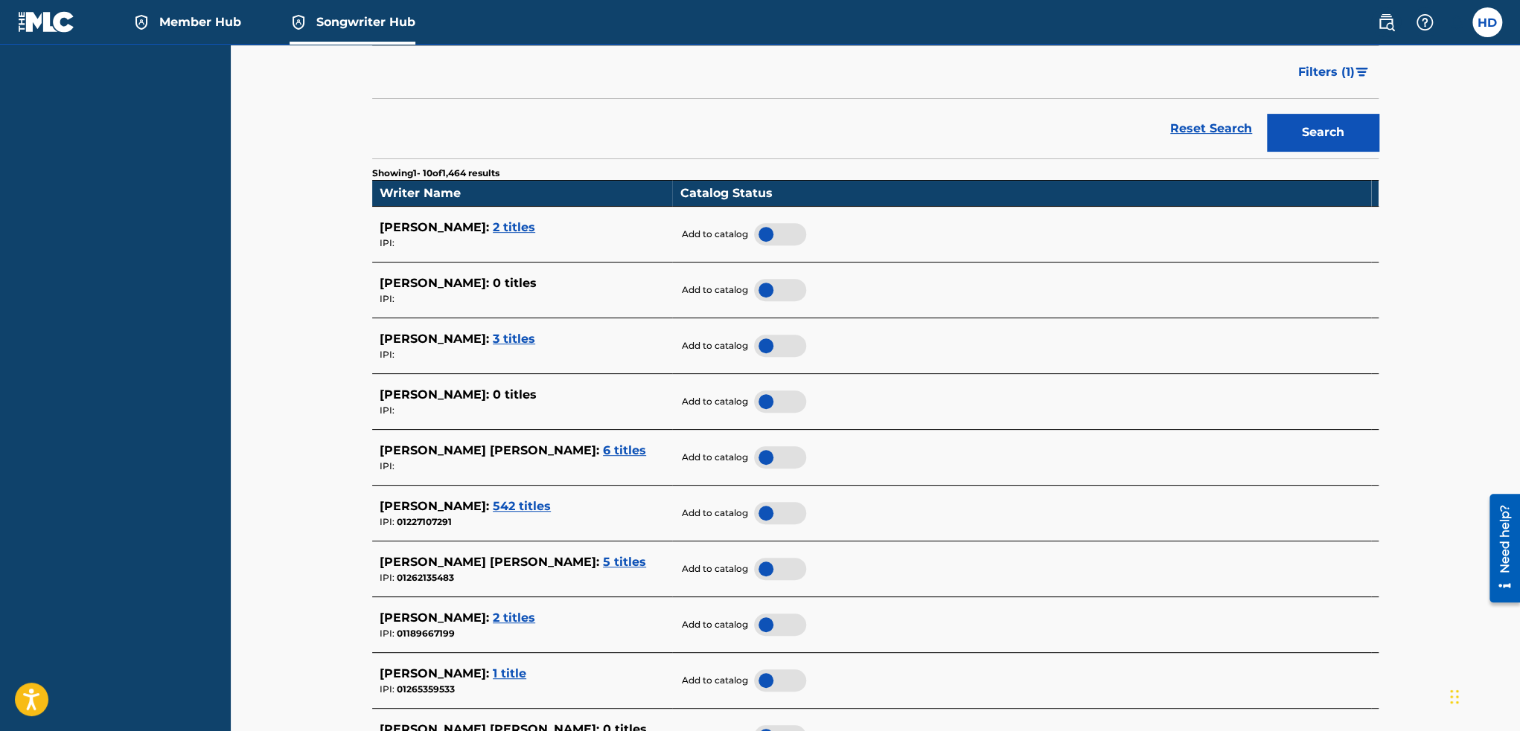
click at [774, 458] on div at bounding box center [780, 457] width 52 height 22
click at [785, 234] on div at bounding box center [780, 234] width 52 height 22
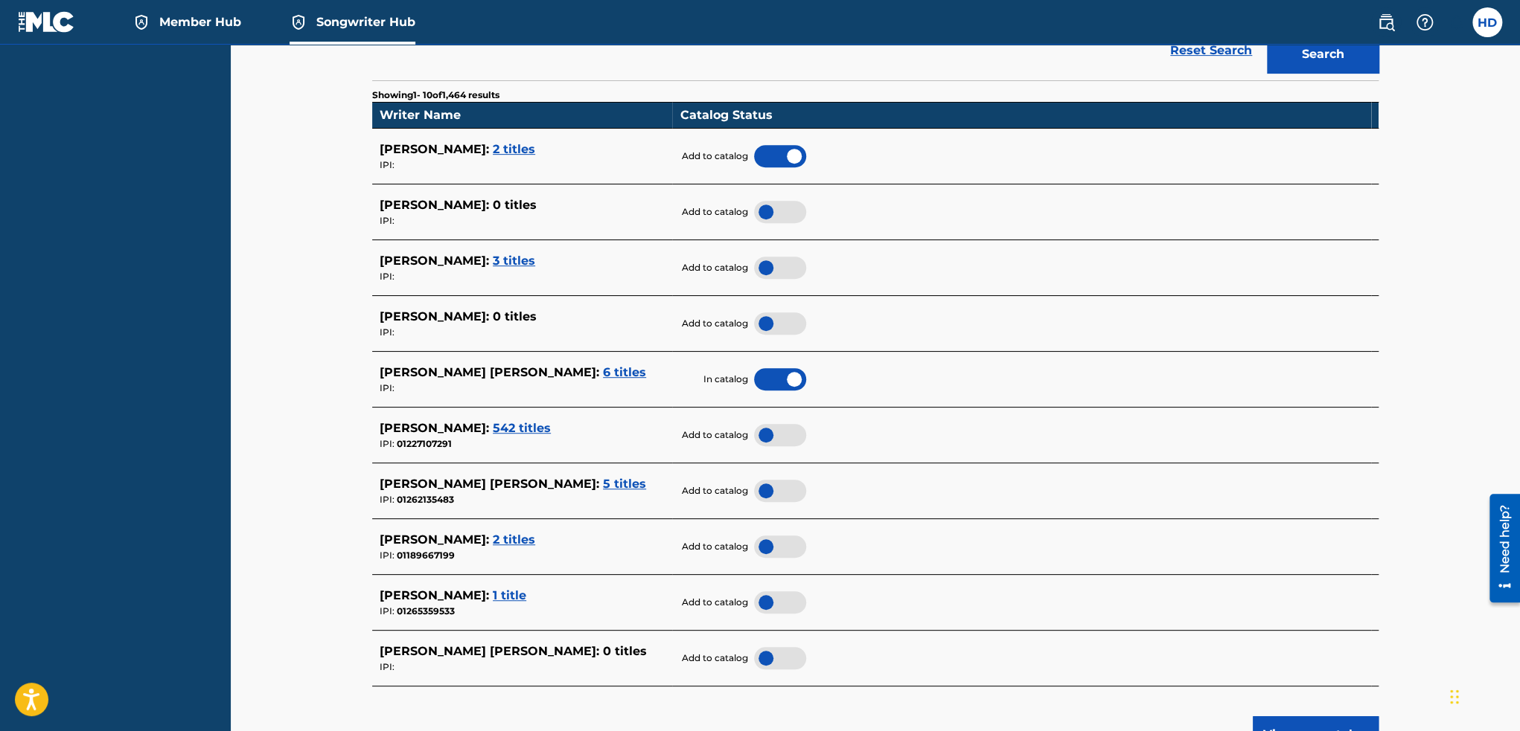
scroll to position [619, 0]
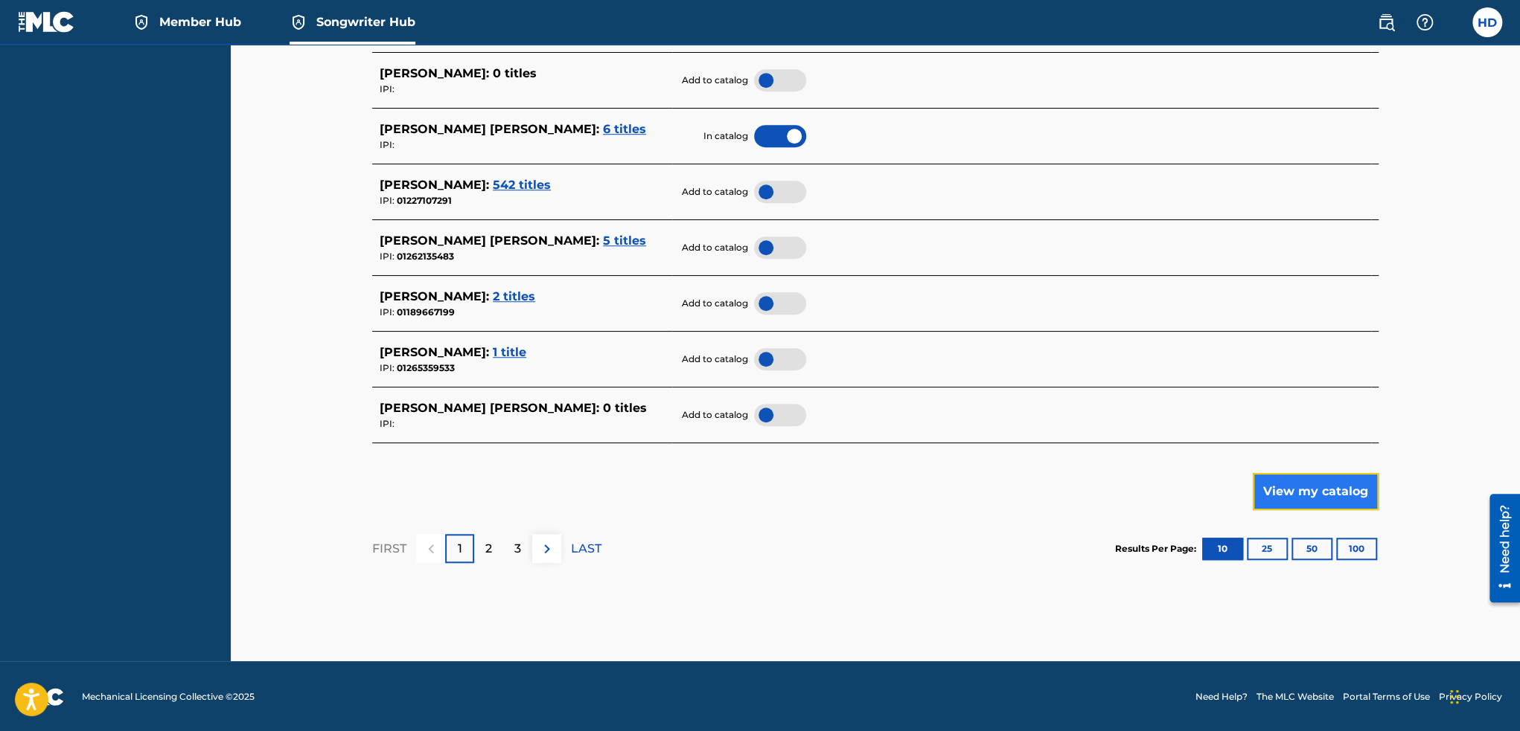
click at [1288, 500] on button "View my catalog" at bounding box center [1315, 491] width 126 height 37
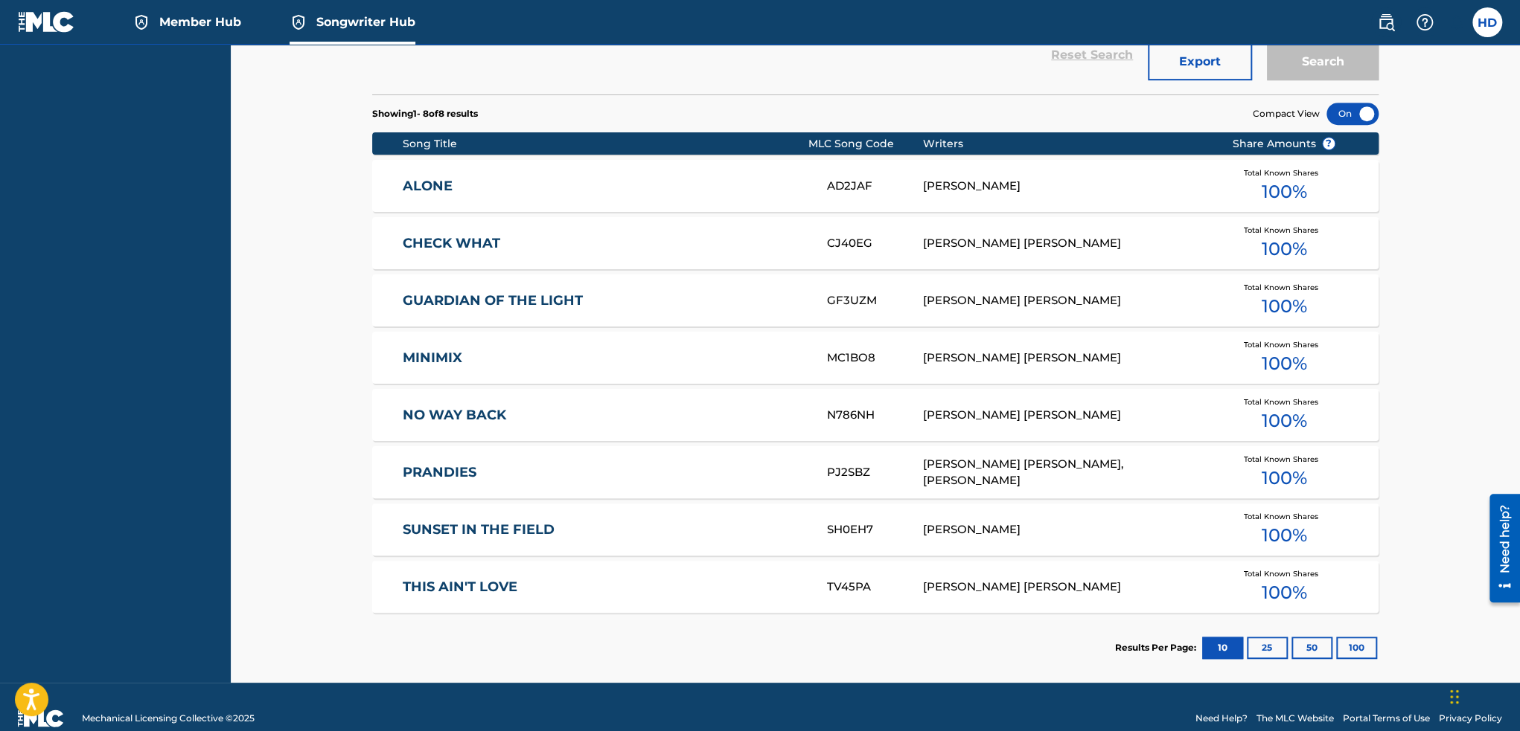
scroll to position [473, 0]
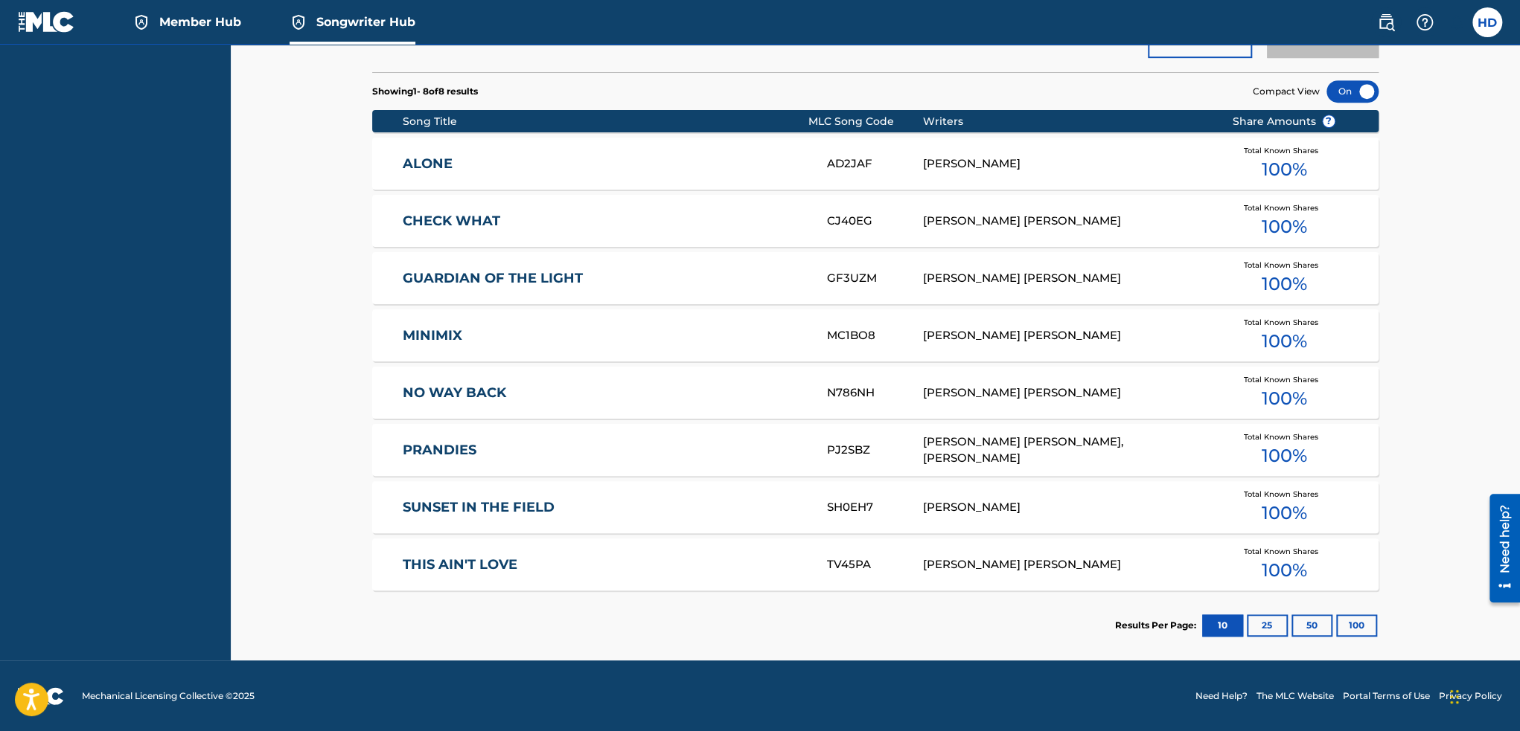
click at [932, 158] on div "HOA DANG" at bounding box center [1066, 164] width 286 height 17
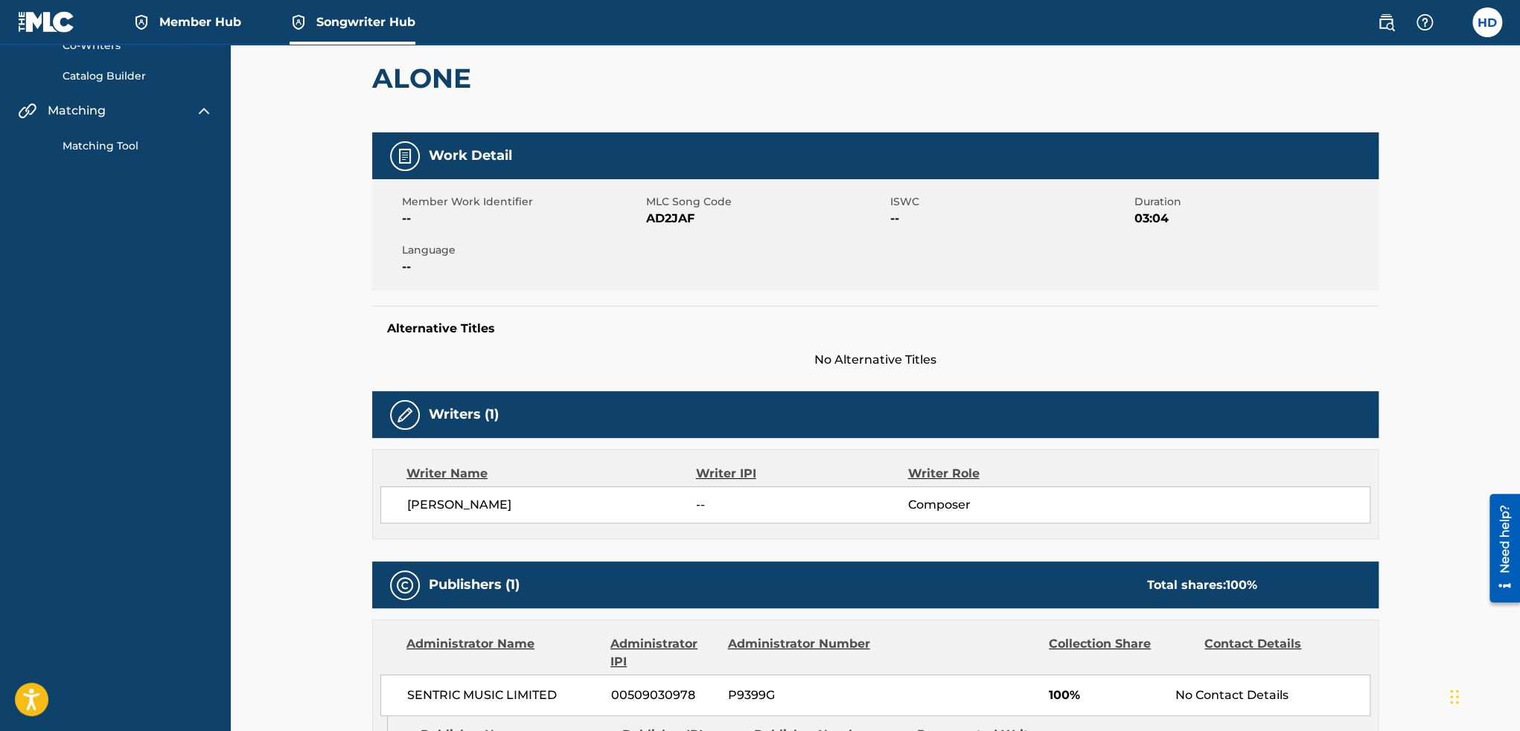
scroll to position [123, 0]
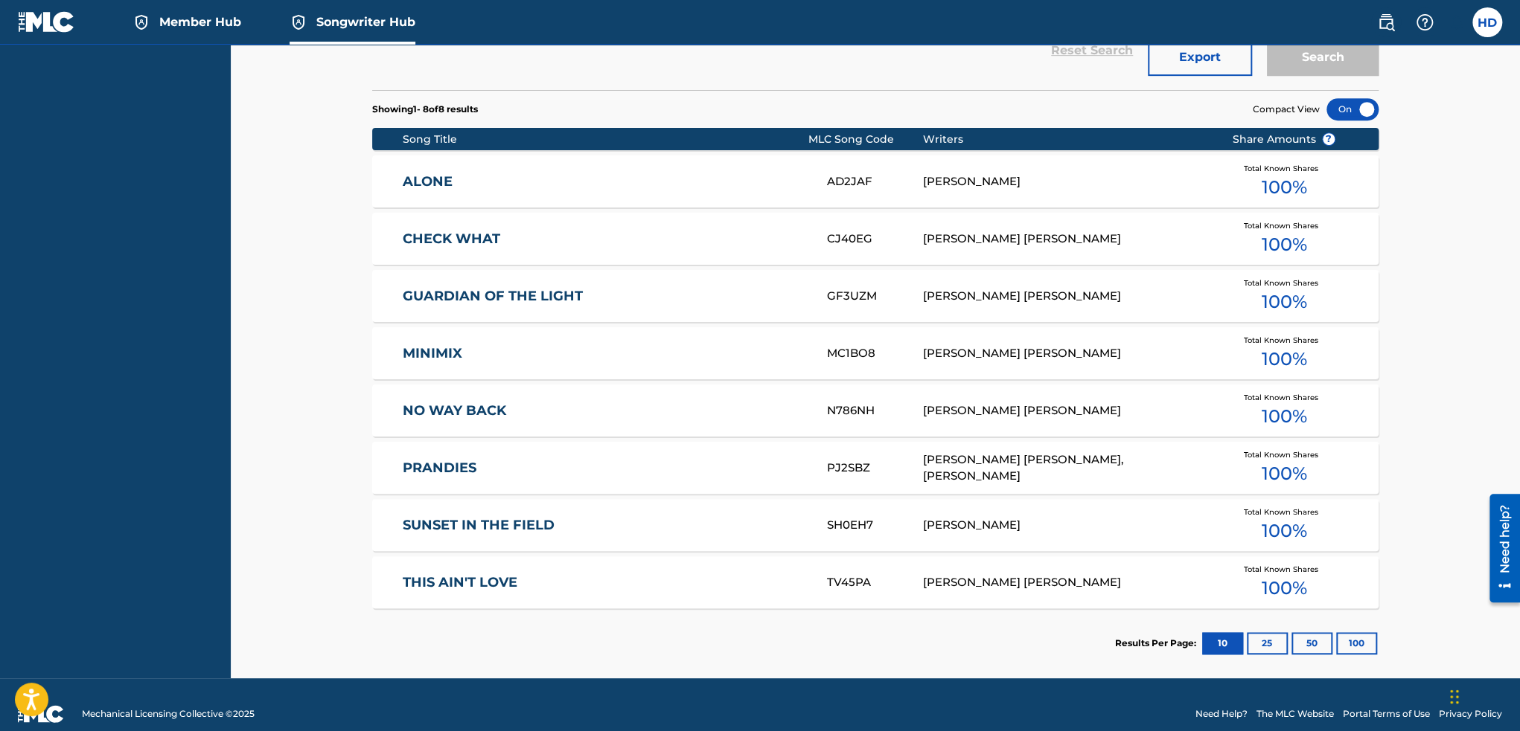
scroll to position [473, 0]
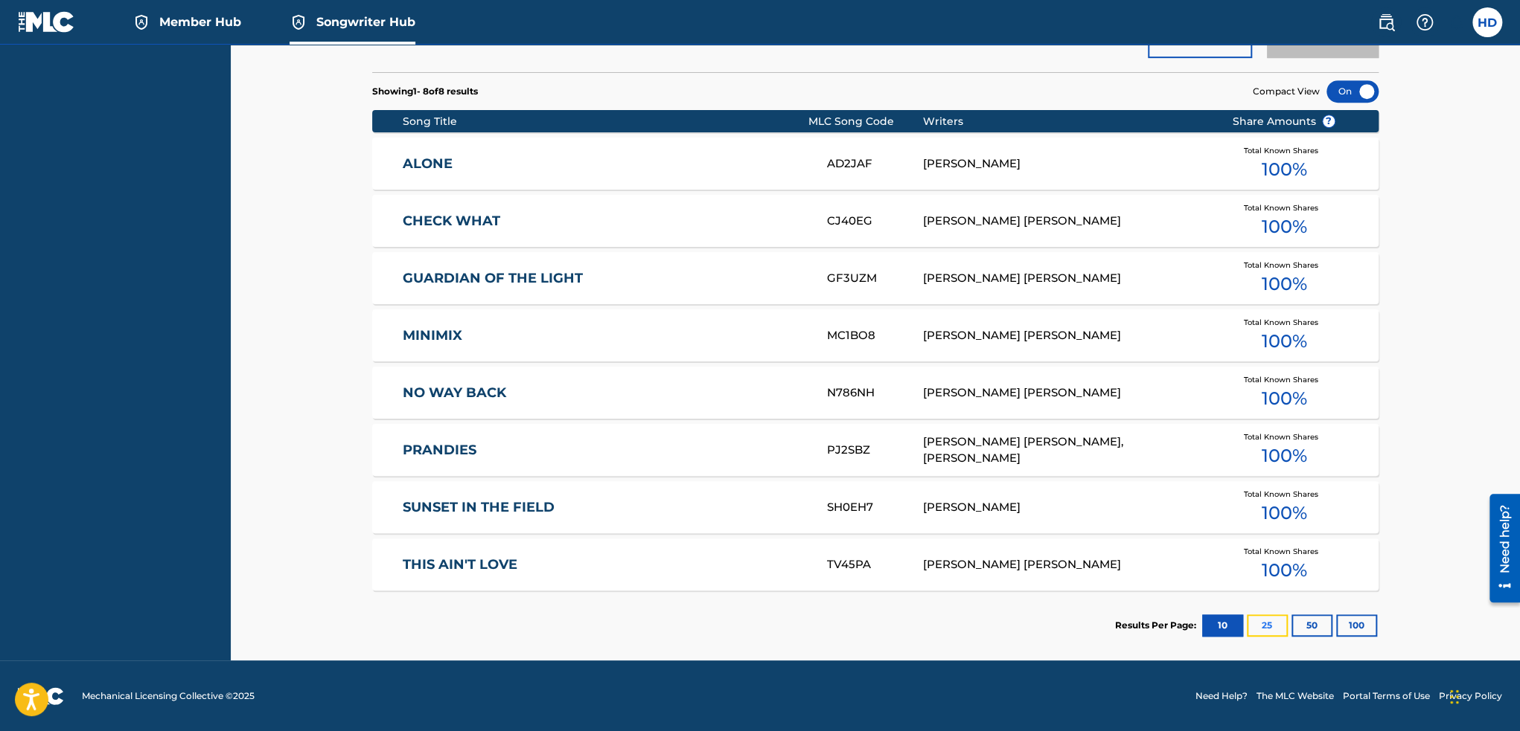
click at [1272, 627] on button "25" at bounding box center [1266, 626] width 41 height 22
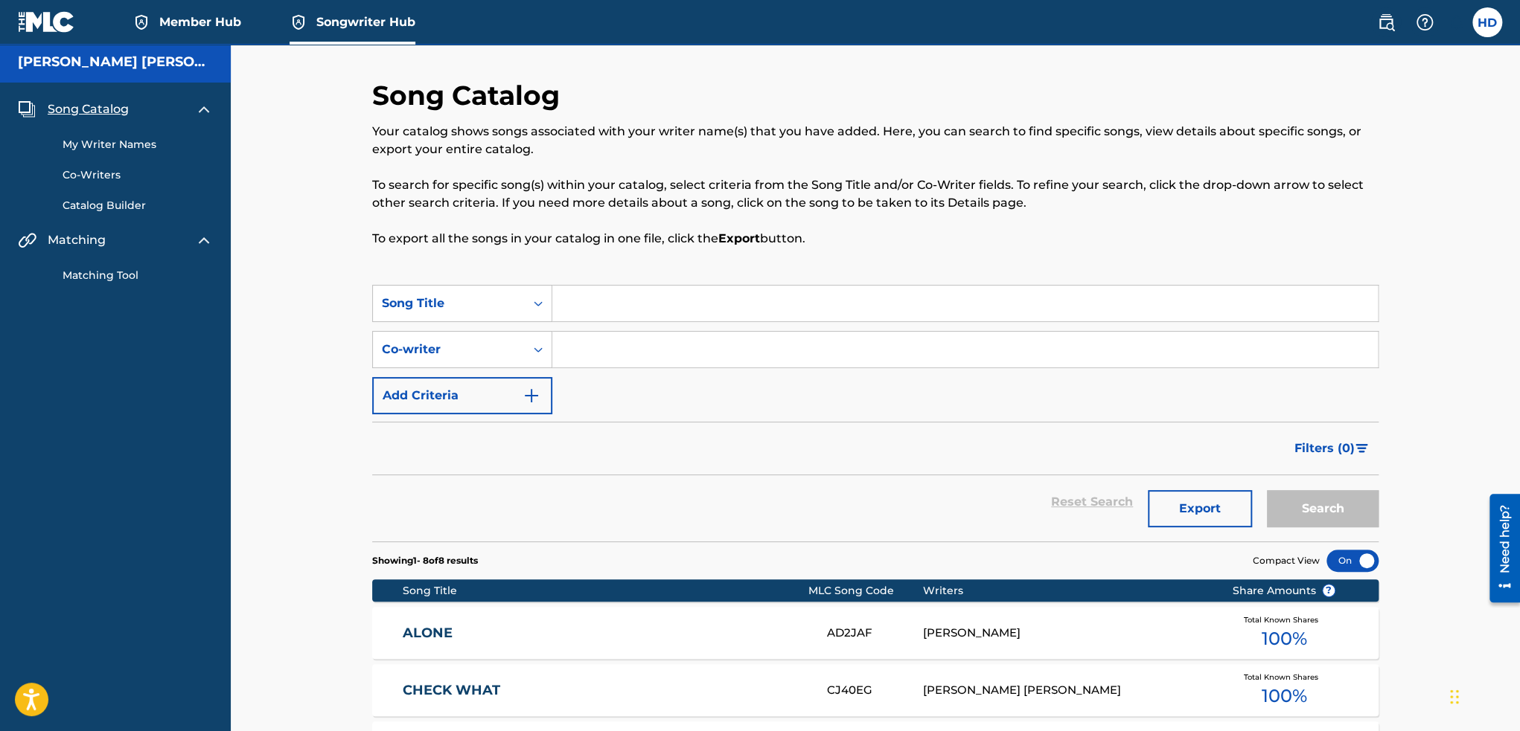
scroll to position [0, 0]
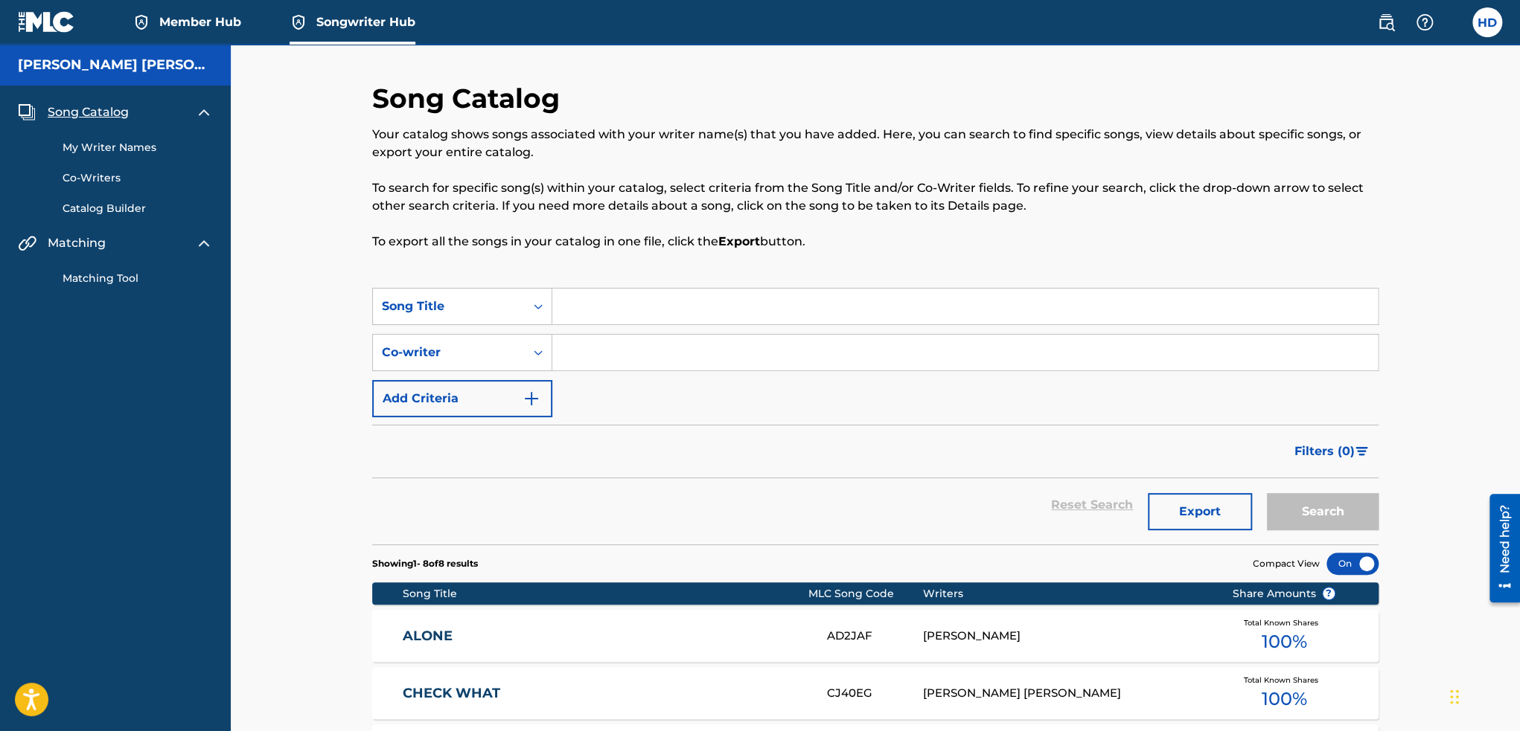
click at [104, 110] on span "Song Catalog" at bounding box center [88, 112] width 81 height 18
click at [109, 136] on div "My Writer Names Co-Writers Catalog Builder" at bounding box center [115, 168] width 195 height 95
click at [112, 145] on link "My Writer Names" at bounding box center [138, 148] width 150 height 16
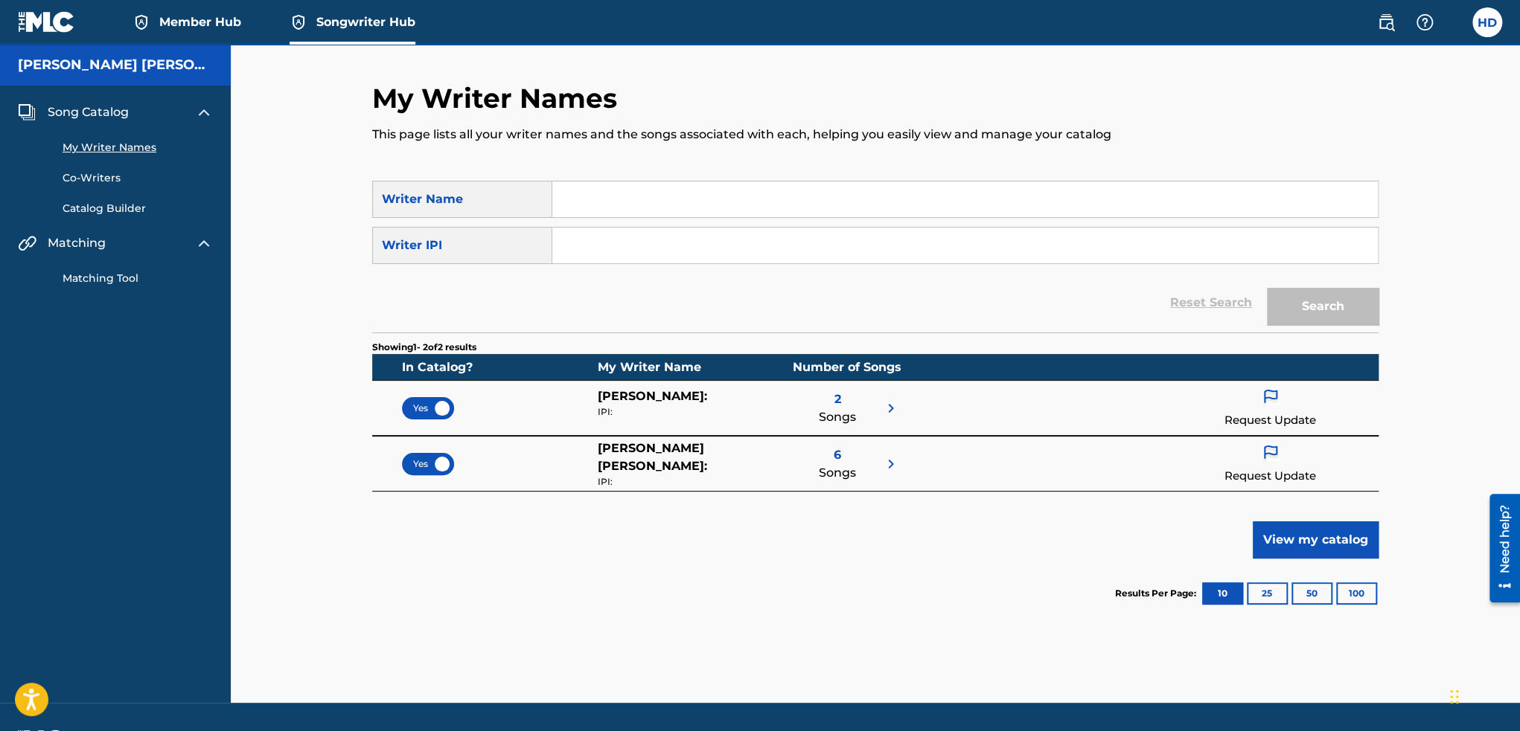
click at [895, 406] on img at bounding box center [891, 409] width 18 height 18
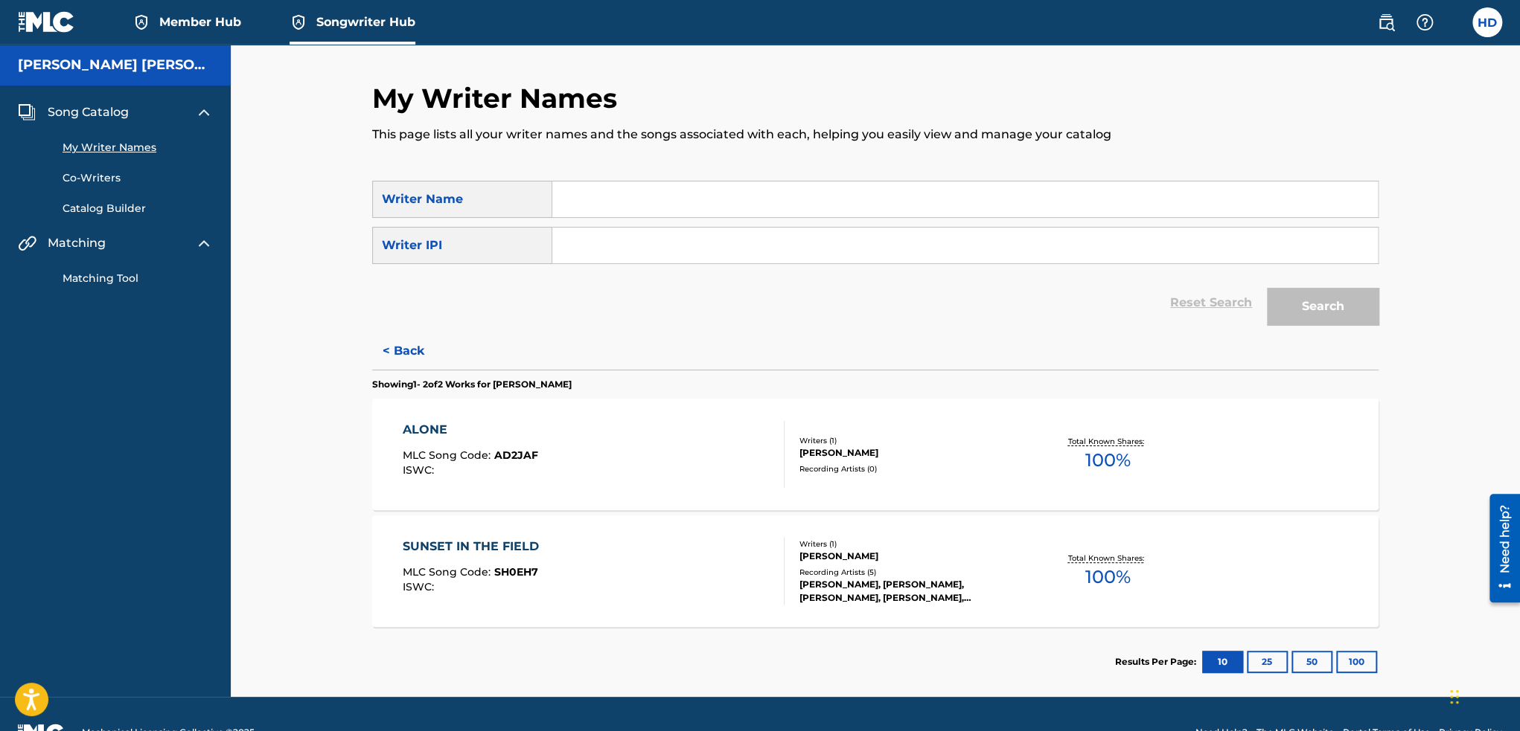
click at [119, 210] on link "Catalog Builder" at bounding box center [138, 209] width 150 height 16
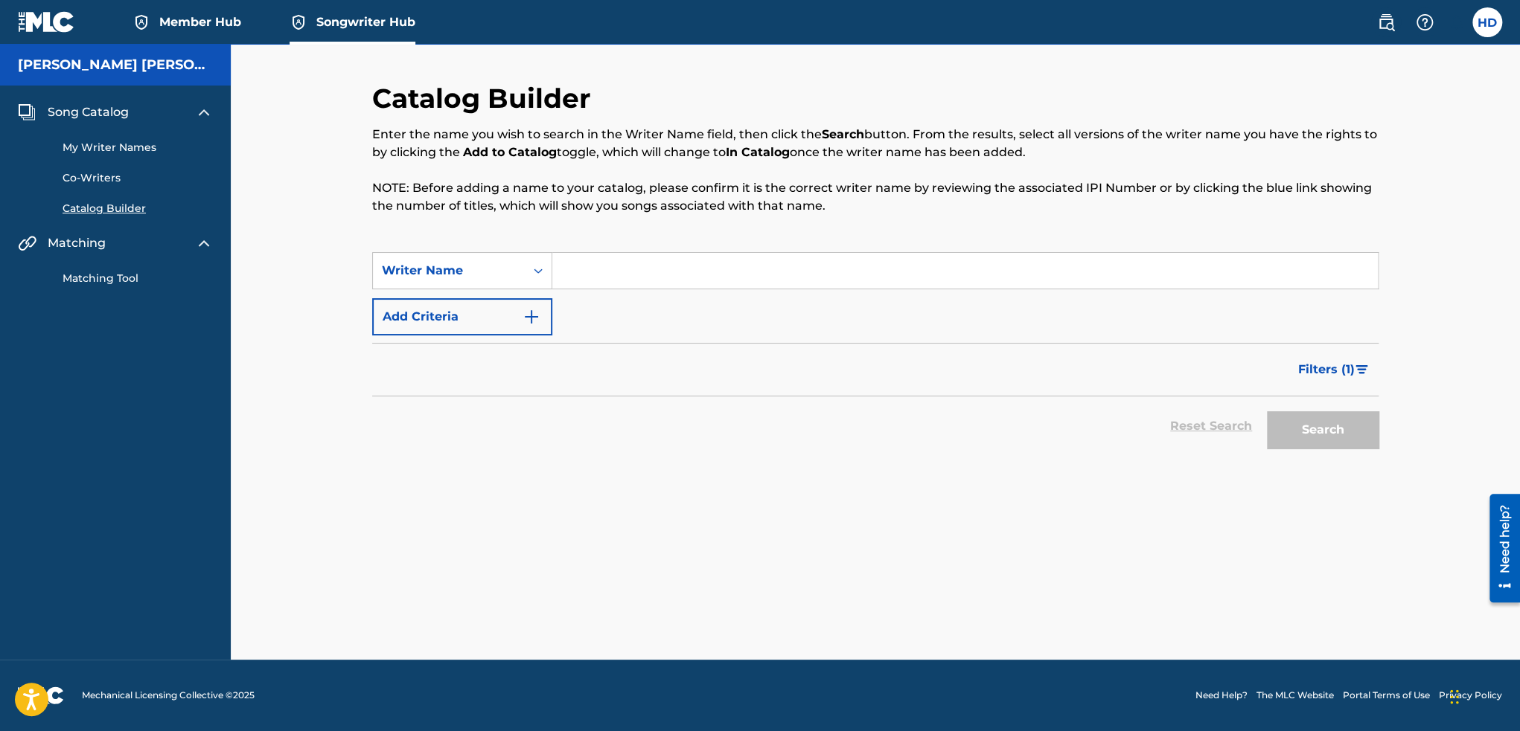
click at [139, 278] on link "Matching Tool" at bounding box center [138, 279] width 150 height 16
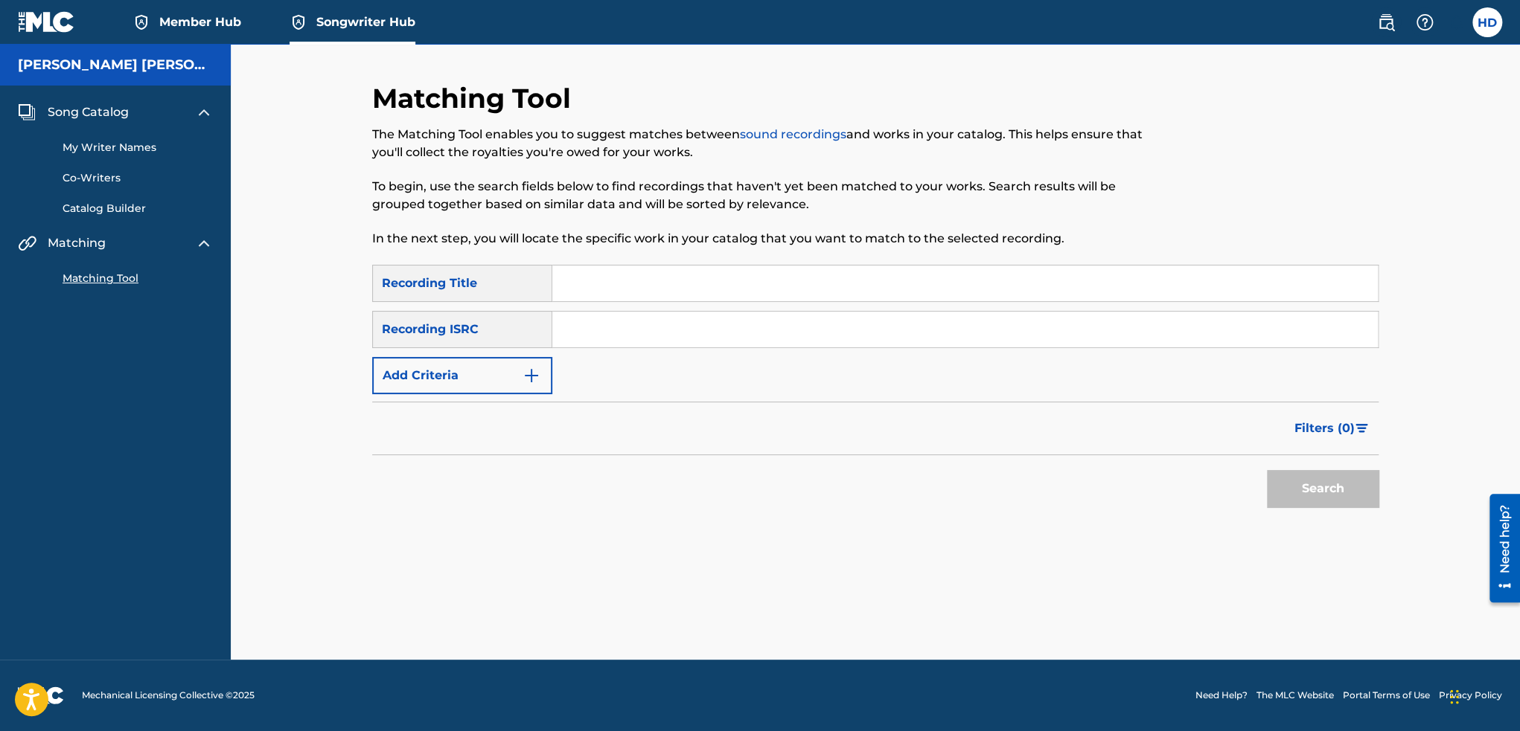
click at [89, 156] on div "My Writer Names Co-Writers Catalog Builder" at bounding box center [115, 168] width 195 height 95
click at [95, 147] on link "My Writer Names" at bounding box center [138, 148] width 150 height 16
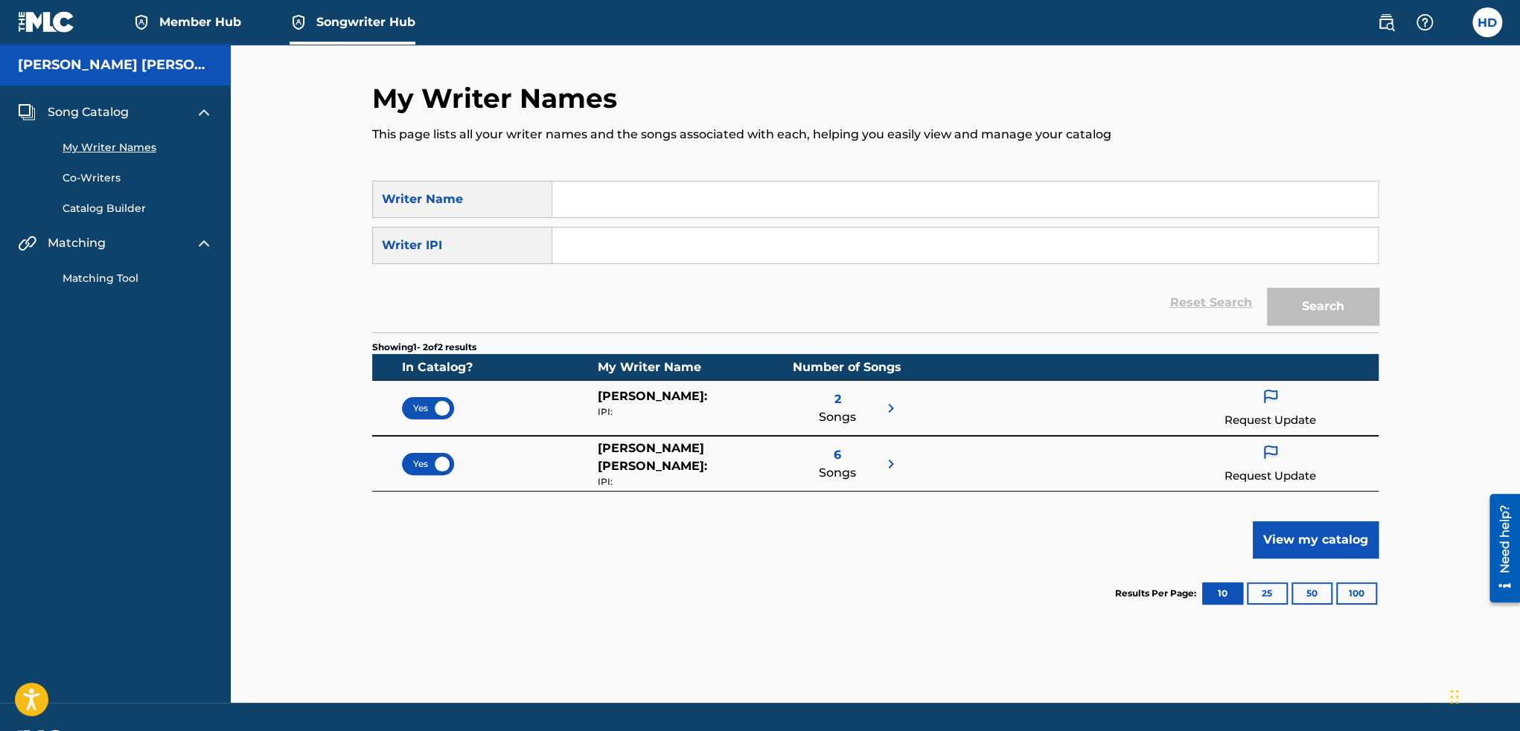
click at [874, 405] on div "2 Songs" at bounding box center [845, 409] width 107 height 42
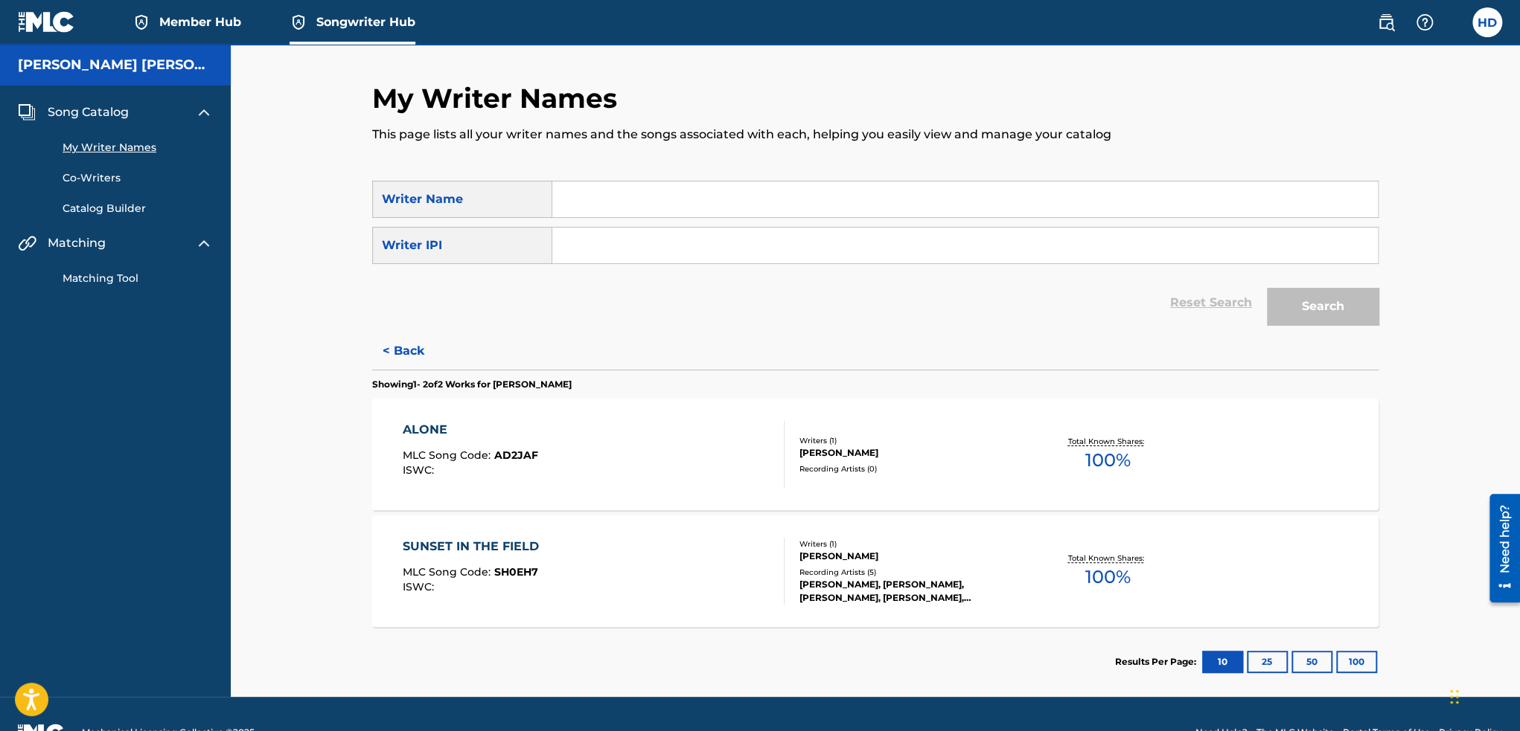
click at [772, 464] on div at bounding box center [778, 454] width 12 height 67
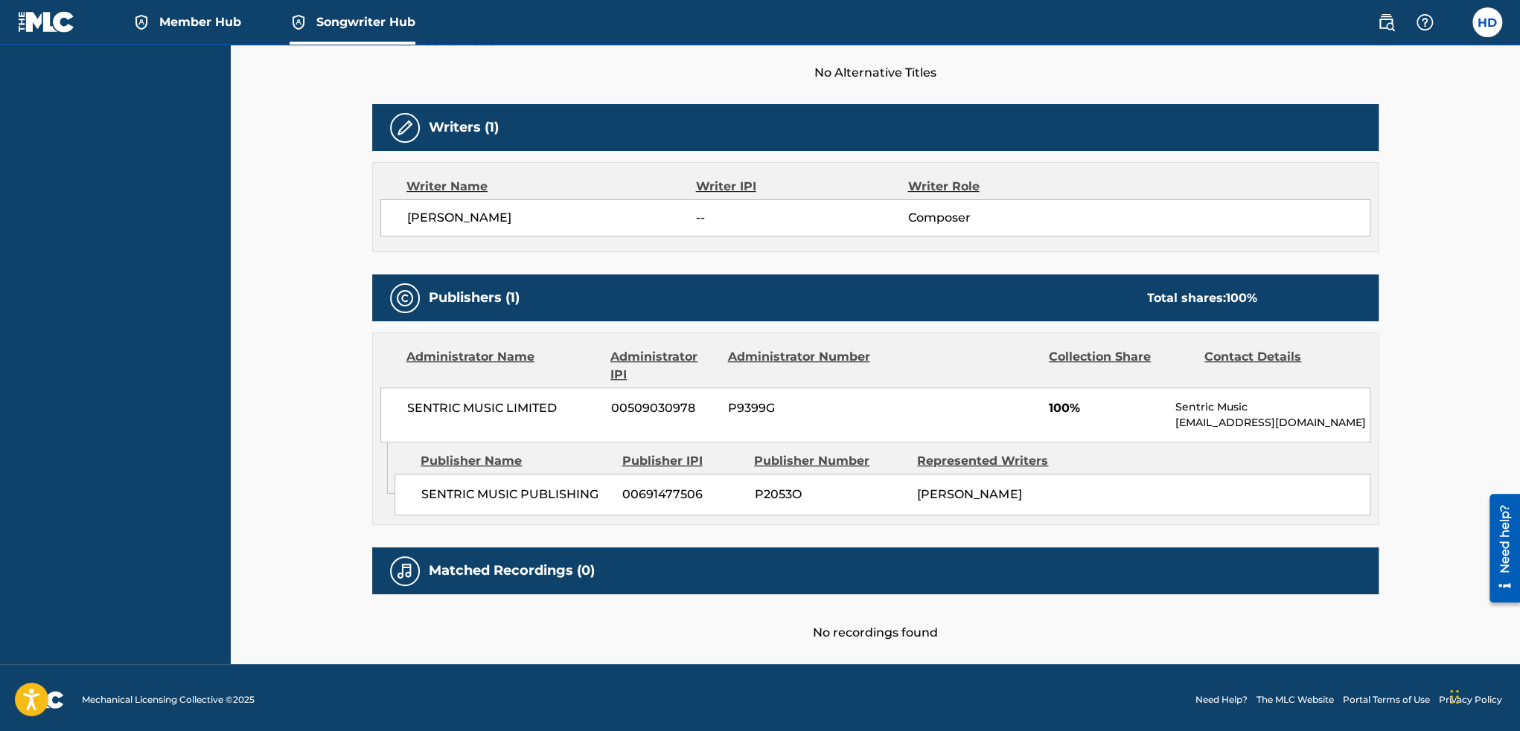
scroll to position [423, 0]
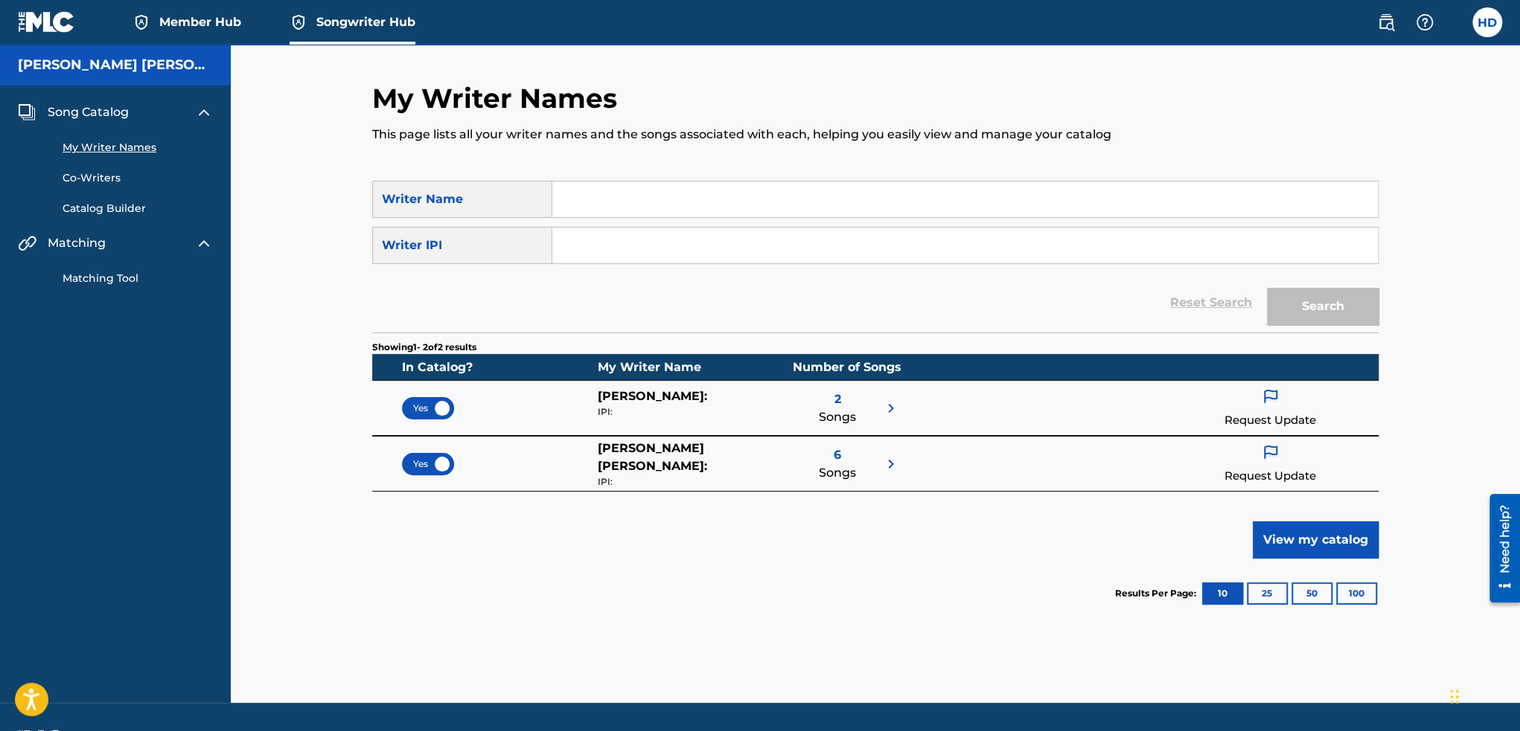
click at [786, 496] on div "Showing 1 - 2 of 2 results In Catalog? My Writer Name Number of Songs Yes HOA D…" at bounding box center [875, 481] width 1006 height 296
click at [801, 464] on div "6 Songs" at bounding box center [845, 464] width 107 height 49
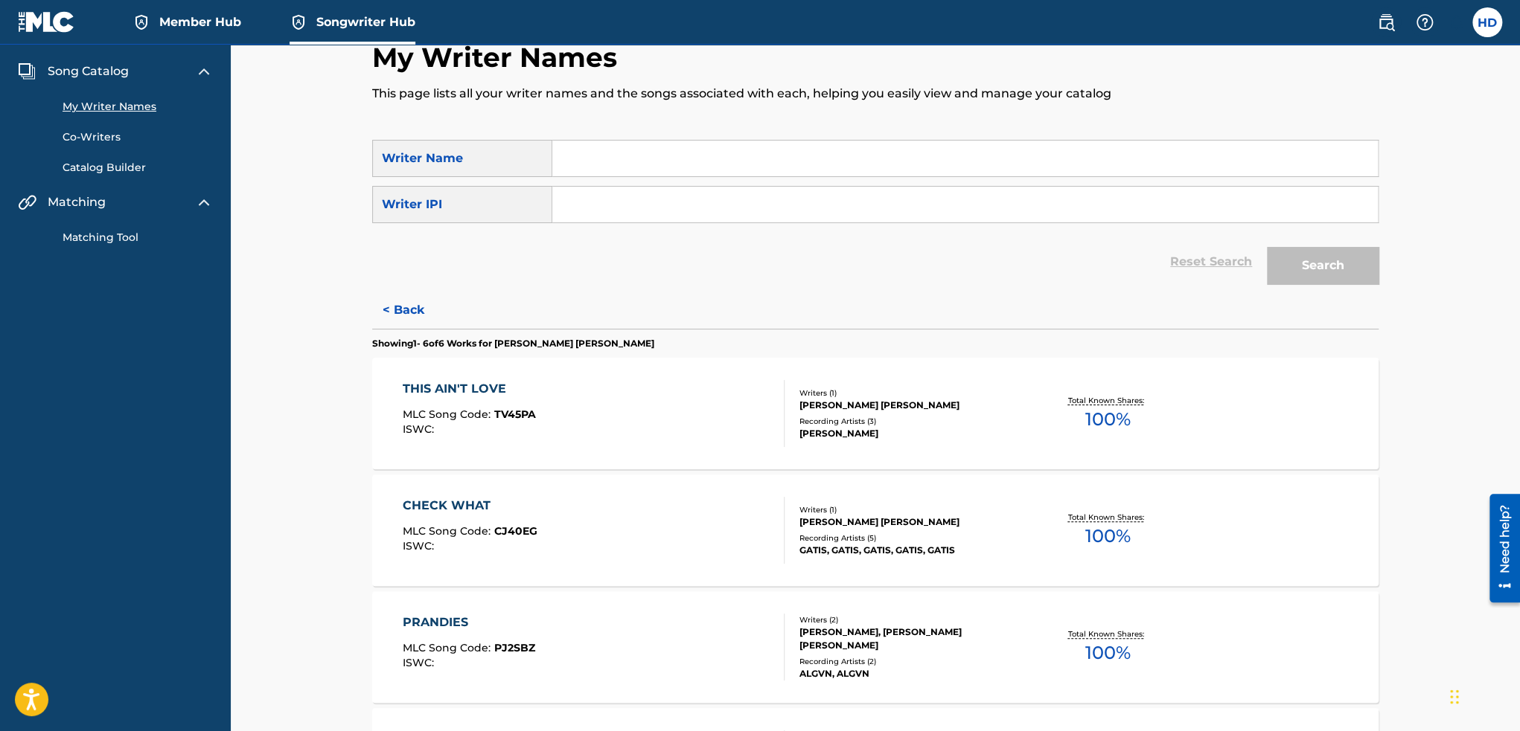
scroll to position [446, 0]
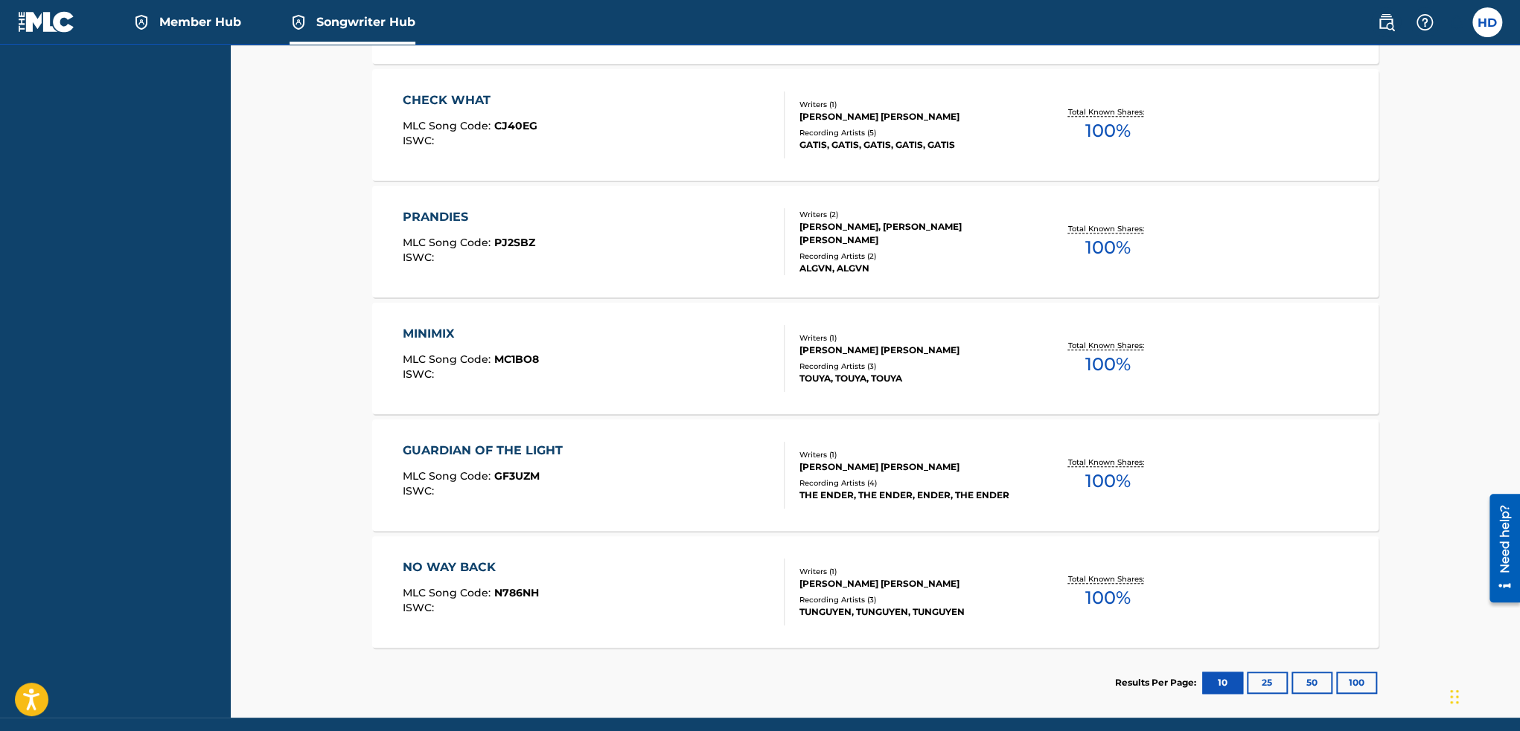
click at [856, 457] on div "Writers ( 1 )" at bounding box center [910, 454] width 225 height 11
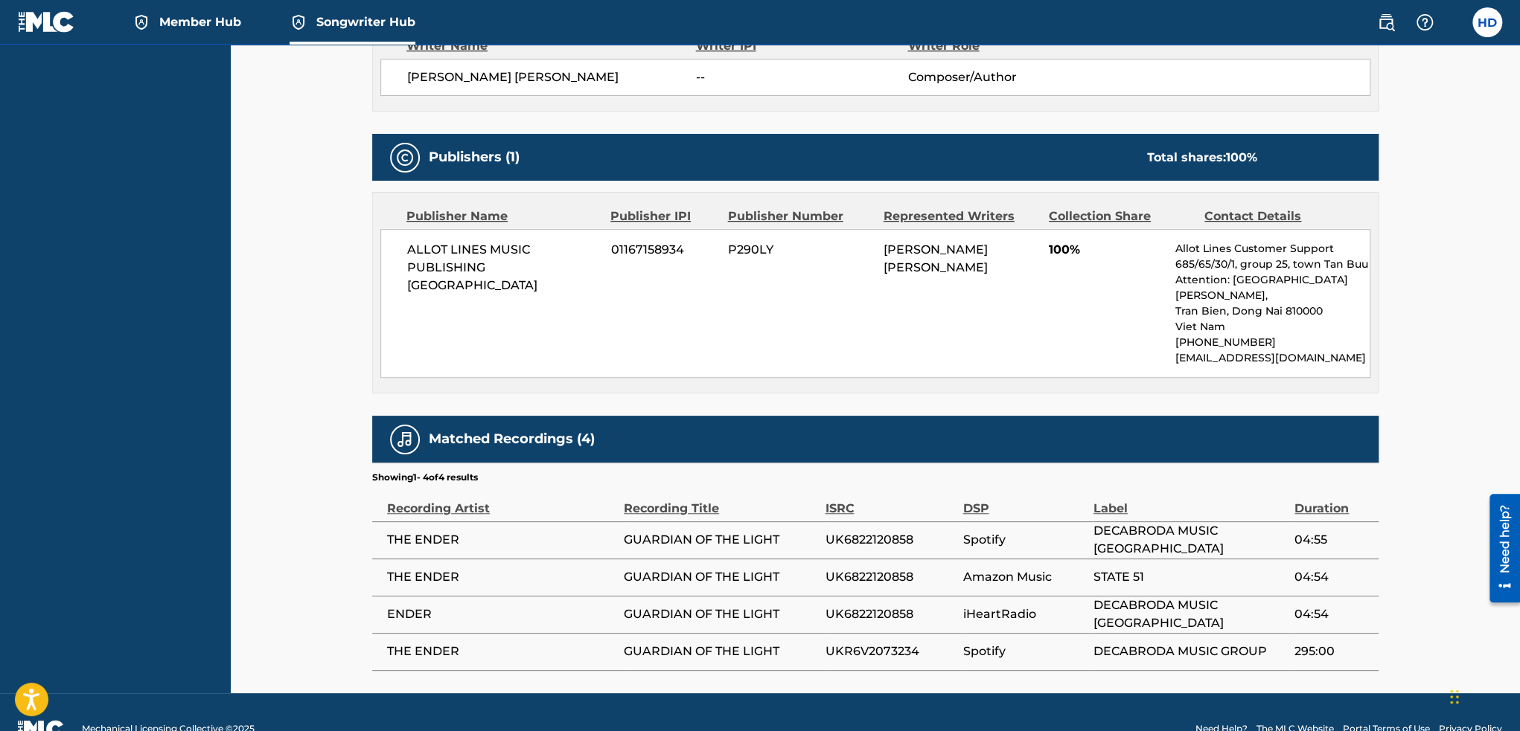
scroll to position [576, 0]
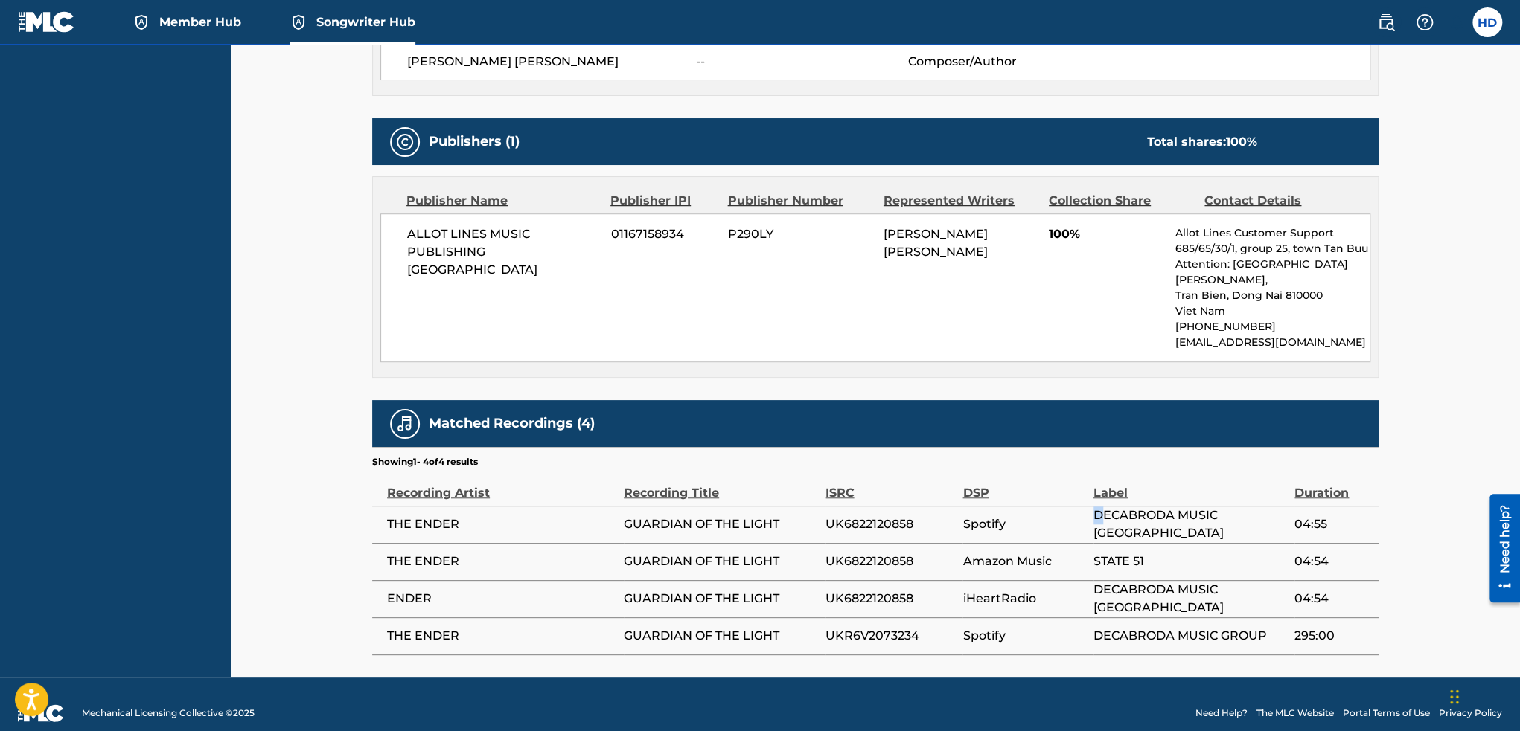
drag, startPoint x: 1101, startPoint y: 507, endPoint x: 1092, endPoint y: 507, distance: 8.9
click at [1093, 507] on span "DECABRODA MUSIC VIETNAM" at bounding box center [1189, 525] width 193 height 36
drag, startPoint x: 1092, startPoint y: 507, endPoint x: 1258, endPoint y: 511, distance: 166.7
click at [1258, 508] on span "DECABRODA MUSIC VIETNAM" at bounding box center [1189, 525] width 193 height 36
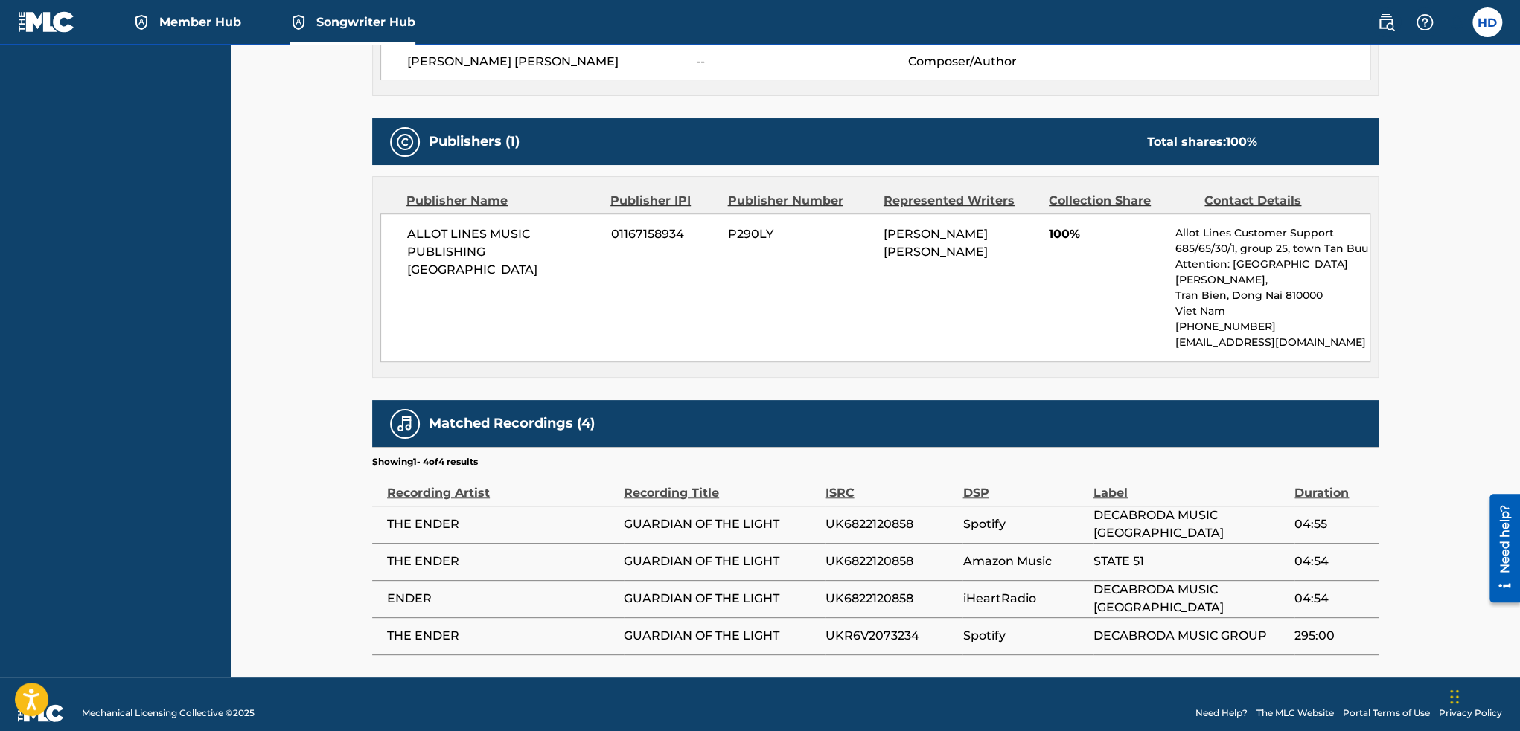
click at [1203, 581] on span "DECABRODA MUSIC VIETNAM" at bounding box center [1189, 599] width 193 height 36
drag, startPoint x: 1168, startPoint y: 540, endPoint x: 1079, endPoint y: 539, distance: 88.6
click at [1079, 543] on tr "THE ENDER GUARDIAN OF THE LIGHT UK6822120858 Amazon Music STATE 51 04:54" at bounding box center [875, 561] width 1006 height 37
click at [1204, 553] on span "STATE 51" at bounding box center [1189, 562] width 193 height 18
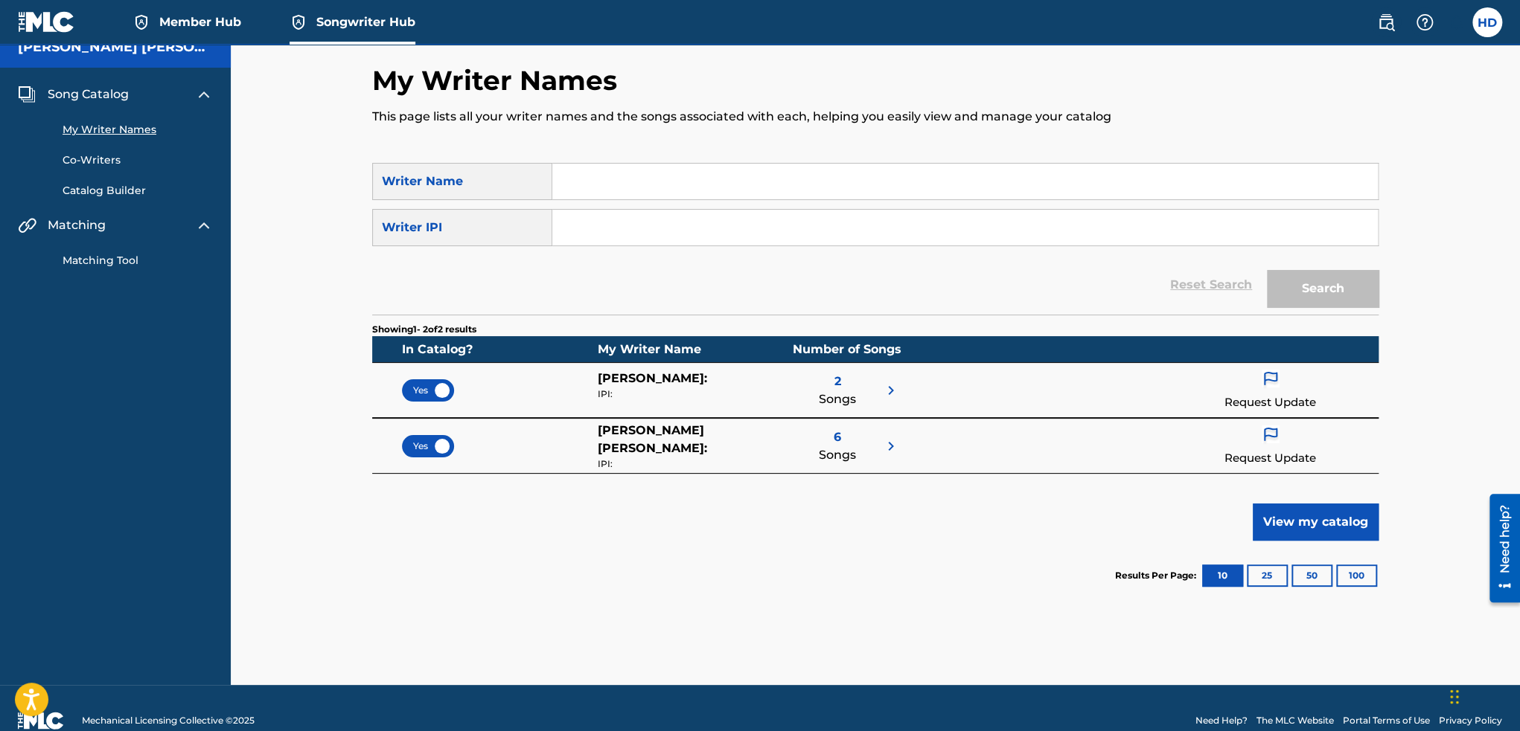
scroll to position [42, 0]
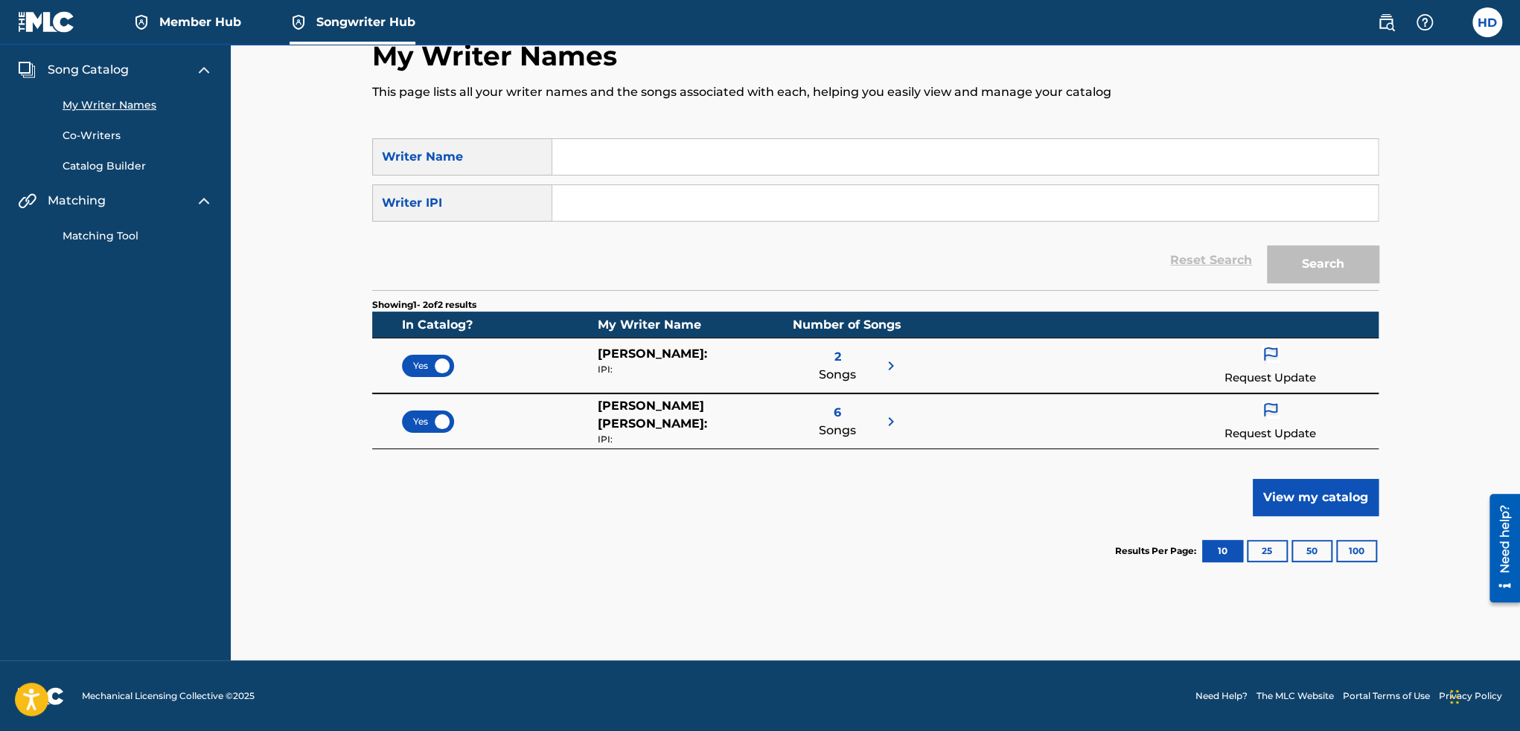
click at [866, 423] on div "6 Songs" at bounding box center [845, 421] width 107 height 49
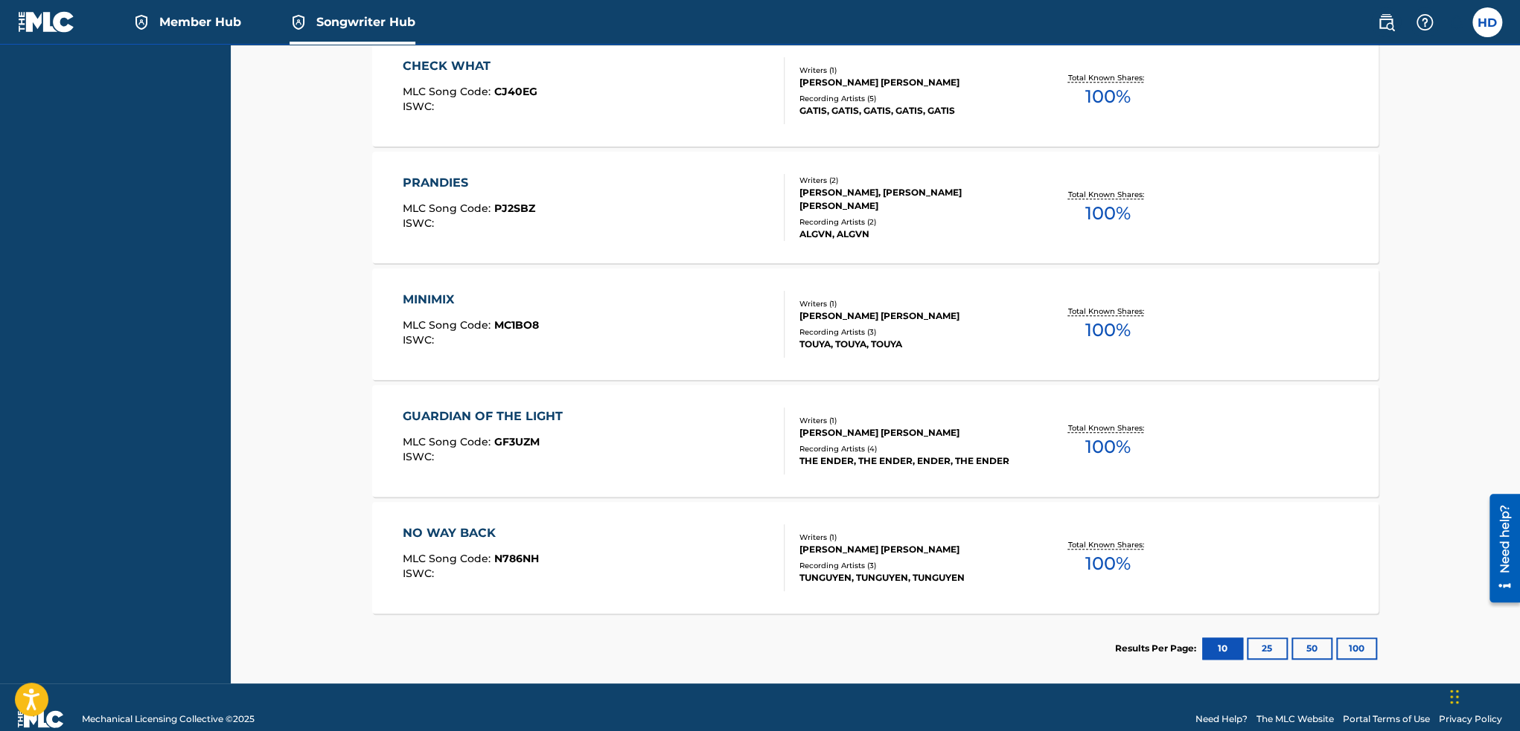
scroll to position [504, 0]
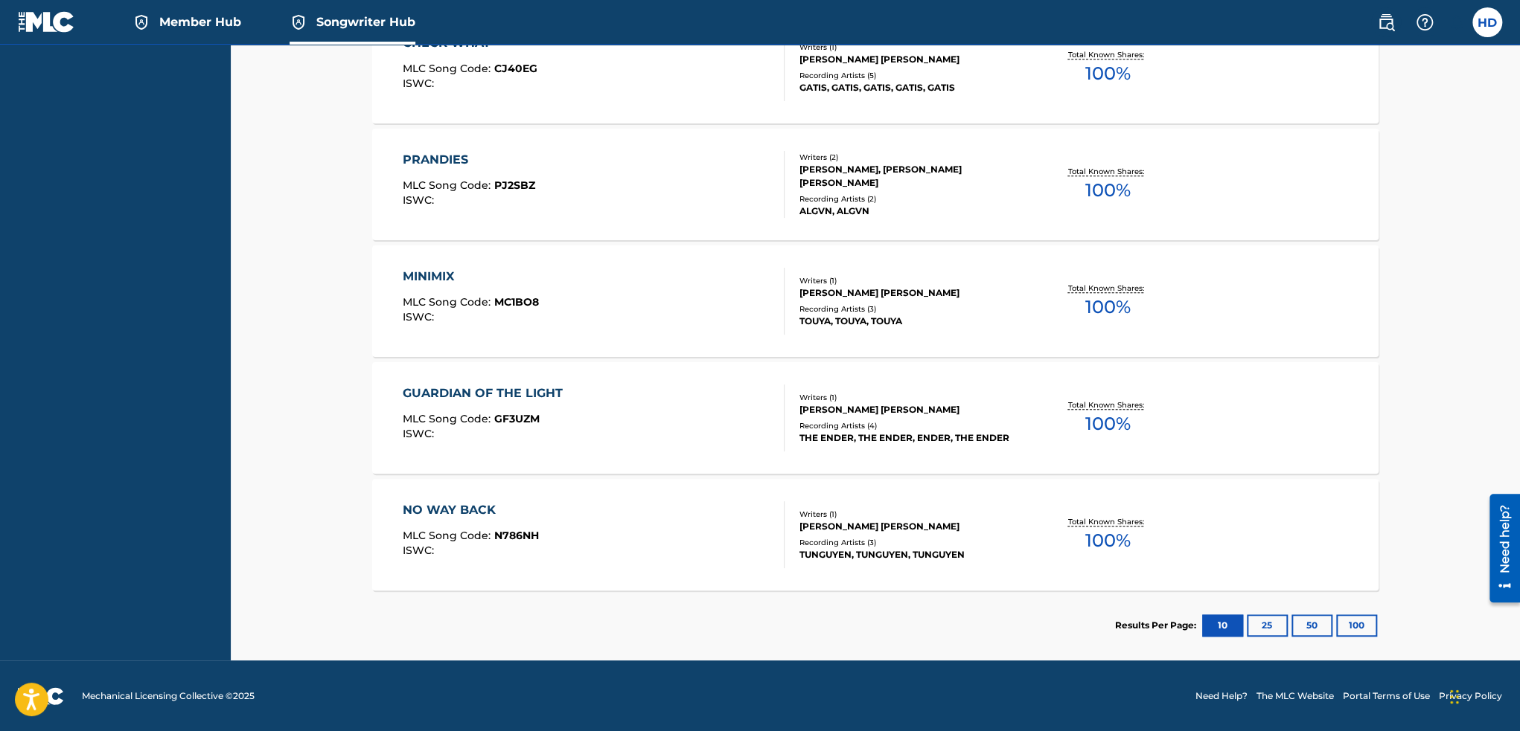
click at [598, 523] on div "NO WAY BACK MLC Song Code : N786NH ISWC :" at bounding box center [594, 535] width 382 height 67
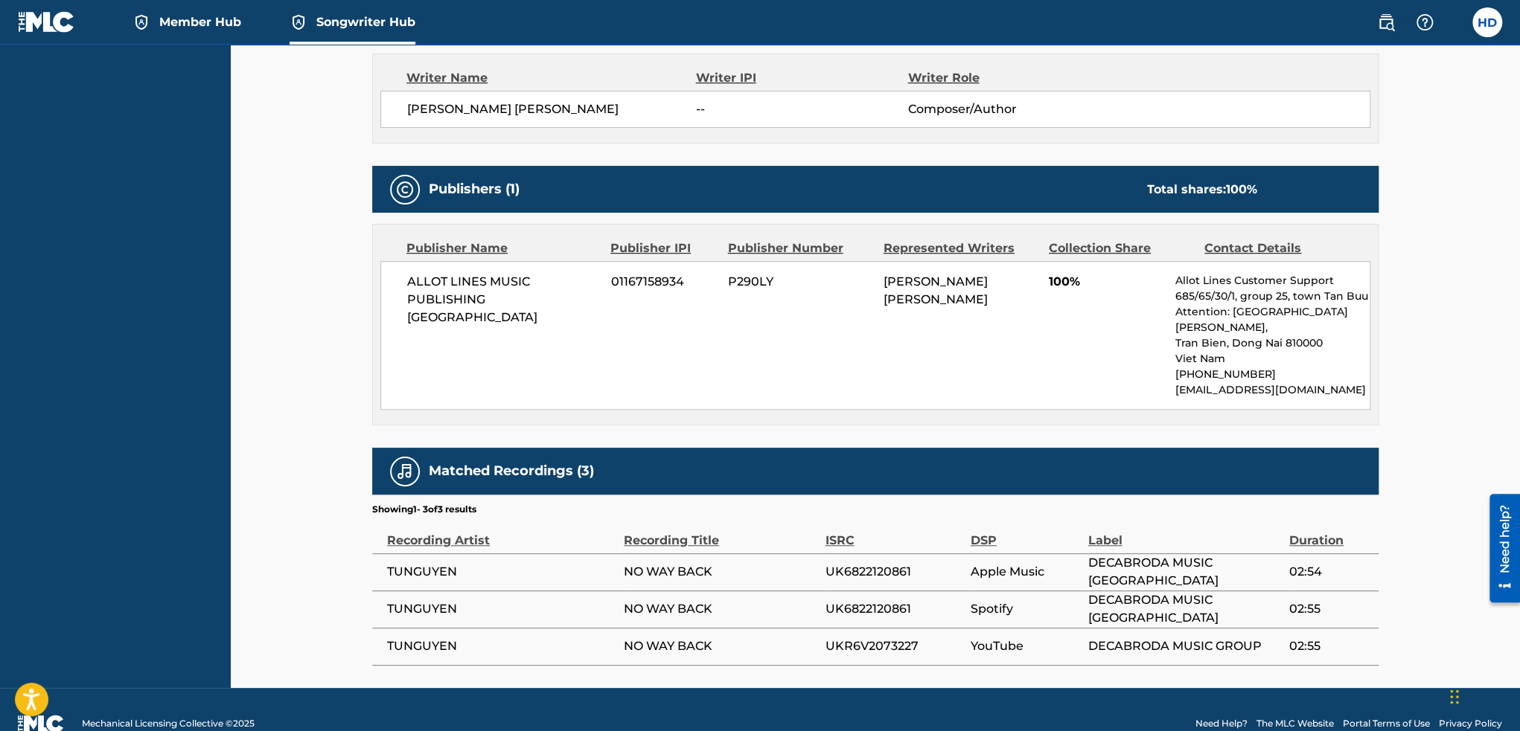
scroll to position [539, 0]
